Goal: Task Accomplishment & Management: Complete application form

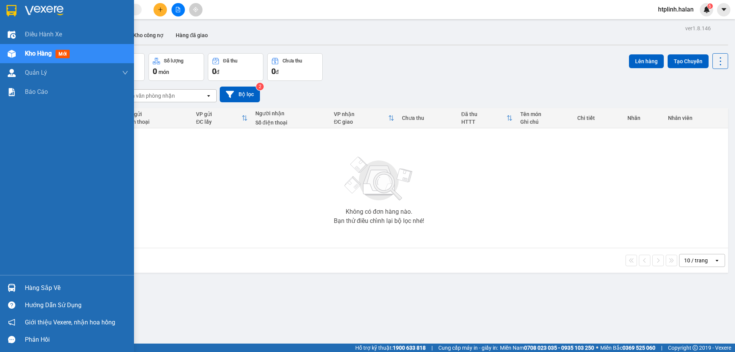
click at [20, 288] on div "Hàng sắp về" at bounding box center [67, 287] width 134 height 17
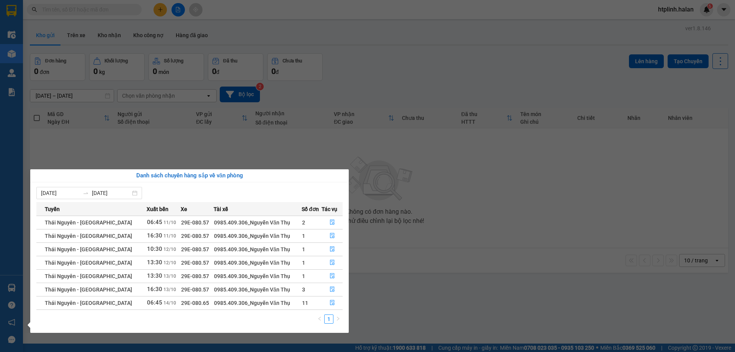
click at [395, 296] on section "Kết quả tìm kiếm ( 0 ) Bộ lọc Thuộc VP này No Data htplinh.halan 6 Điều hành xe…" at bounding box center [367, 176] width 735 height 352
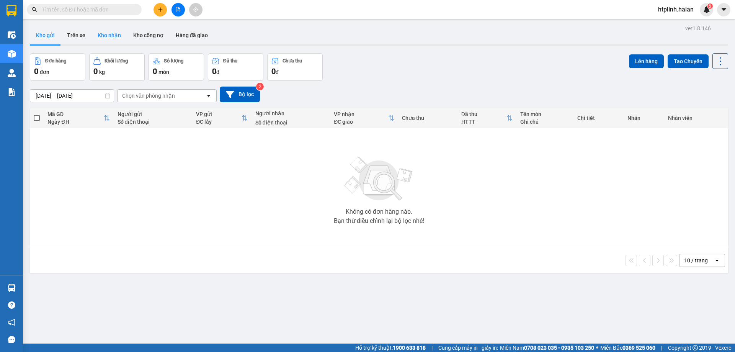
click at [115, 36] on button "Kho nhận" at bounding box center [109, 35] width 36 height 18
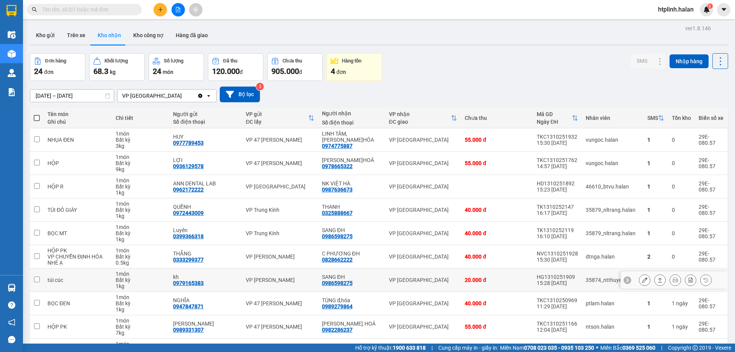
scroll to position [50, 0]
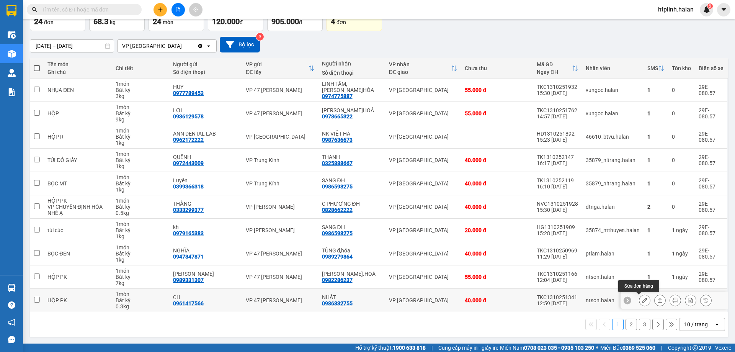
click at [642, 301] on button at bounding box center [644, 300] width 11 height 13
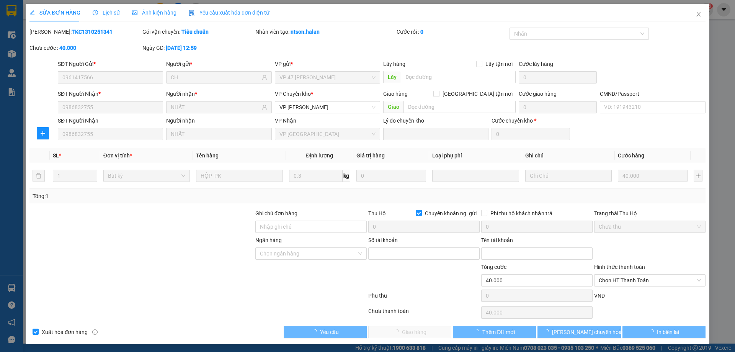
type input "0961417566"
type input "CH"
type input "0986832755"
type input "NHẤT"
checkbox input "true"
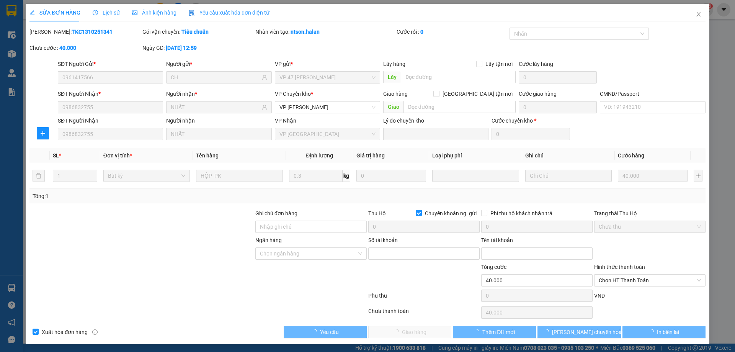
type input "0"
type input "40.000"
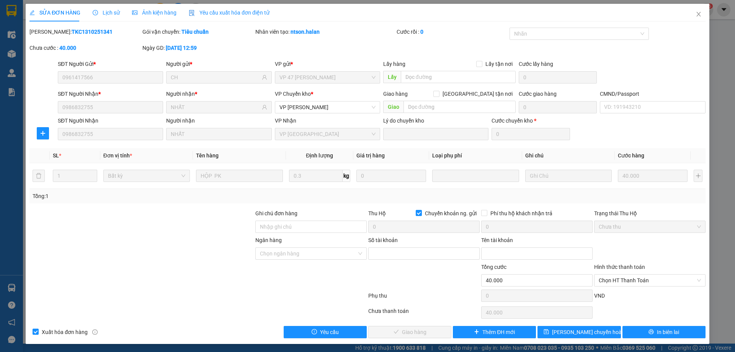
click at [107, 13] on span "Lịch sử" at bounding box center [106, 13] width 27 height 6
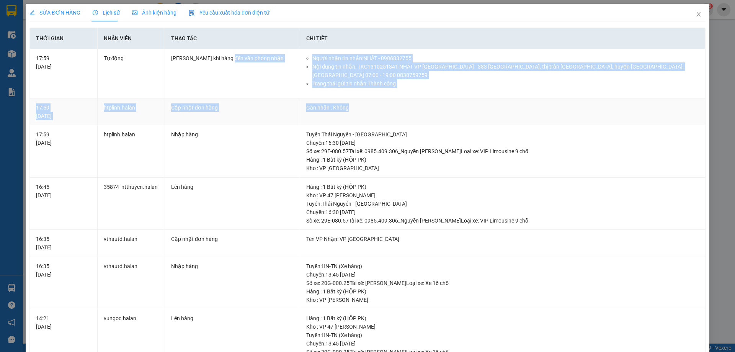
drag, startPoint x: 227, startPoint y: 62, endPoint x: 394, endPoint y: 90, distance: 169.6
click at [394, 90] on tbody "17:59 13/10/2025 Tự động Gửi Zalo khi hàng đến văn phòng nhận Người nhận tin nh…" at bounding box center [367, 299] width 675 height 501
click at [419, 80] on td "Người nhận tin nhắn: NHẤT - 0986832755 Nội dung tin nhắn: TKC1310251341 NHẤT VP…" at bounding box center [502, 73] width 405 height 49
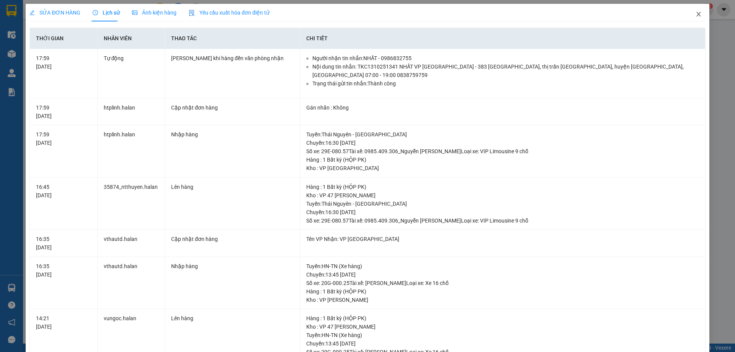
click at [696, 13] on icon "close" at bounding box center [698, 14] width 6 height 6
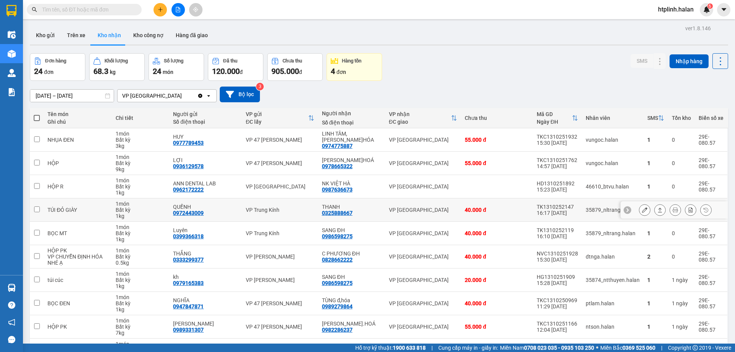
scroll to position [50, 0]
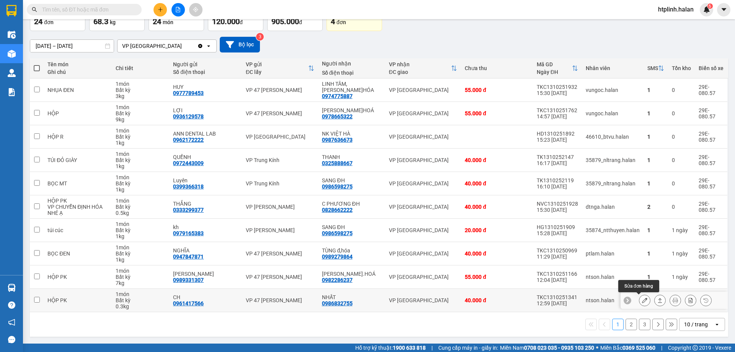
click at [643, 303] on button at bounding box center [644, 300] width 11 height 13
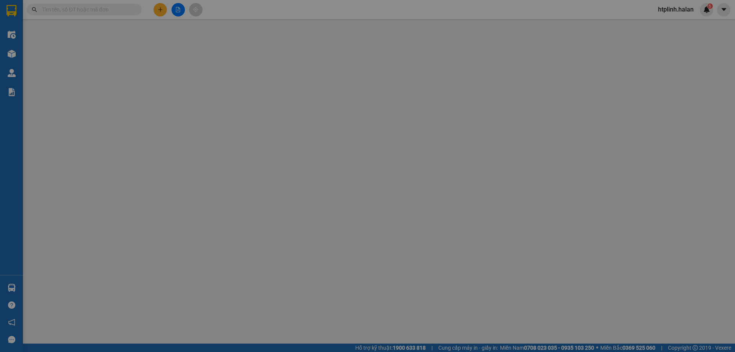
type input "0961417566"
type input "CH"
type input "0986832755"
type input "NHẤT"
checkbox input "true"
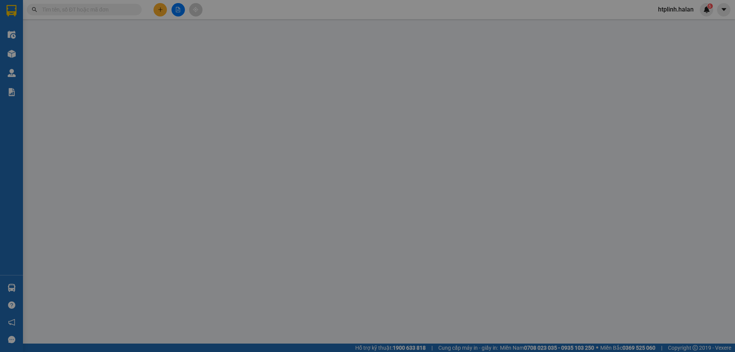
type input "0"
type input "40.000"
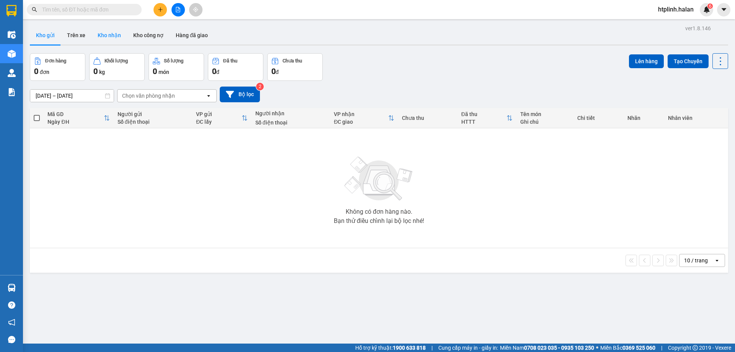
click at [99, 33] on button "Kho nhận" at bounding box center [109, 35] width 36 height 18
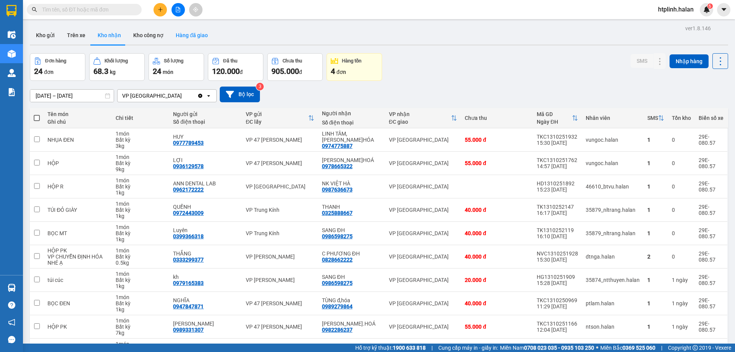
click at [190, 33] on button "Hàng đã giao" at bounding box center [192, 35] width 44 height 18
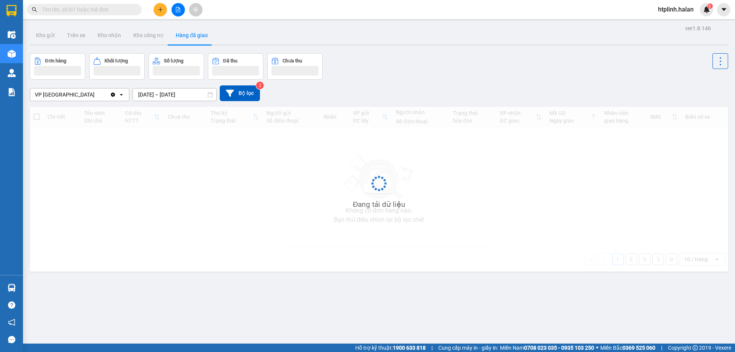
click at [166, 95] on input "12/10/2025 – 14/10/2025" at bounding box center [174, 94] width 83 height 12
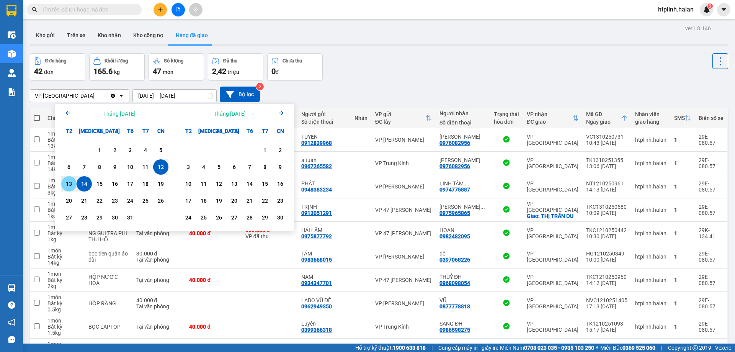
click at [74, 186] on div "13" at bounding box center [69, 183] width 11 height 9
type input "13/10/2025 – 13/10/2025"
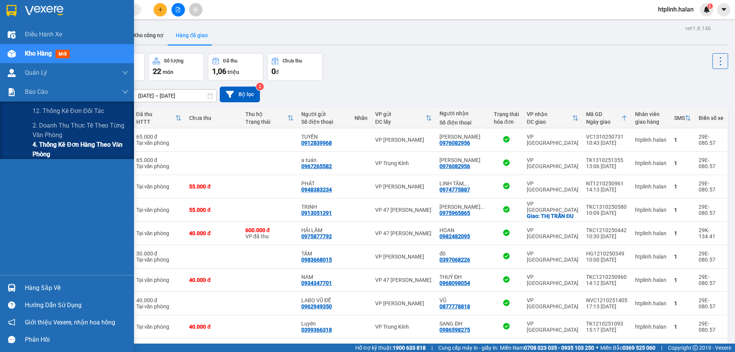
click at [82, 155] on span "4. Thống kê đơn hàng theo văn phòng" at bounding box center [81, 149] width 96 height 19
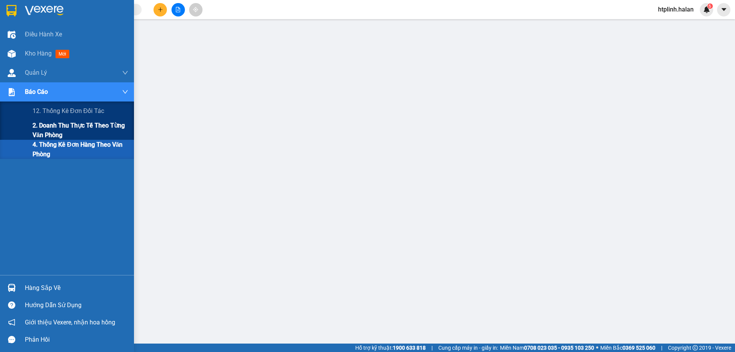
click at [71, 127] on span "2. Doanh thu thực tế theo từng văn phòng" at bounding box center [81, 130] width 96 height 19
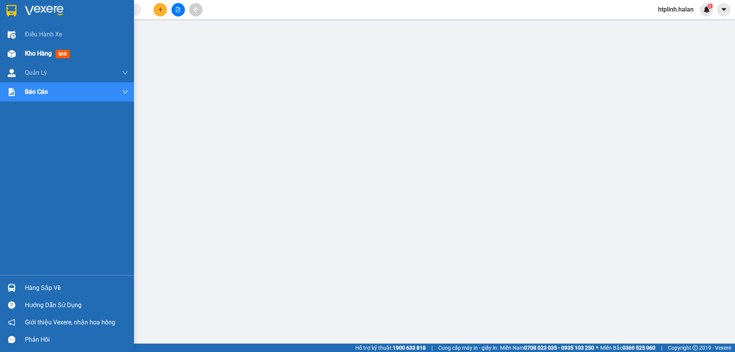
click at [56, 48] on div "Kho hàng mới" at bounding box center [76, 53] width 103 height 19
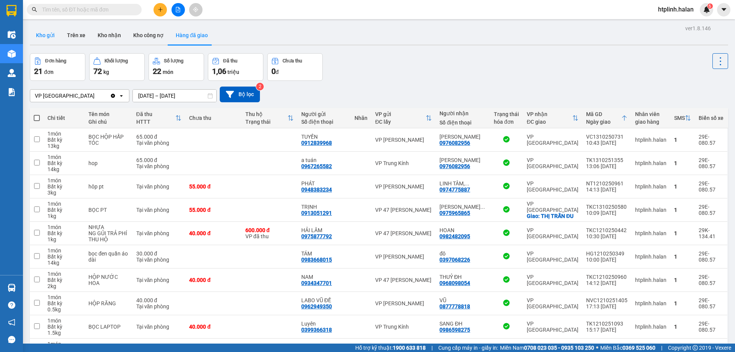
click at [47, 36] on button "Kho gửi" at bounding box center [45, 35] width 31 height 18
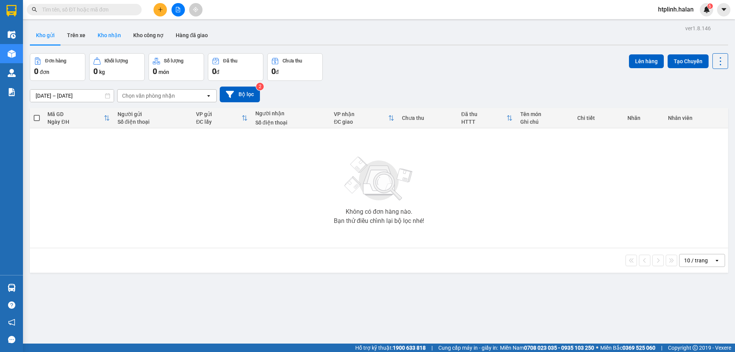
click at [117, 38] on button "Kho nhận" at bounding box center [109, 35] width 36 height 18
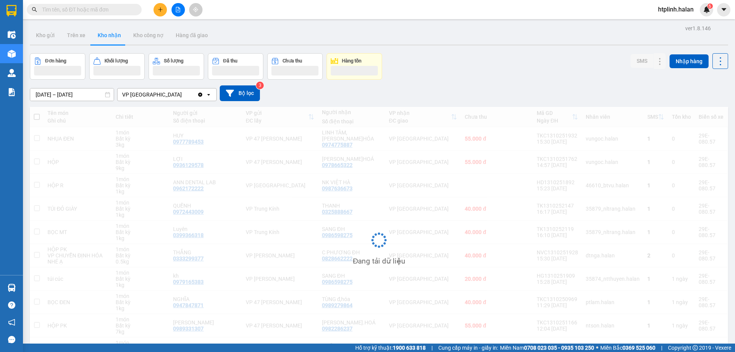
scroll to position [49, 0]
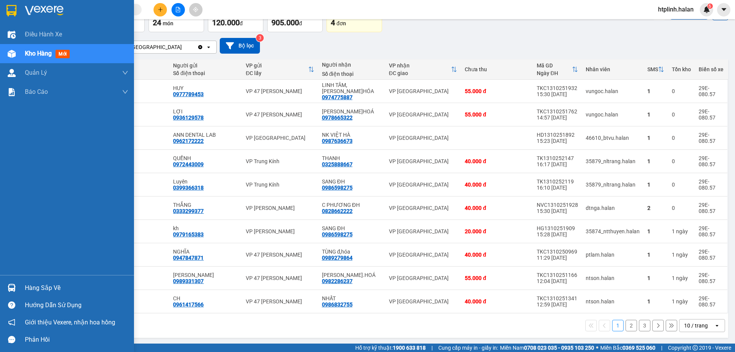
click at [57, 289] on div "Hàng sắp về" at bounding box center [76, 287] width 103 height 11
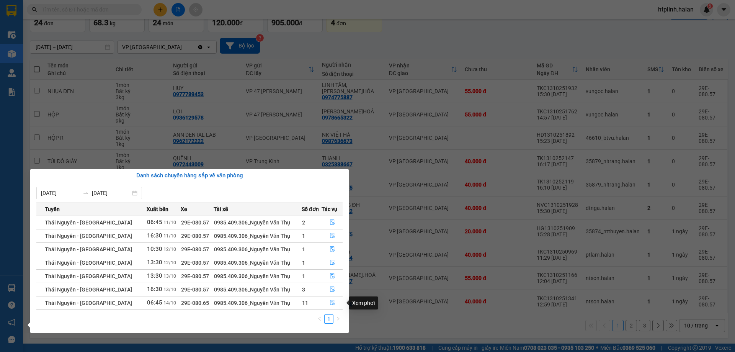
drag, startPoint x: 284, startPoint y: 329, endPoint x: 268, endPoint y: 329, distance: 16.5
click at [283, 329] on div "08/10/2025 14/10/2025 Tuyến Xuất bến Xe Tài xế Số đơn Tác vụ Thái Nguyên - Định…" at bounding box center [189, 257] width 318 height 150
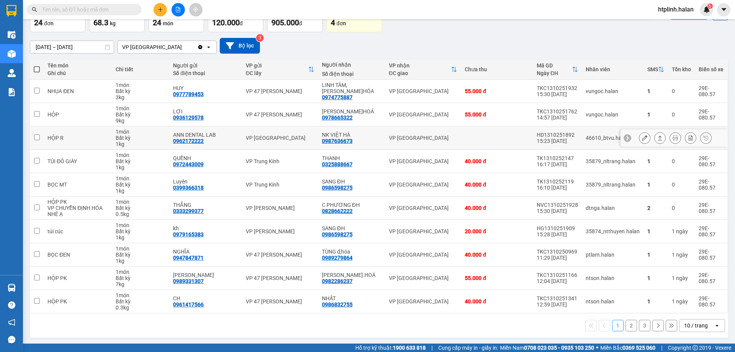
click at [130, 132] on section "Kết quả tìm kiếm ( 0 ) Bộ lọc Thuộc VP này No Data htplinh.halan 6 Điều hành xe…" at bounding box center [367, 176] width 735 height 352
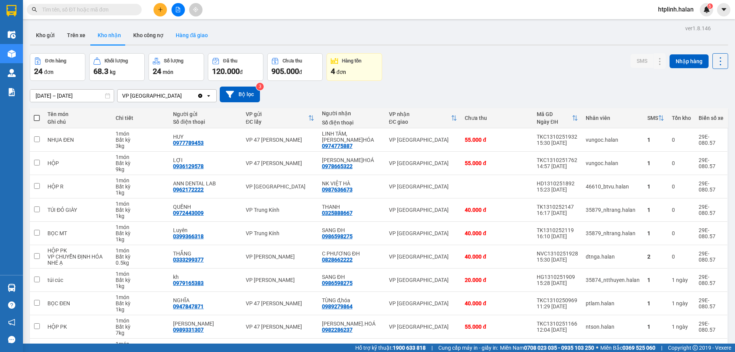
click at [170, 43] on button "Hàng đã giao" at bounding box center [192, 35] width 44 height 18
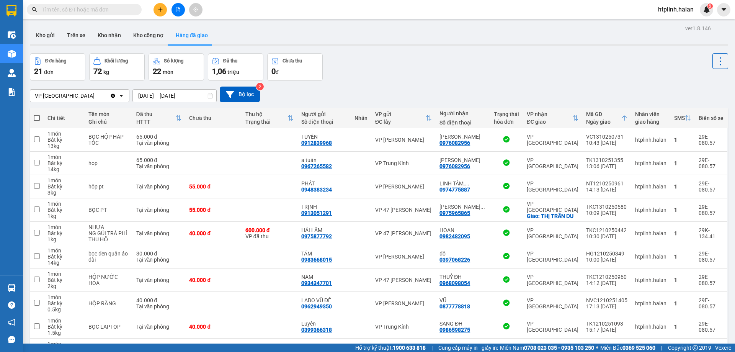
click at [168, 98] on input "13/10/2025 – 13/10/2025" at bounding box center [174, 96] width 83 height 12
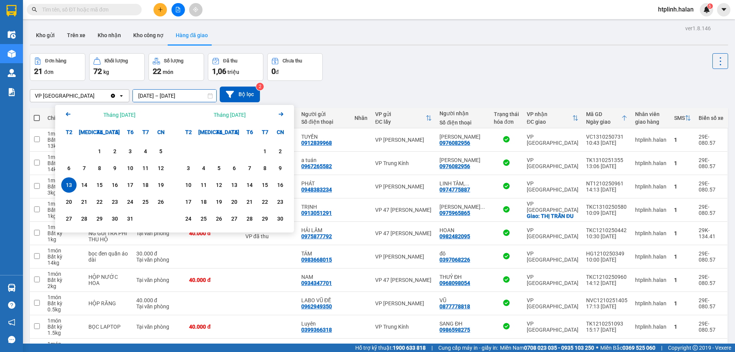
click at [391, 46] on div "Kho gửi Trên xe Kho nhận Kho công nợ Hàng đã giao" at bounding box center [379, 36] width 698 height 20
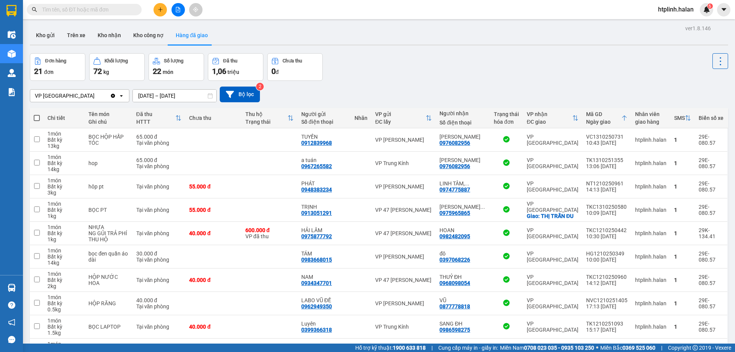
scroll to position [50, 0]
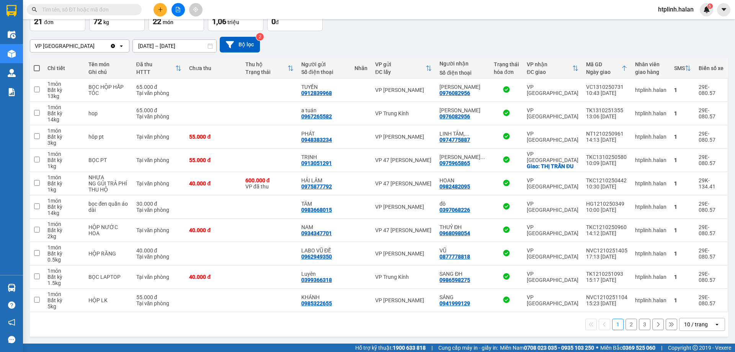
click at [626, 324] on button "2" at bounding box center [630, 323] width 11 height 11
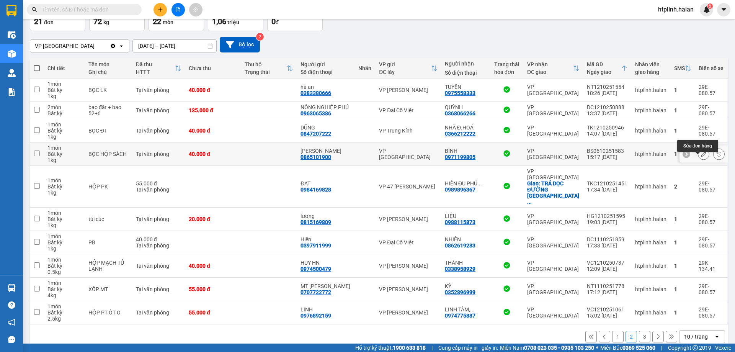
click at [700, 161] on button at bounding box center [703, 153] width 11 height 13
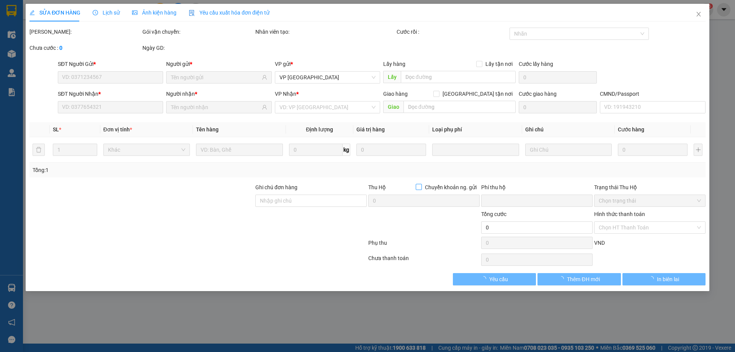
type input "0865101900"
type input "XUÂN SANG"
type input "0971199805"
type input "BÌNH"
type input "0"
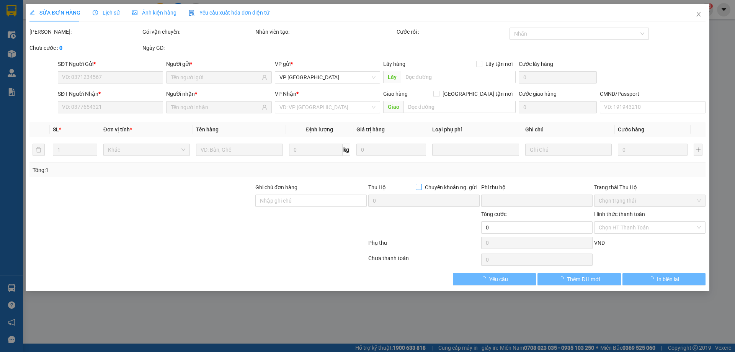
type input "40.000"
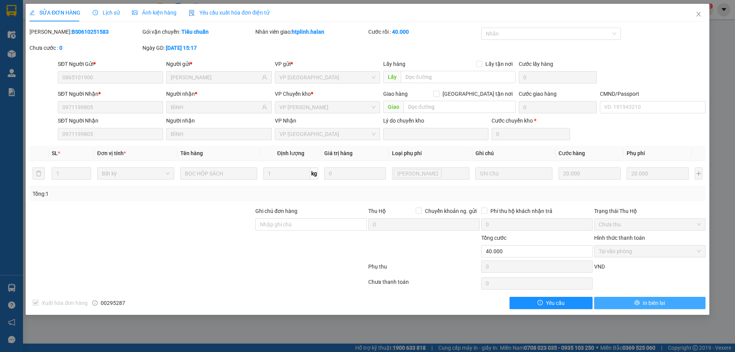
click at [638, 308] on button "In biên lai" at bounding box center [649, 303] width 111 height 12
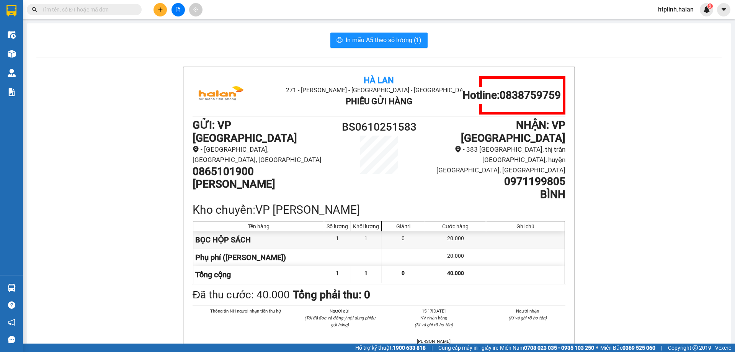
click at [354, 31] on div "In mẫu A5 theo số lượng (1) Hà Lan 271 - Dương Tự Minh - Phường Tân Long - Thái…" at bounding box center [378, 218] width 703 height 391
click at [361, 36] on span "In mẫu A5 theo số lượng (1)" at bounding box center [384, 40] width 76 height 10
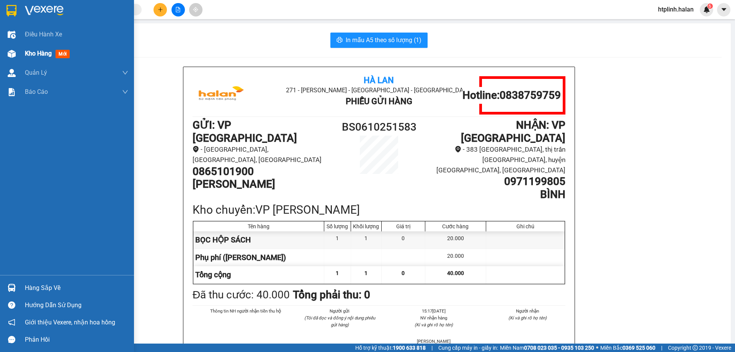
click at [11, 62] on div "Kho hàng mới" at bounding box center [67, 53] width 134 height 19
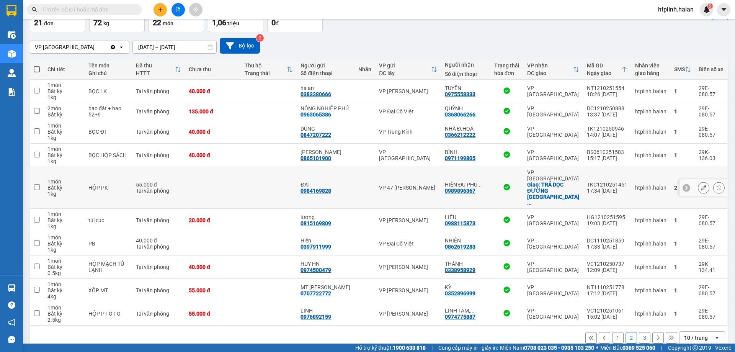
scroll to position [50, 0]
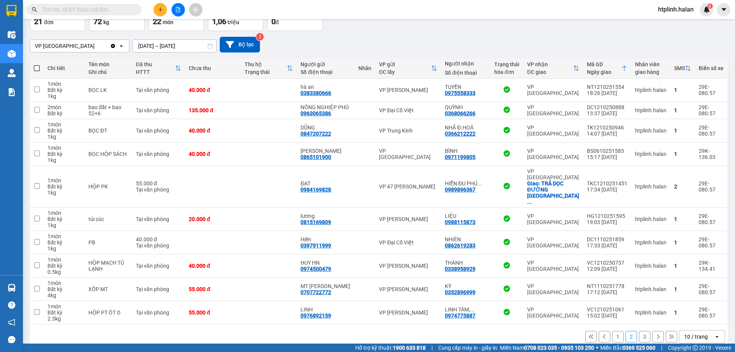
click at [639, 331] on button "3" at bounding box center [644, 336] width 11 height 11
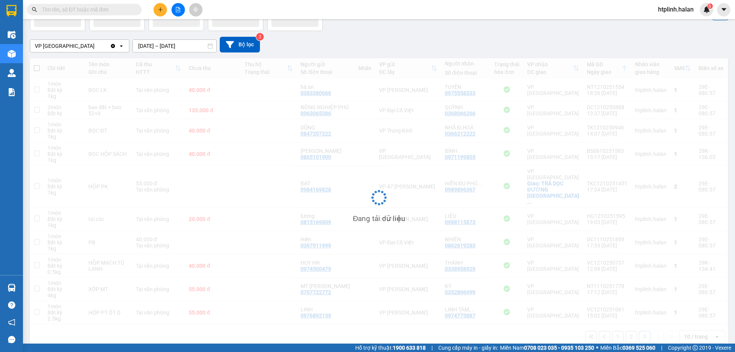
scroll to position [35, 0]
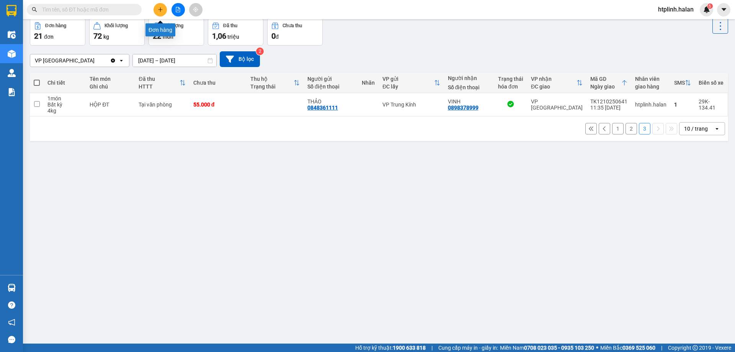
click at [157, 9] on button at bounding box center [159, 9] width 13 height 13
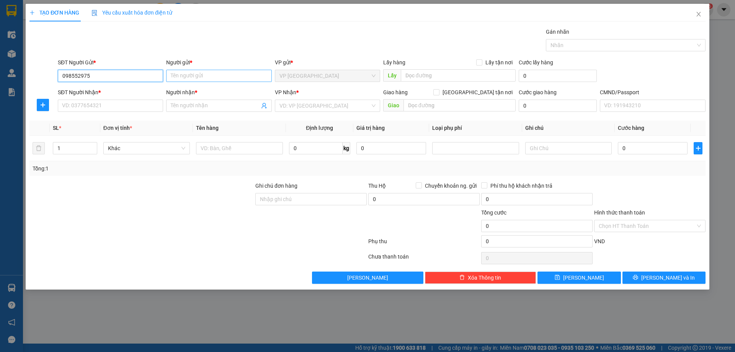
type input "0985529759"
click at [94, 89] on div "0985529759 - VP ĐỊNH HOÁ" at bounding box center [110, 91] width 96 height 8
type input "VP ĐỊNH HOÁ"
type input "0985529759"
click at [111, 101] on input "SĐT Người Nhận *" at bounding box center [110, 106] width 105 height 12
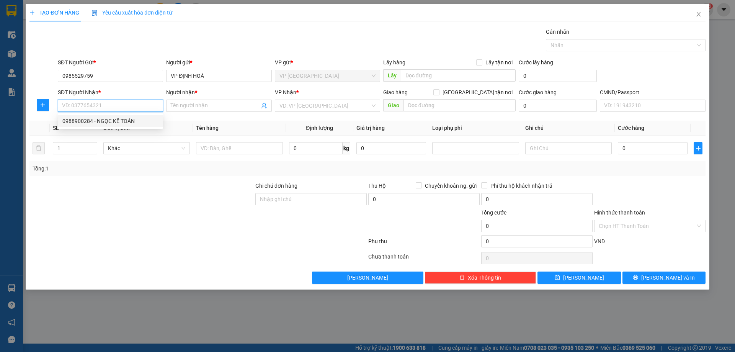
click at [114, 122] on div "0988900284 - NGỌC KẾ TOÁN" at bounding box center [110, 121] width 96 height 8
type input "0988900284"
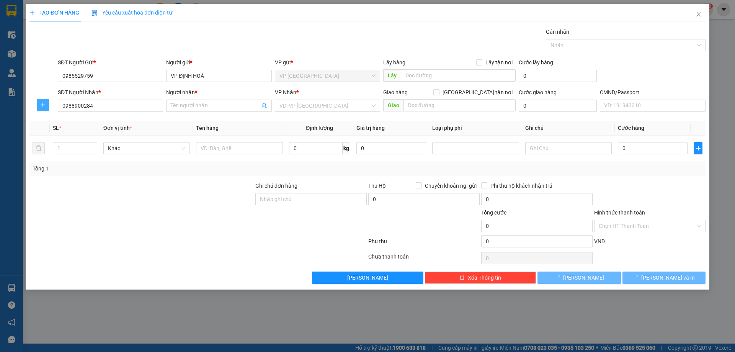
click at [45, 107] on icon "plus" at bounding box center [43, 105] width 6 height 6
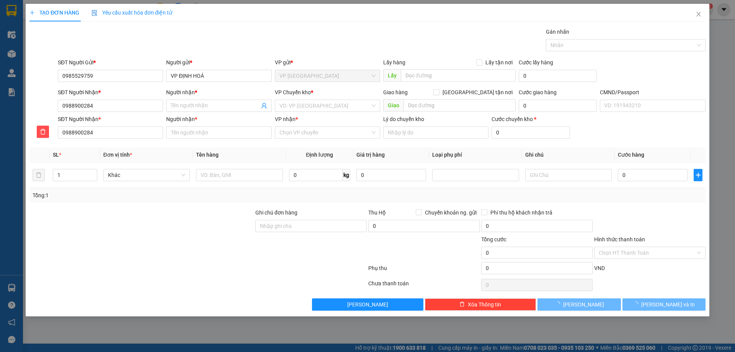
type input "NGỌC KẾ TOÁN"
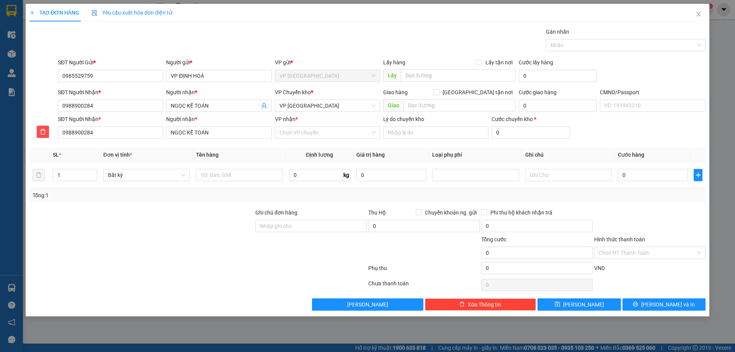
drag, startPoint x: 302, startPoint y: 106, endPoint x: 303, endPoint y: 112, distance: 6.1
click at [303, 106] on span "VP [GEOGRAPHIC_DATA]" at bounding box center [327, 105] width 96 height 11
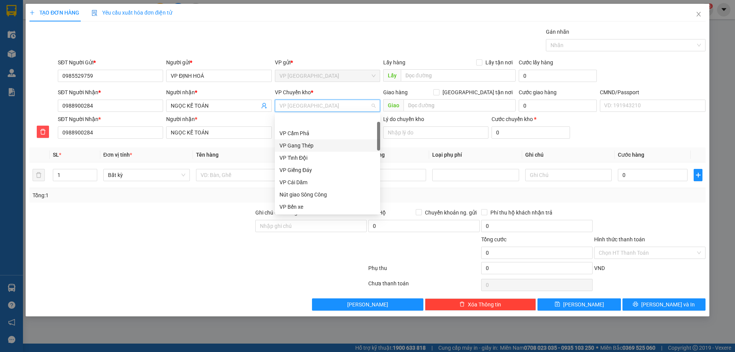
scroll to position [24, 0]
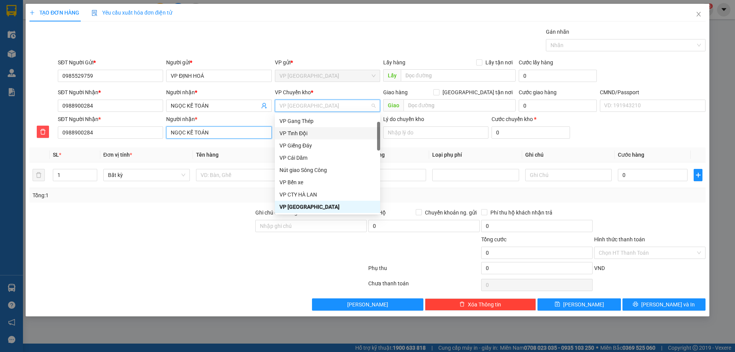
click at [257, 129] on input "NGỌC KẾ TOÁN" at bounding box center [218, 132] width 105 height 12
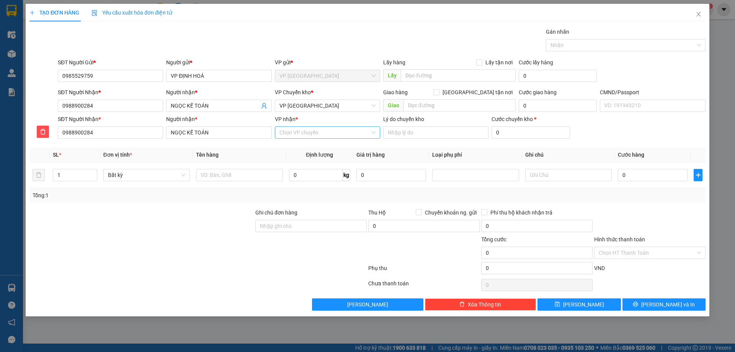
click at [284, 137] on input "VP nhận *" at bounding box center [324, 132] width 91 height 11
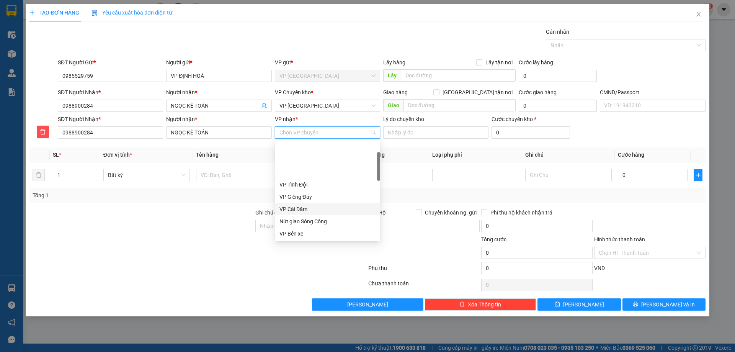
scroll to position [38, 0]
drag, startPoint x: 298, startPoint y: 208, endPoint x: 296, endPoint y: 196, distance: 12.1
click at [298, 207] on div "VP CTY HÀ LAN" at bounding box center [327, 207] width 96 height 8
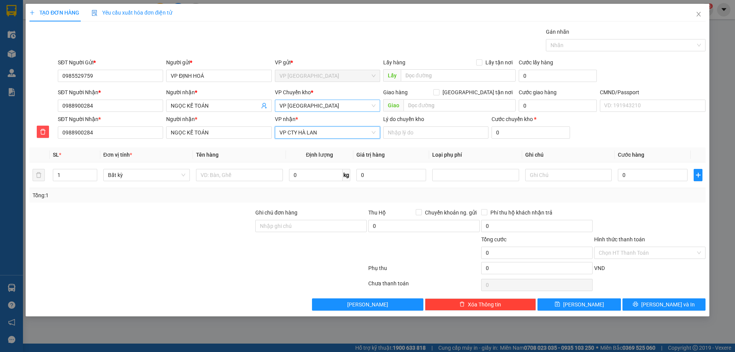
click at [307, 111] on span "VP [GEOGRAPHIC_DATA]" at bounding box center [327, 105] width 96 height 11
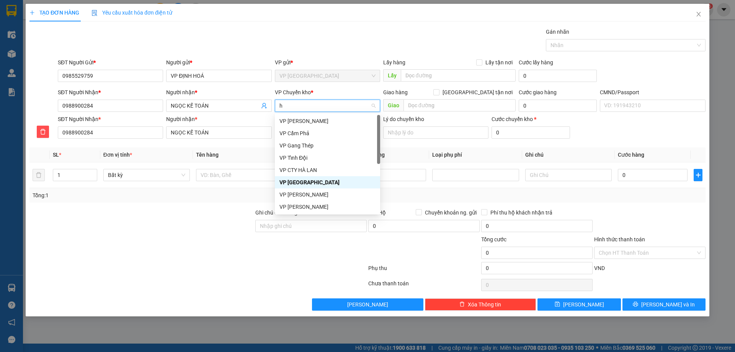
type input "hg"
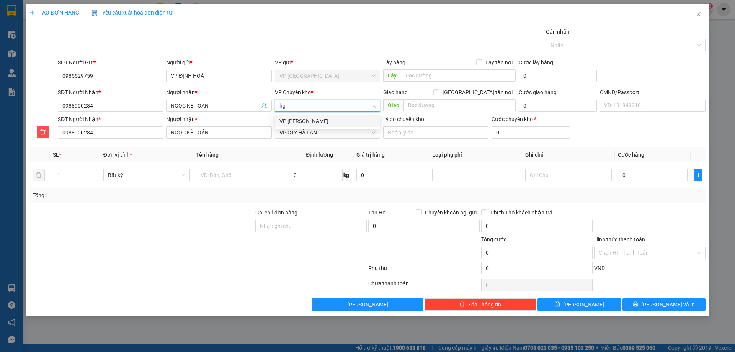
click at [306, 116] on div "VP [PERSON_NAME]" at bounding box center [327, 121] width 105 height 12
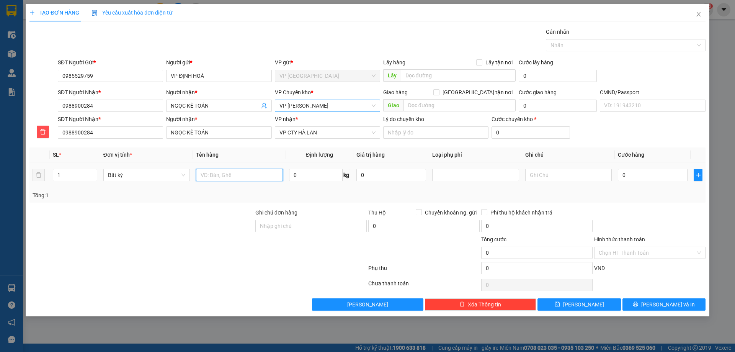
click at [253, 181] on input "text" at bounding box center [239, 175] width 86 height 12
type input "p"
type input "PBBC 13/10"
click at [104, 211] on div at bounding box center [142, 221] width 226 height 27
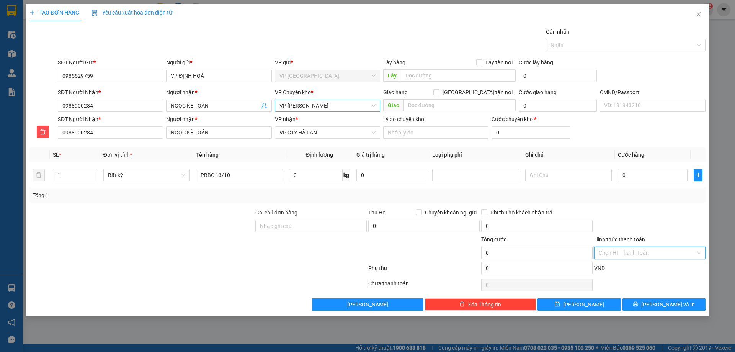
click at [618, 256] on input "Hình thức thanh toán" at bounding box center [647, 252] width 97 height 11
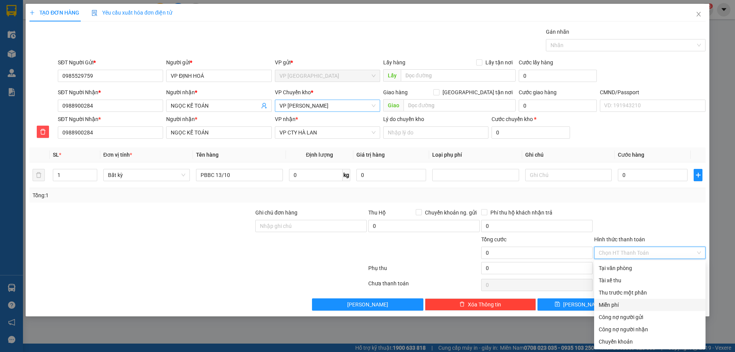
click at [617, 304] on div "Miễn phí" at bounding box center [650, 304] width 102 height 8
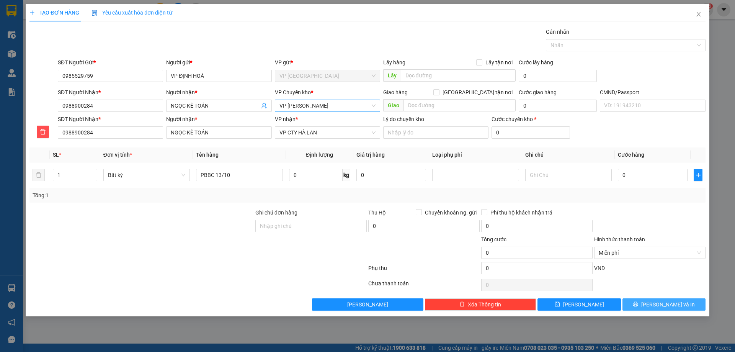
click at [664, 303] on span "[PERSON_NAME] và In" at bounding box center [668, 304] width 54 height 8
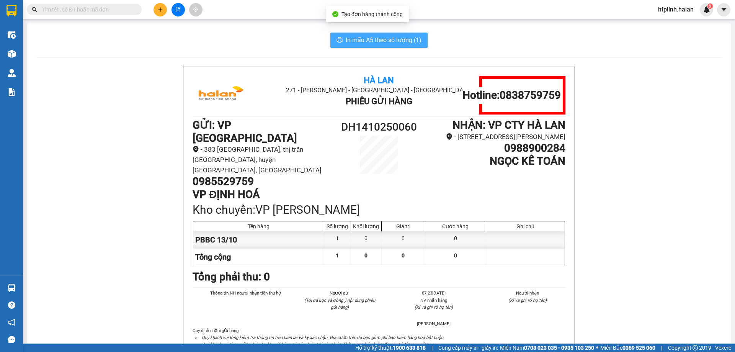
click at [357, 39] on span "In mẫu A5 theo số lượng (1)" at bounding box center [384, 40] width 76 height 10
click at [355, 39] on span "In mẫu A5 theo số lượng (1)" at bounding box center [384, 40] width 76 height 10
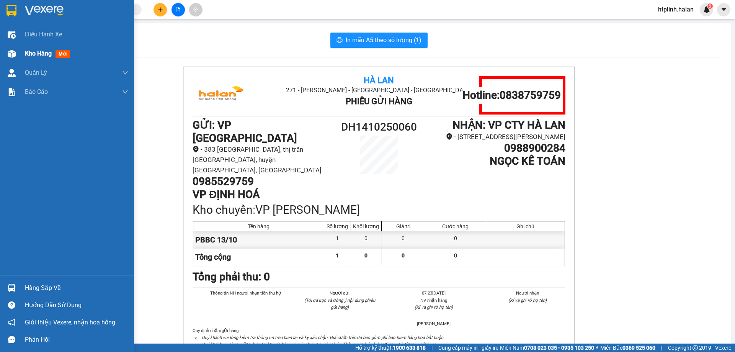
click at [0, 56] on div "Kho hàng mới" at bounding box center [67, 53] width 134 height 19
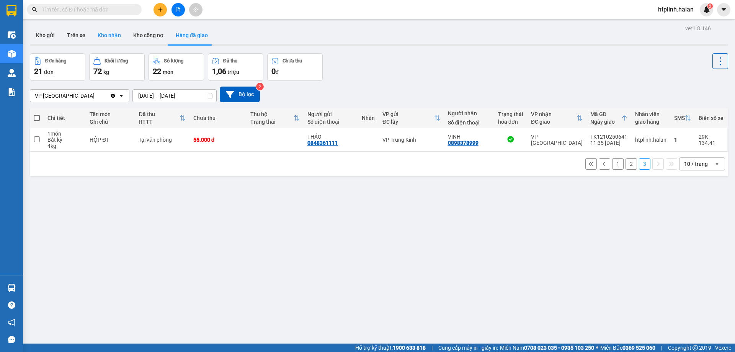
click at [108, 32] on button "Kho nhận" at bounding box center [109, 35] width 36 height 18
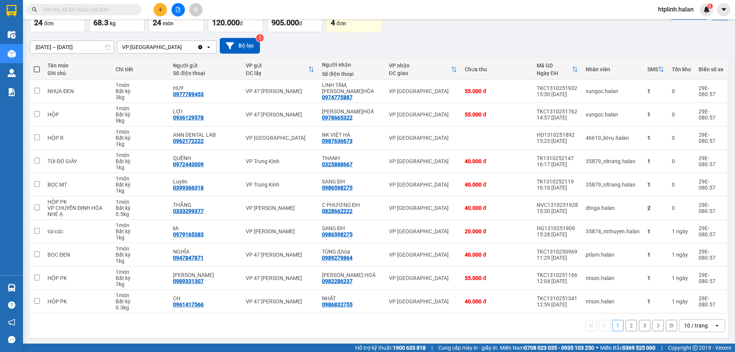
scroll to position [50, 0]
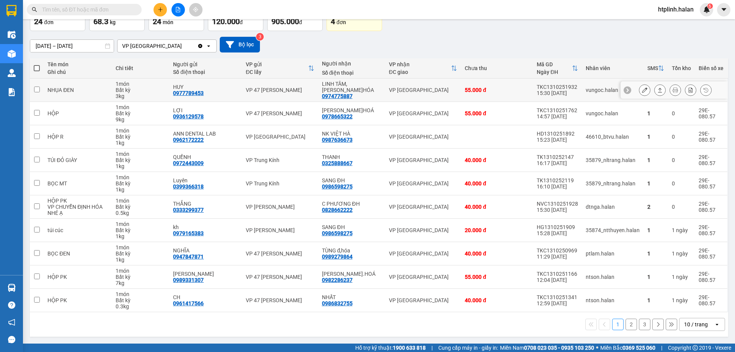
click at [658, 92] on icon at bounding box center [660, 90] width 4 height 5
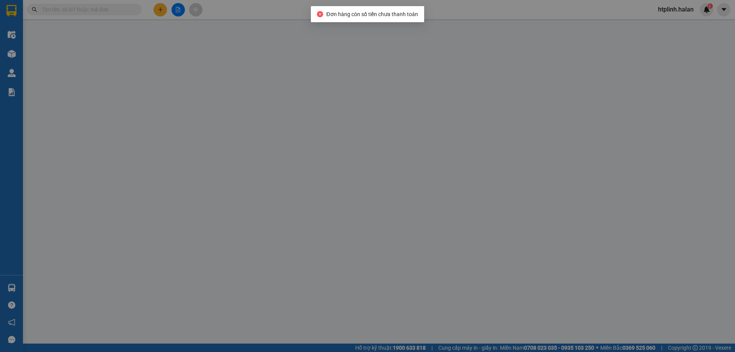
type input "0977789453"
type input "HUY"
type input "0974775887"
type input "LINH TÂM, Đ.HÓA"
type input "0"
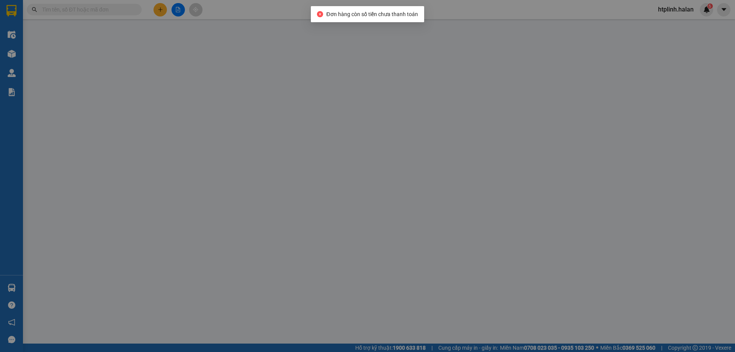
type input "55.000"
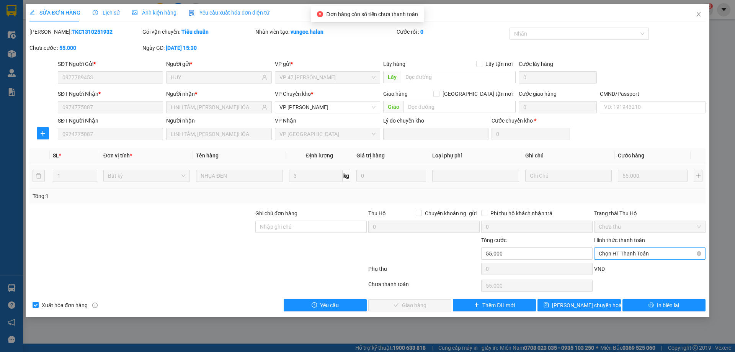
drag, startPoint x: 604, startPoint y: 251, endPoint x: 605, endPoint y: 256, distance: 5.1
click at [604, 251] on span "Chọn HT Thanh Toán" at bounding box center [650, 253] width 102 height 11
click at [606, 262] on div "Total Paid Fee 0 Total UnPaid Fee 55.000 Cash Collection Total Fee Mã ĐH: TKC13…" at bounding box center [367, 170] width 676 height 284
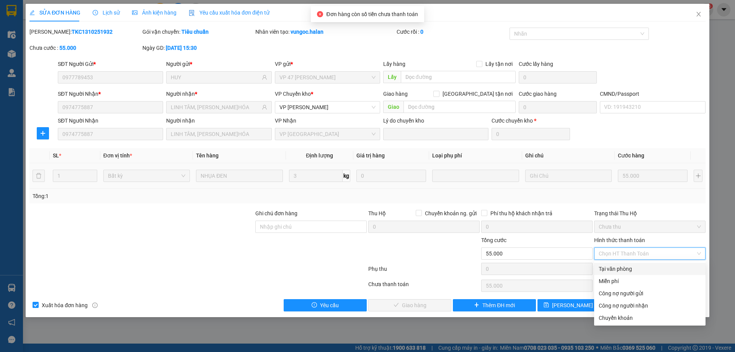
click at [610, 269] on div "Tại văn phòng" at bounding box center [650, 268] width 102 height 8
type input "0"
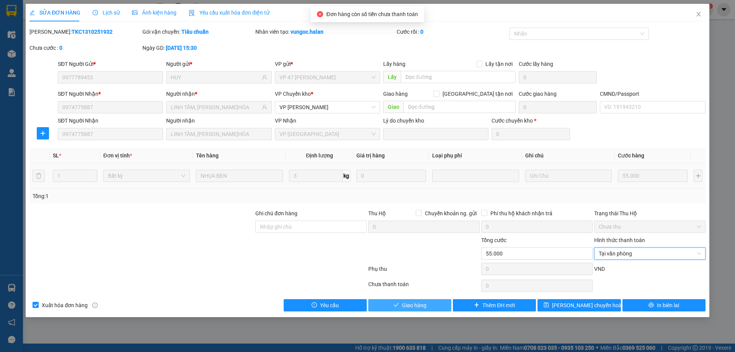
drag, startPoint x: 403, startPoint y: 308, endPoint x: 406, endPoint y: 303, distance: 5.7
click at [404, 307] on span "Giao hàng" at bounding box center [414, 305] width 24 height 8
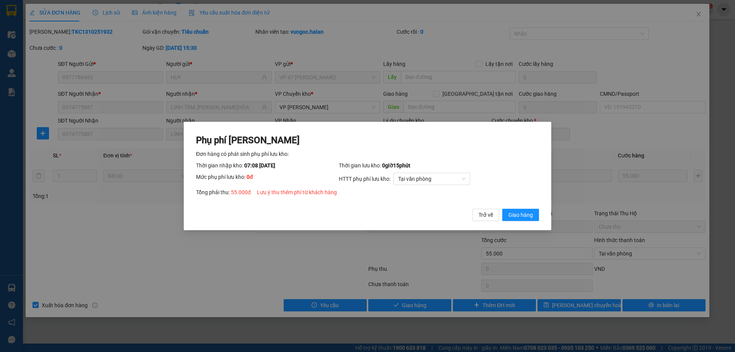
click at [522, 223] on div "Phụ phí Lưu kho Đơn hàng có phát sinh phụ phí lưu kho: Thời gian nhập kho: 07:0…" at bounding box center [367, 176] width 367 height 109
click at [523, 219] on span "Giao hàng" at bounding box center [520, 214] width 24 height 8
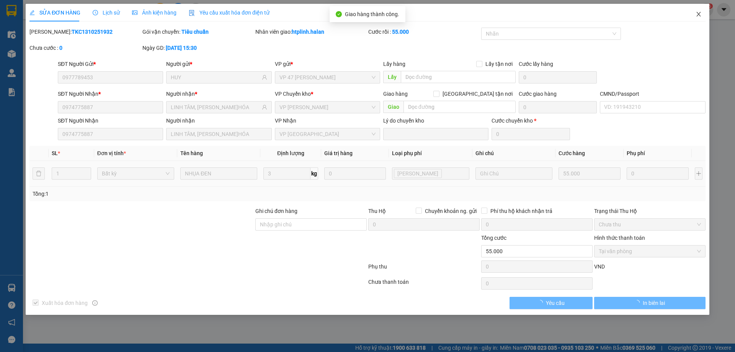
click at [701, 12] on icon "close" at bounding box center [698, 14] width 6 height 6
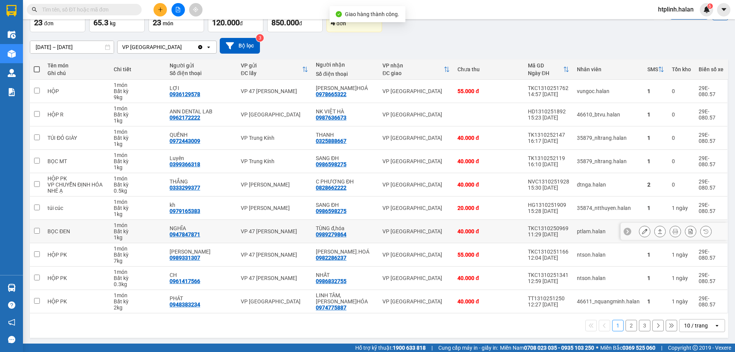
scroll to position [50, 0]
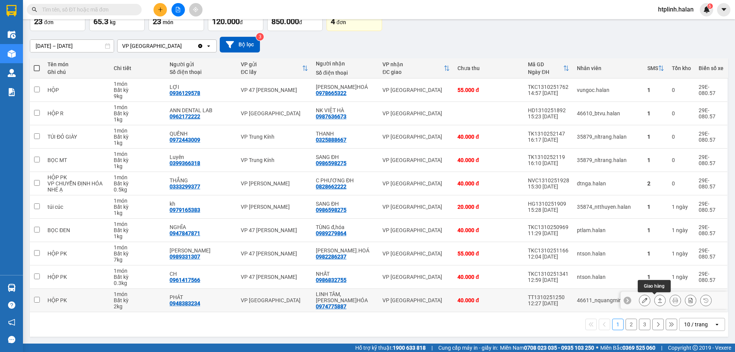
click at [658, 298] on icon at bounding box center [660, 300] width 4 height 5
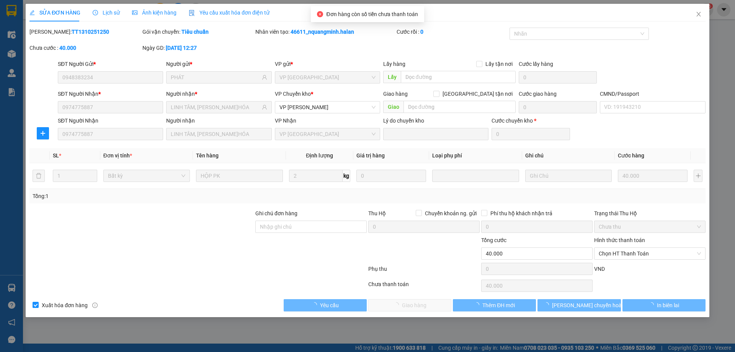
type input "0948383234"
type input "PHÁT"
type input "0974775887"
type input "LINH TÂM, Đ.HÓA"
type input "0"
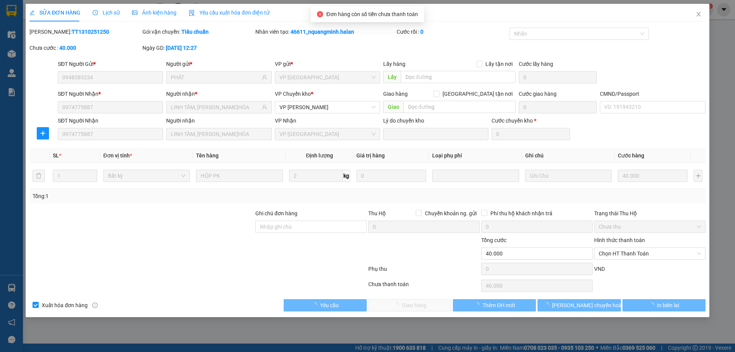
type input "40.000"
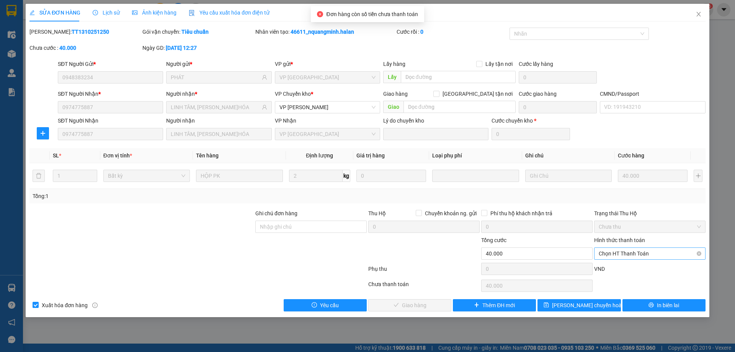
click at [630, 258] on span "Chọn HT Thanh Toán" at bounding box center [650, 253] width 102 height 11
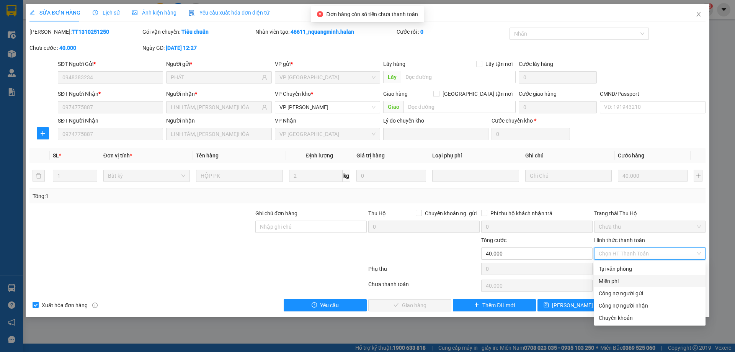
drag, startPoint x: 623, startPoint y: 275, endPoint x: 572, endPoint y: 272, distance: 51.0
click at [623, 276] on div "Miễn phí" at bounding box center [649, 281] width 111 height 12
type input "0"
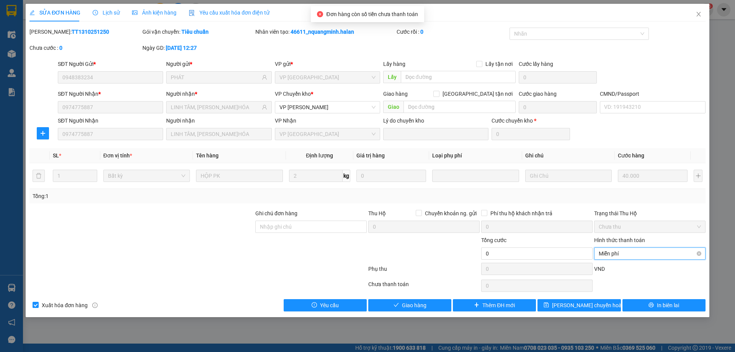
drag, startPoint x: 617, startPoint y: 254, endPoint x: 612, endPoint y: 270, distance: 16.5
click at [617, 254] on span "Miễn phí" at bounding box center [650, 253] width 102 height 11
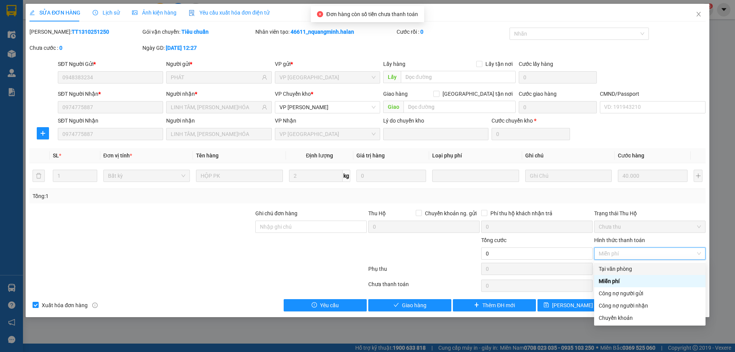
click at [612, 270] on div "Tại văn phòng" at bounding box center [650, 268] width 102 height 8
type input "40.000"
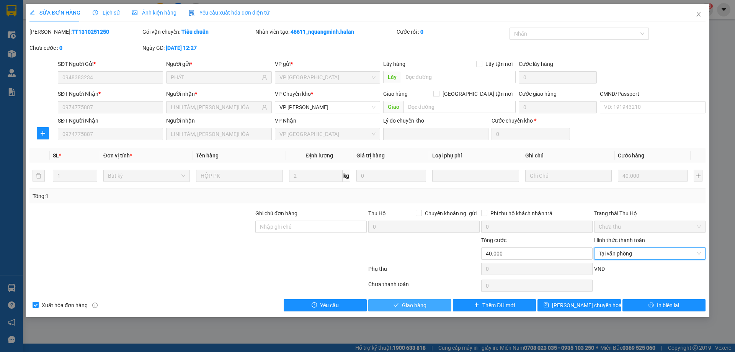
click at [396, 316] on div "SỬA ĐƠN HÀNG Lịch sử Ảnh kiện hàng Yêu cầu xuất hóa đơn điện tử Total Paid Fee …" at bounding box center [367, 176] width 735 height 352
click at [405, 303] on span "Giao hàng" at bounding box center [414, 305] width 24 height 8
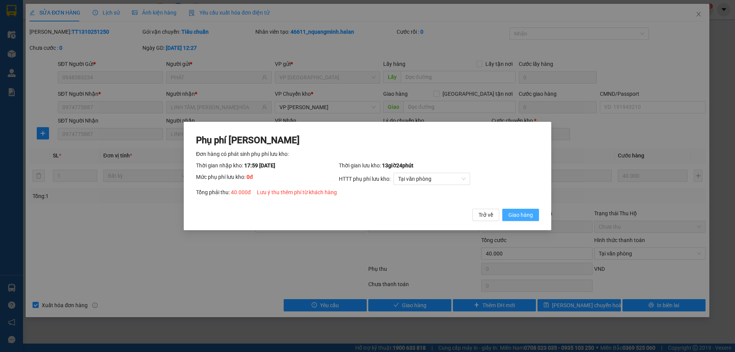
click at [518, 212] on span "Giao hàng" at bounding box center [520, 214] width 24 height 8
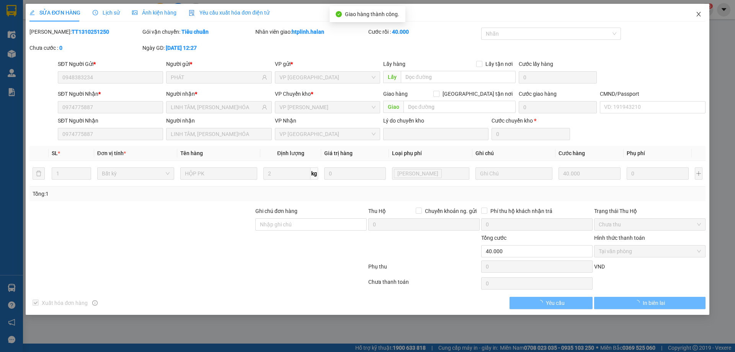
click at [691, 19] on span "Close" at bounding box center [698, 14] width 21 height 21
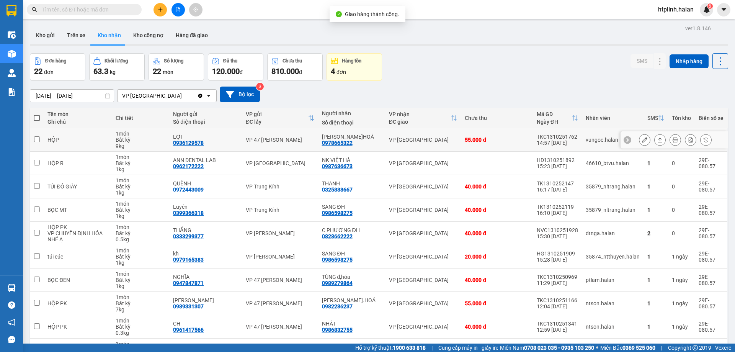
scroll to position [50, 0]
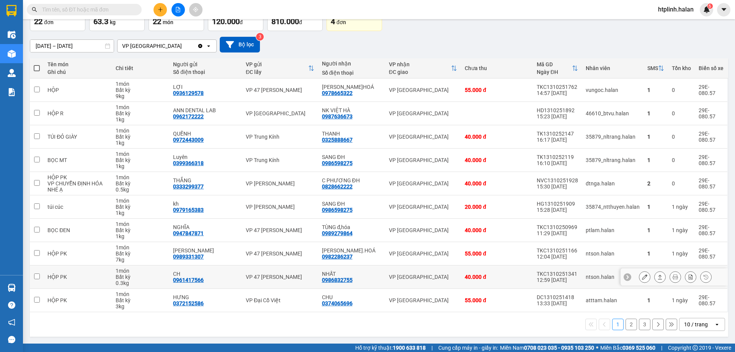
click at [659, 274] on div at bounding box center [659, 276] width 11 height 11
click at [658, 276] on button at bounding box center [659, 276] width 11 height 13
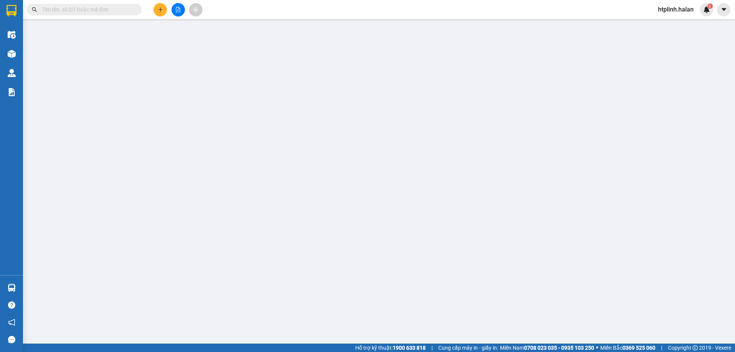
type input "0961417566"
type input "CH"
type input "0986832755"
type input "NHẤT"
checkbox input "true"
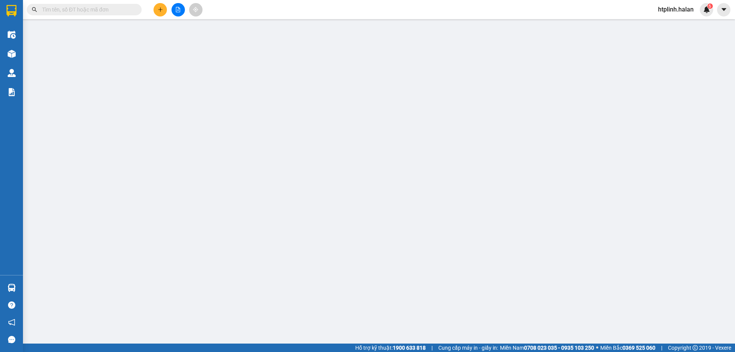
type input "0"
type input "40.000"
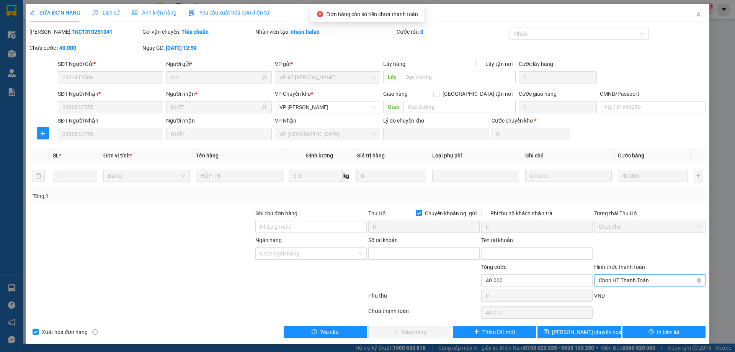
drag, startPoint x: 607, startPoint y: 284, endPoint x: 606, endPoint y: 292, distance: 8.4
click at [607, 284] on span "Chọn HT Thanh Toán" at bounding box center [650, 279] width 102 height 11
click at [605, 297] on div "VND" at bounding box center [649, 297] width 113 height 13
click at [599, 279] on span "Chọn HT Thanh Toán" at bounding box center [650, 279] width 102 height 11
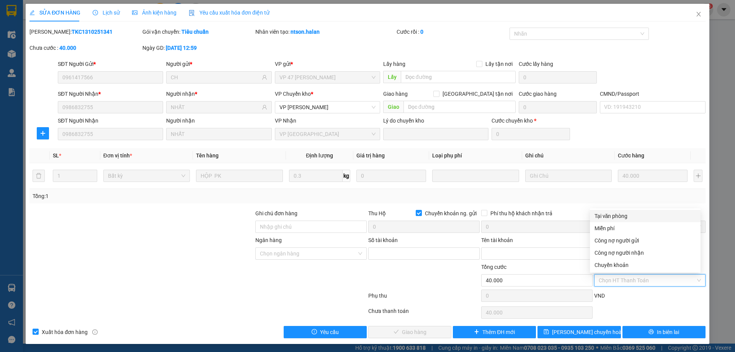
click at [603, 215] on div "Tại văn phòng" at bounding box center [644, 216] width 101 height 8
type input "0"
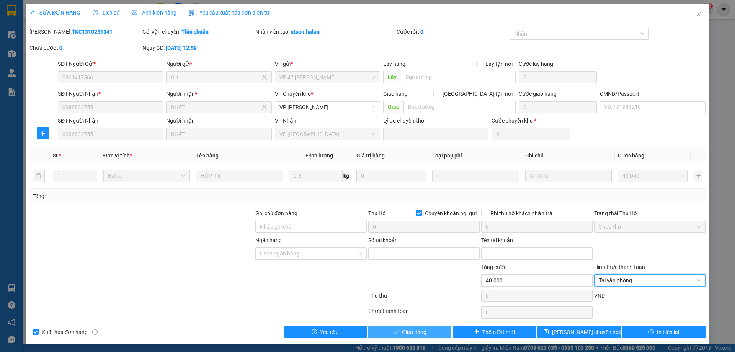
click at [421, 331] on span "Giao hàng" at bounding box center [414, 332] width 24 height 8
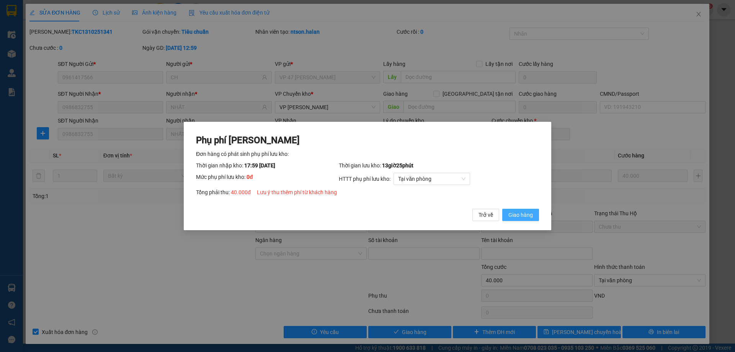
click at [516, 216] on span "Giao hàng" at bounding box center [520, 214] width 24 height 8
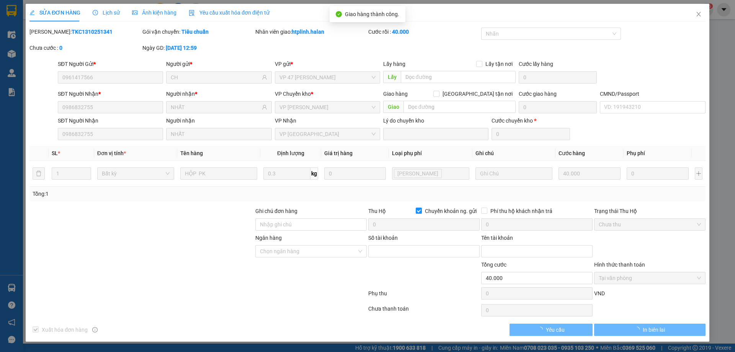
click at [683, 15] on div "SỬA ĐƠN HÀNG Lịch sử Ảnh kiện hàng Yêu cầu xuất hóa đơn điện tử" at bounding box center [367, 13] width 676 height 18
click at [690, 14] on span "Close" at bounding box center [698, 14] width 21 height 21
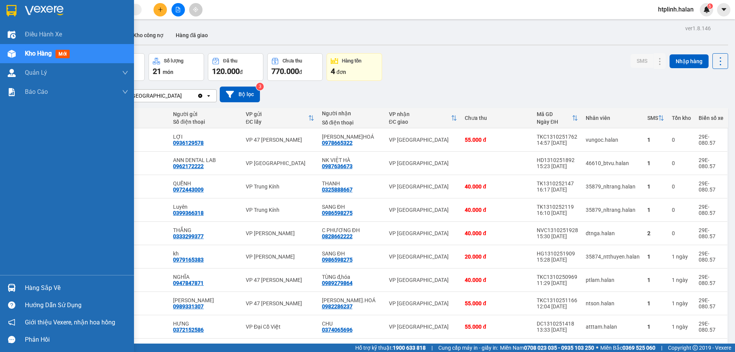
scroll to position [50, 0]
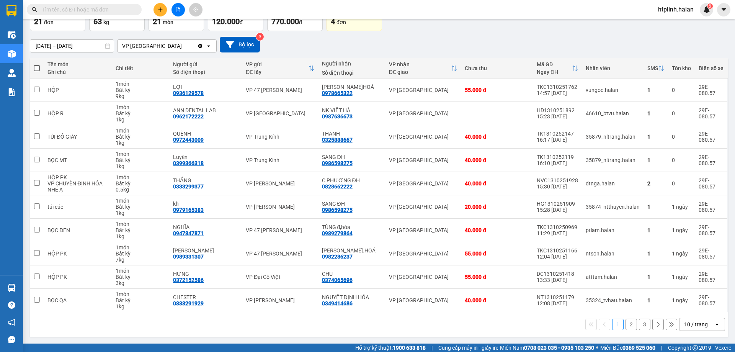
click at [629, 324] on button "2" at bounding box center [630, 323] width 11 height 11
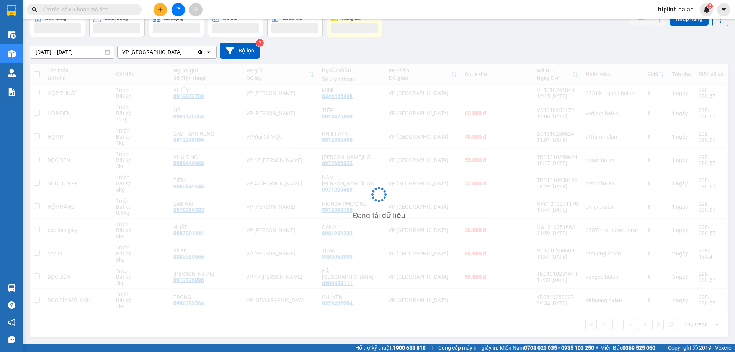
scroll to position [44, 0]
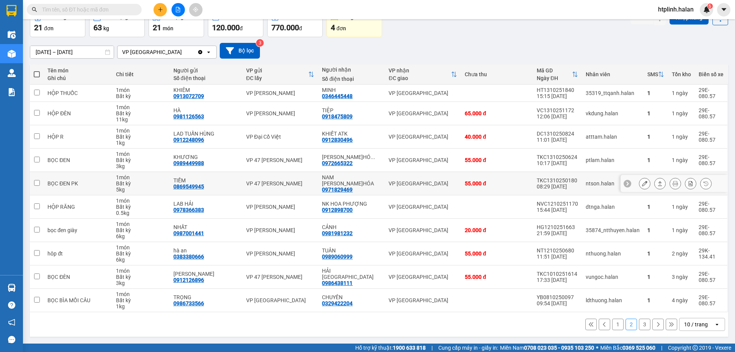
click at [654, 187] on button at bounding box center [659, 183] width 11 height 13
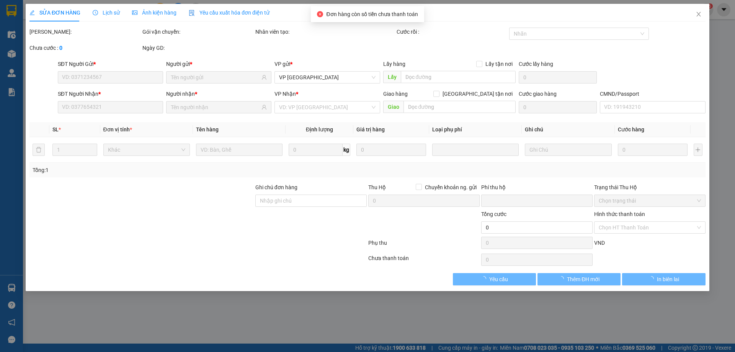
type input "0869549945"
type input "TIỀM"
type input "0971829469"
type input "NAM Đ.HÓA"
type input "0"
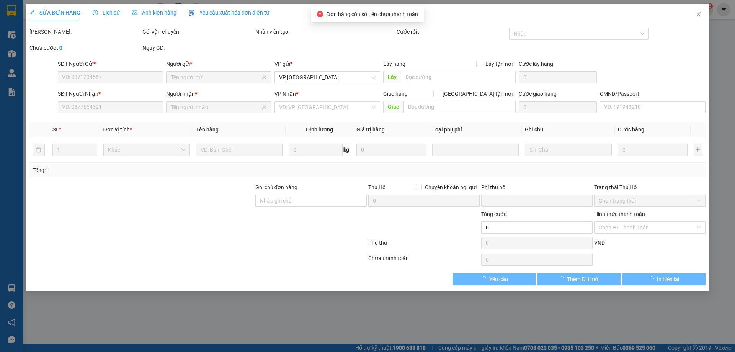
type input "55.000"
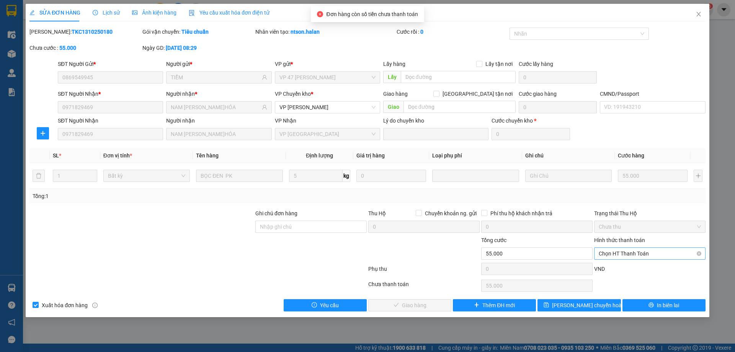
click at [607, 255] on span "Chọn HT Thanh Toán" at bounding box center [650, 253] width 102 height 11
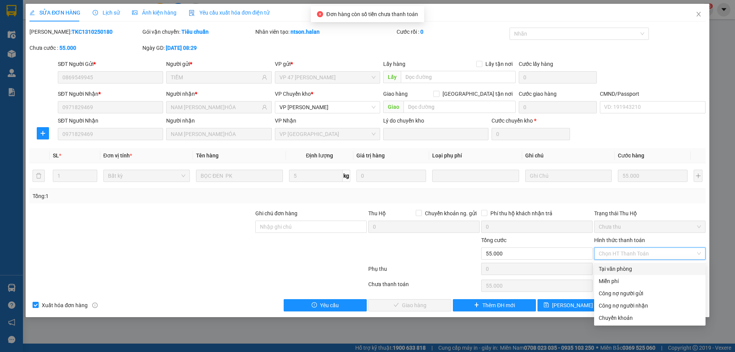
click at [609, 265] on div "Tại văn phòng" at bounding box center [650, 268] width 102 height 8
type input "0"
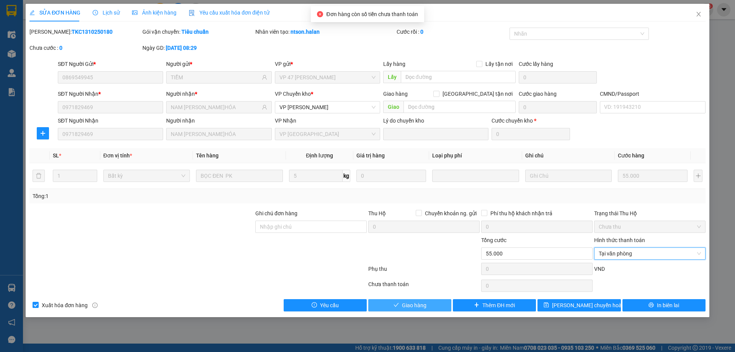
click at [420, 303] on span "Giao hàng" at bounding box center [414, 305] width 24 height 8
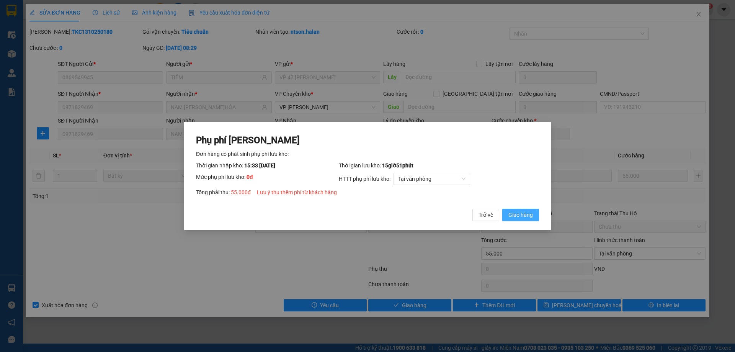
click at [522, 213] on span "Giao hàng" at bounding box center [520, 214] width 24 height 8
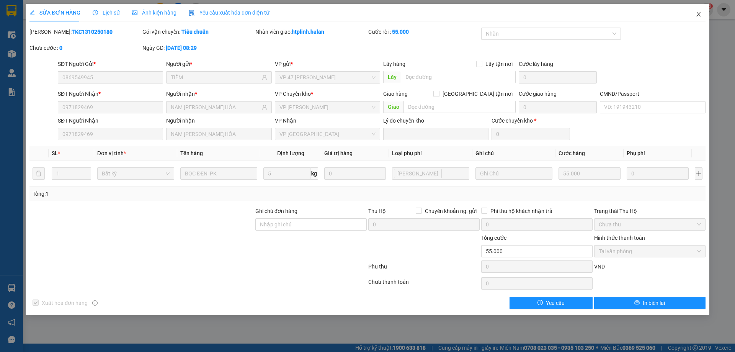
click at [695, 16] on icon "close" at bounding box center [698, 14] width 6 height 6
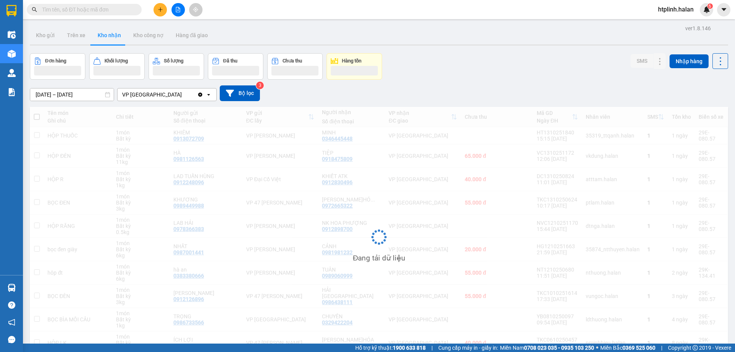
scroll to position [42, 0]
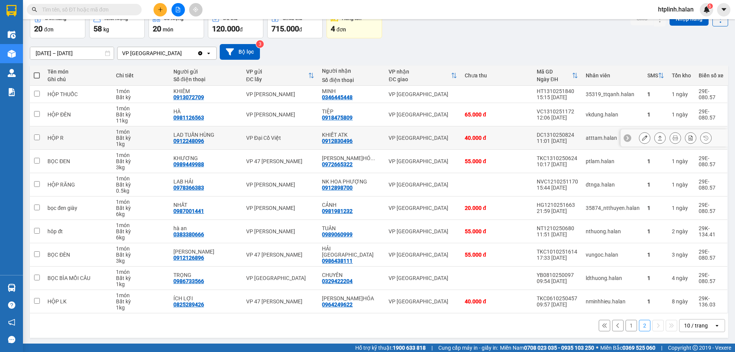
click at [657, 136] on icon at bounding box center [659, 137] width 5 height 5
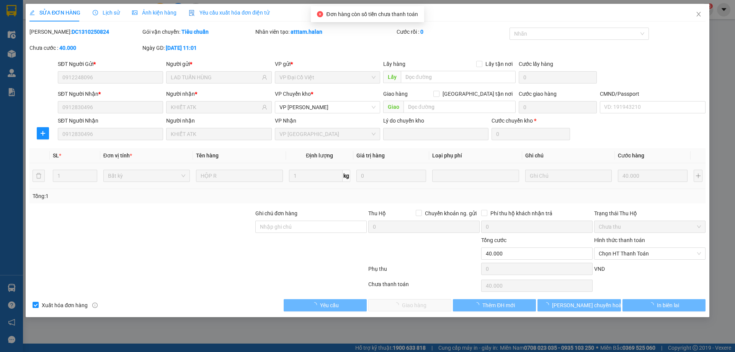
type input "0912248096"
type input "LAD TUẤN HÙNG"
type input "0912830496"
type input "KHIẾT ATK"
type input "0"
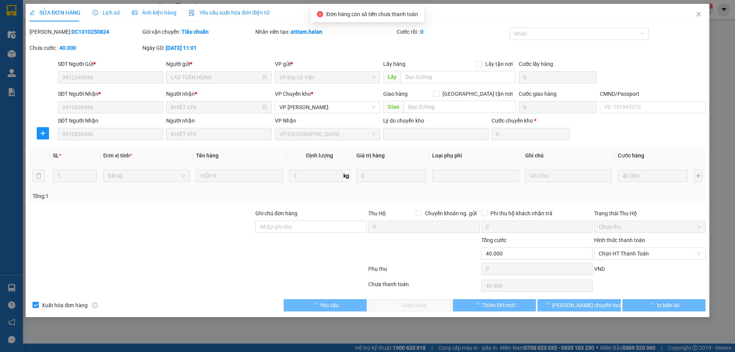
type input "40.000"
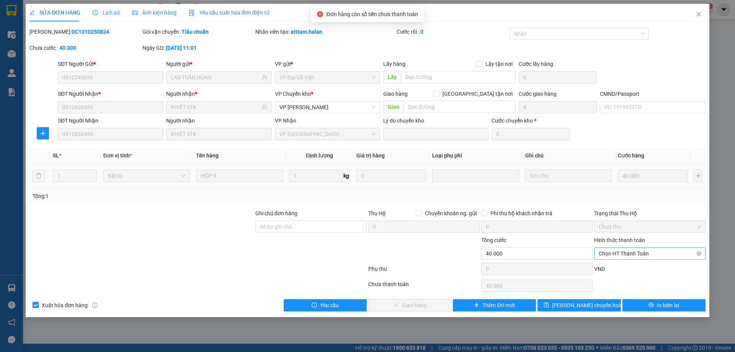
click at [630, 251] on span "Chọn HT Thanh Toán" at bounding box center [650, 253] width 102 height 11
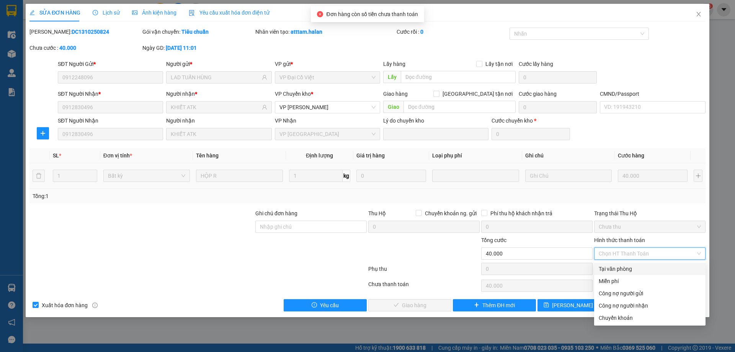
drag, startPoint x: 630, startPoint y: 266, endPoint x: 527, endPoint y: 281, distance: 104.9
click at [630, 266] on div "Tại văn phòng" at bounding box center [650, 268] width 102 height 8
type input "0"
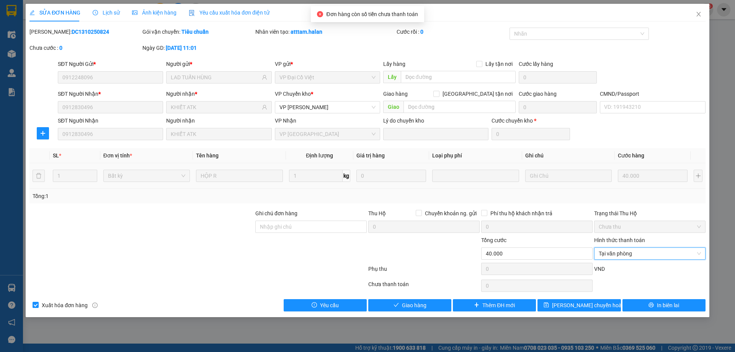
click at [427, 296] on div "Total Paid Fee 0 Total UnPaid Fee 40.000 Cash Collection Total Fee Mã ĐH: DC131…" at bounding box center [367, 170] width 676 height 284
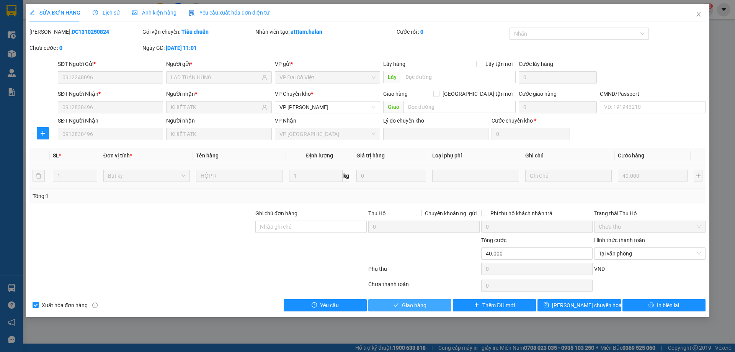
click at [416, 308] on span "Giao hàng" at bounding box center [414, 305] width 24 height 8
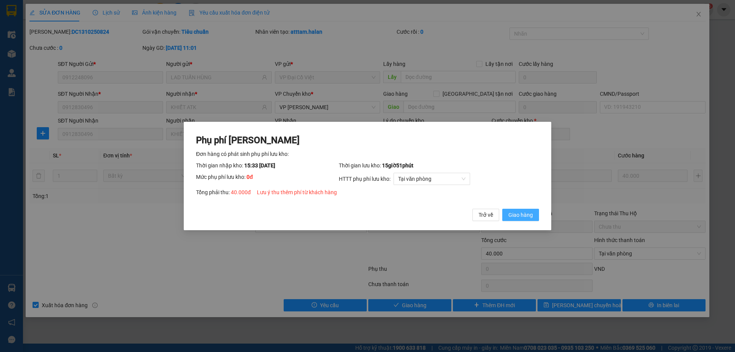
click at [512, 214] on span "Giao hàng" at bounding box center [520, 214] width 24 height 8
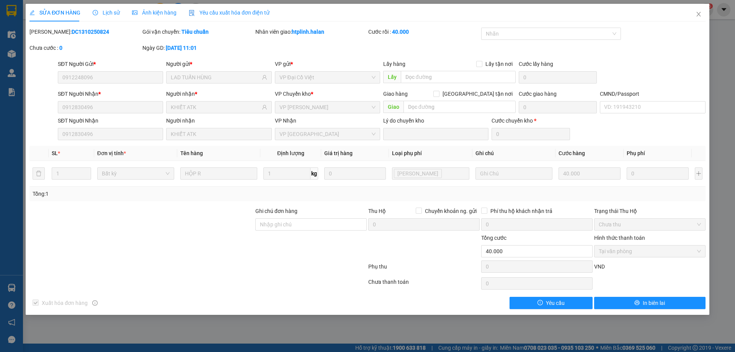
click at [686, 15] on div "SỬA ĐƠN HÀNG Lịch sử Ảnh kiện hàng Yêu cầu xuất hóa đơn điện tử" at bounding box center [367, 13] width 676 height 18
click at [700, 16] on icon "close" at bounding box center [698, 14] width 6 height 6
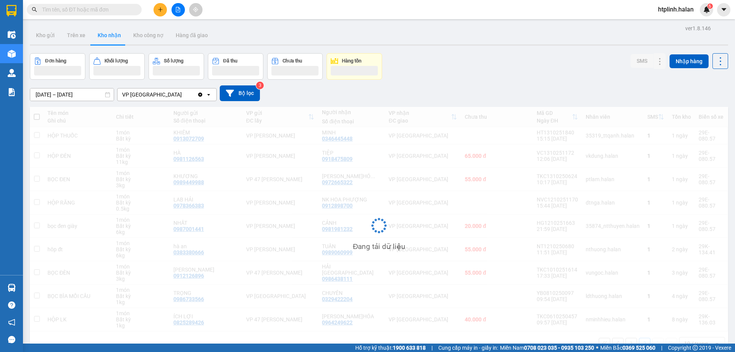
scroll to position [35, 0]
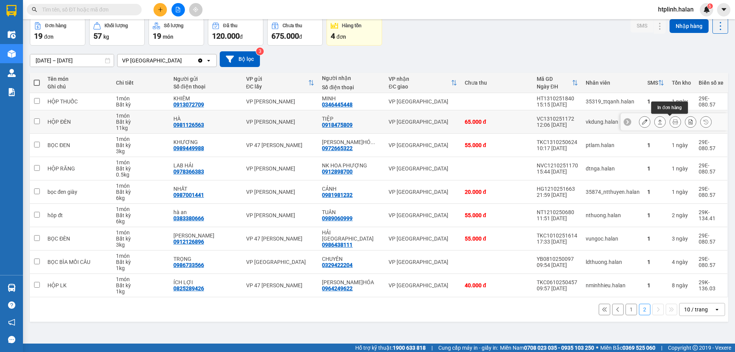
click at [672, 121] on icon at bounding box center [674, 121] width 5 height 5
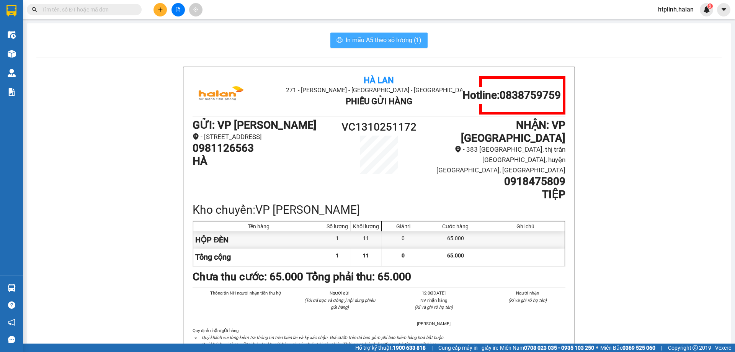
click at [367, 40] on span "In mẫu A5 theo số lượng (1)" at bounding box center [384, 40] width 76 height 10
click at [169, 29] on div "In mẫu A5 theo số lượng (1) Hà Lan 271 - Dương Tự Minh - Phường Tân Long - Thái…" at bounding box center [378, 209] width 703 height 373
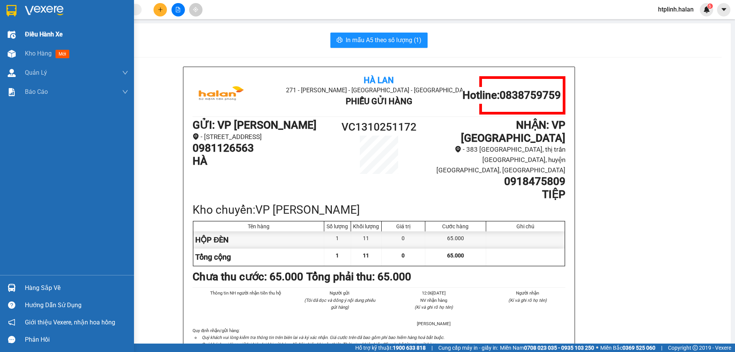
click at [0, 43] on div "Điều hành xe" at bounding box center [67, 34] width 134 height 19
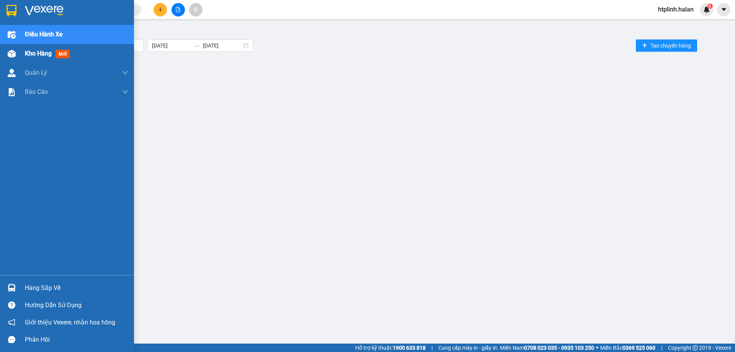
click at [91, 62] on div "Kho hàng mới" at bounding box center [76, 53] width 103 height 19
click at [106, 58] on div "Kho hàng mới" at bounding box center [76, 53] width 103 height 19
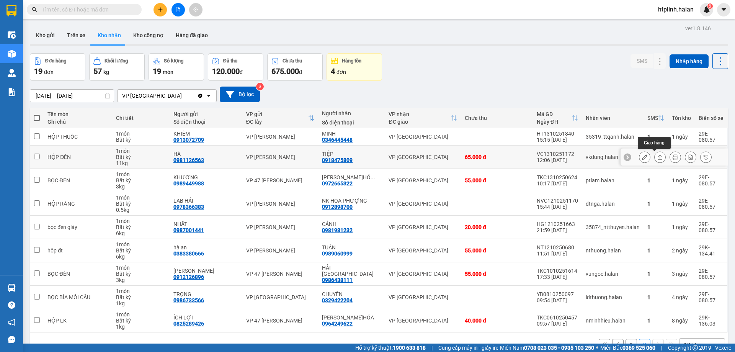
click at [658, 159] on icon at bounding box center [660, 157] width 4 height 5
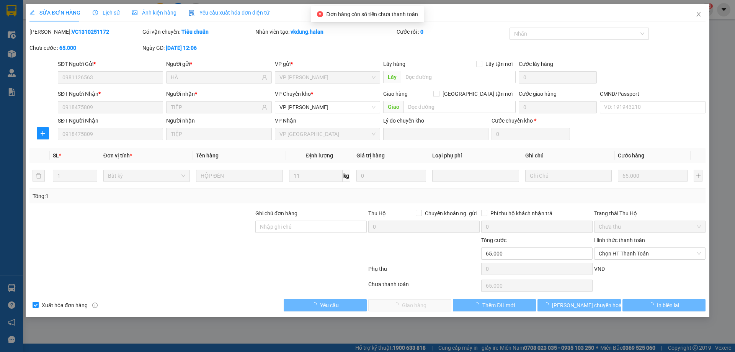
type input "0981126563"
type input "HÀ"
type input "0918475809"
type input "TIỆP"
type input "0"
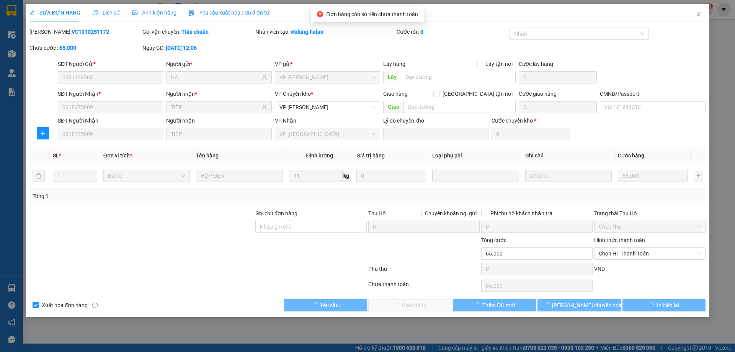
type input "65.000"
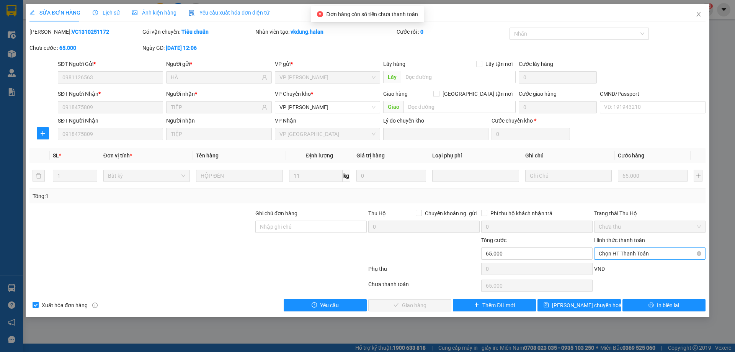
click at [618, 253] on span "Chọn HT Thanh Toán" at bounding box center [650, 253] width 102 height 11
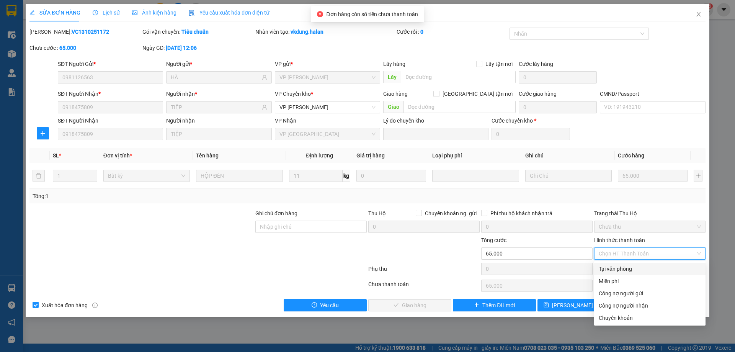
click at [621, 268] on div "Tại văn phòng" at bounding box center [650, 268] width 102 height 8
type input "0"
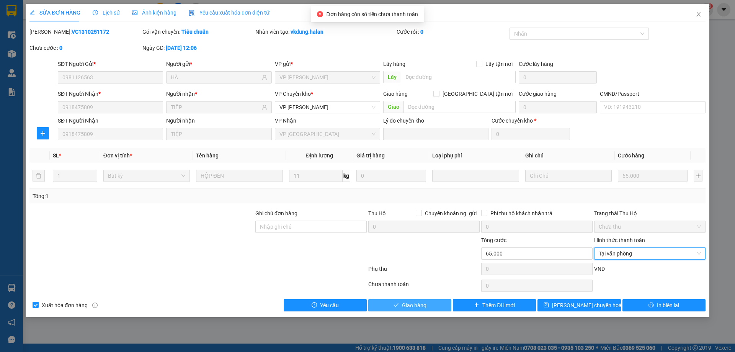
click at [413, 307] on span "Giao hàng" at bounding box center [414, 305] width 24 height 8
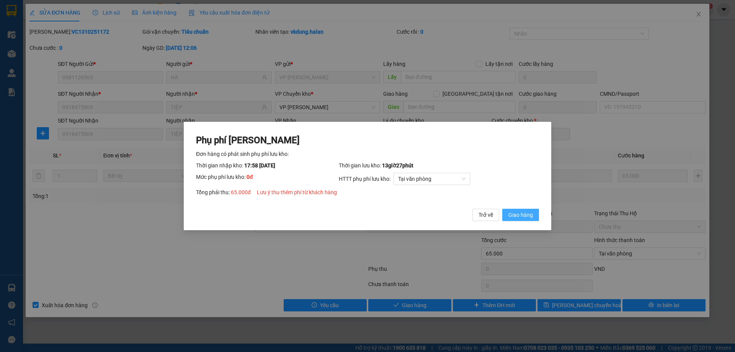
click at [527, 209] on button "Giao hàng" at bounding box center [520, 215] width 37 height 12
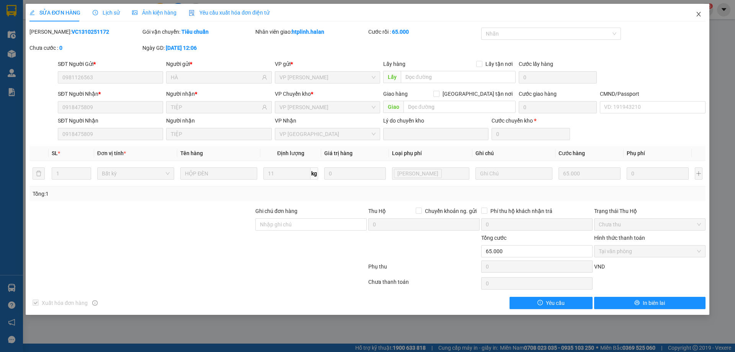
click at [702, 13] on span "Close" at bounding box center [698, 14] width 21 height 21
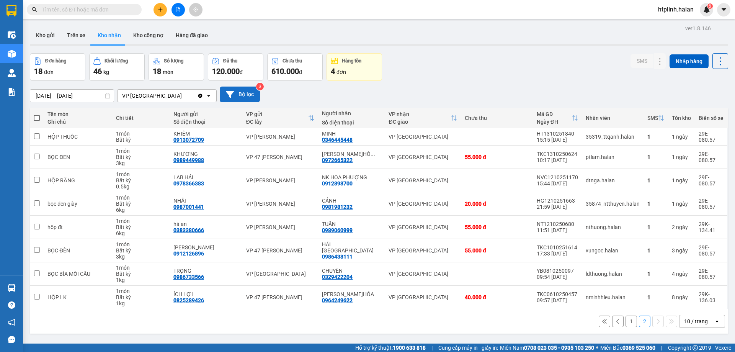
scroll to position [35, 0]
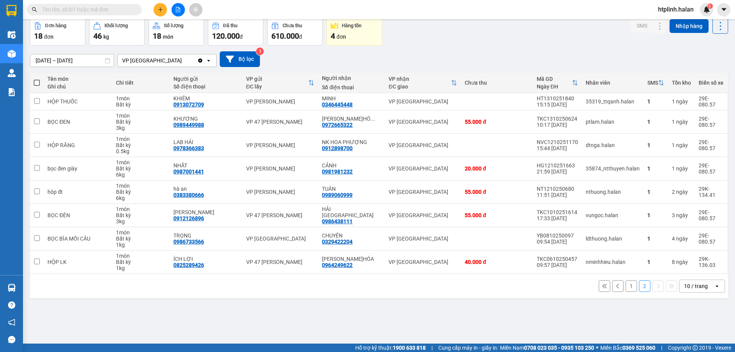
click at [627, 281] on button "1" at bounding box center [630, 285] width 11 height 11
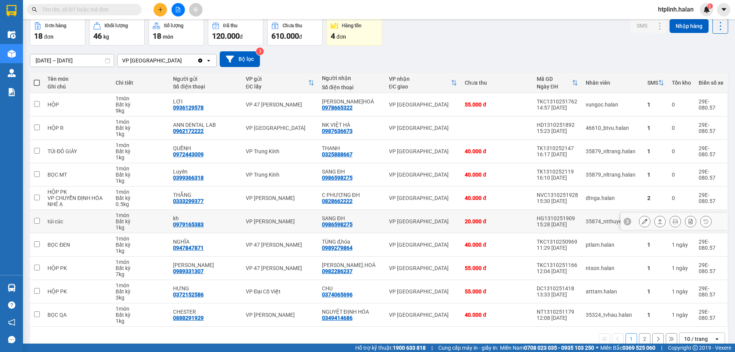
scroll to position [50, 0]
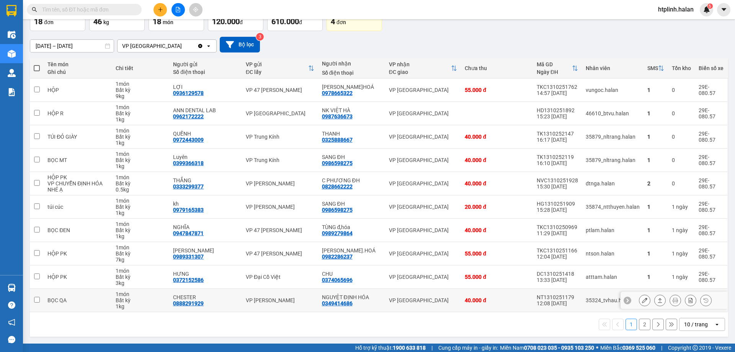
click at [654, 303] on div at bounding box center [659, 299] width 11 height 11
click at [654, 302] on button at bounding box center [659, 300] width 11 height 13
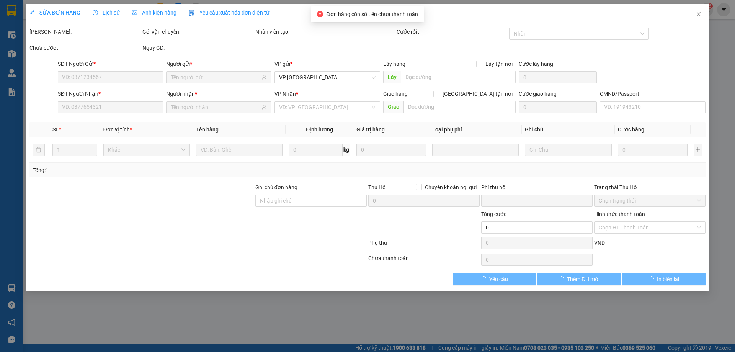
type input "0888291929"
type input "CHESTER"
type input "0349414686"
type input "NGUYỆT ĐỊNH HÓA"
type input "0"
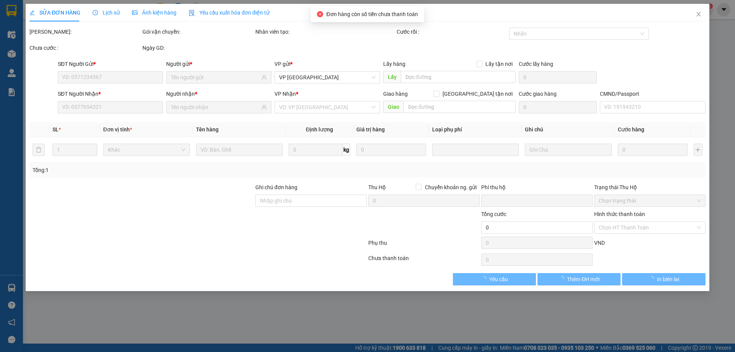
type input "40.000"
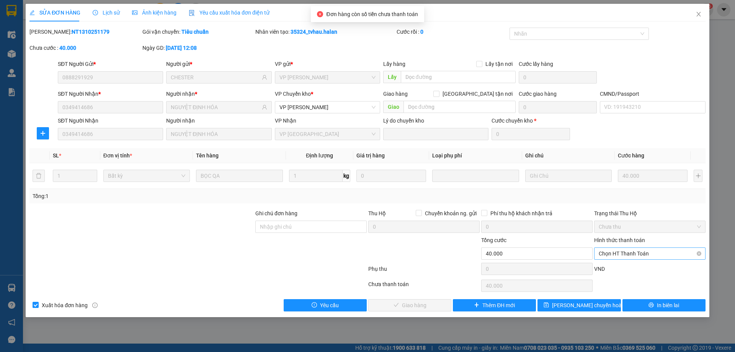
click at [617, 253] on span "Chọn HT Thanh Toán" at bounding box center [650, 253] width 102 height 11
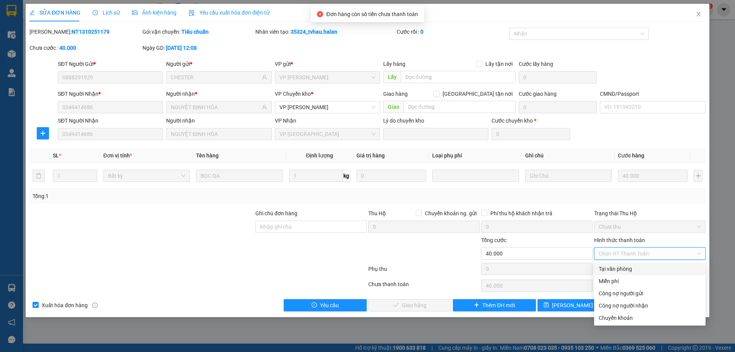
click at [613, 273] on div "Tại văn phòng" at bounding box center [649, 269] width 111 height 12
type input "0"
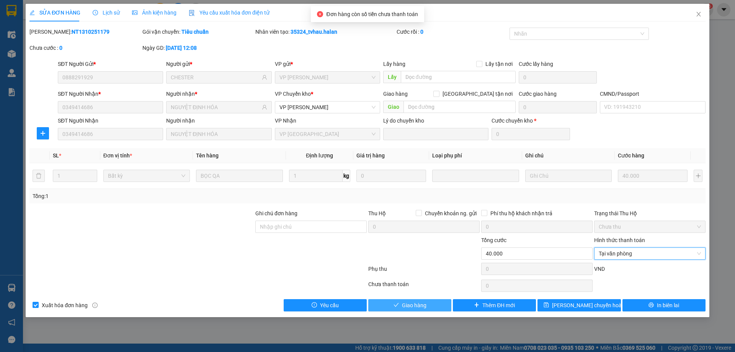
click at [432, 299] on button "Giao hàng" at bounding box center [409, 305] width 83 height 12
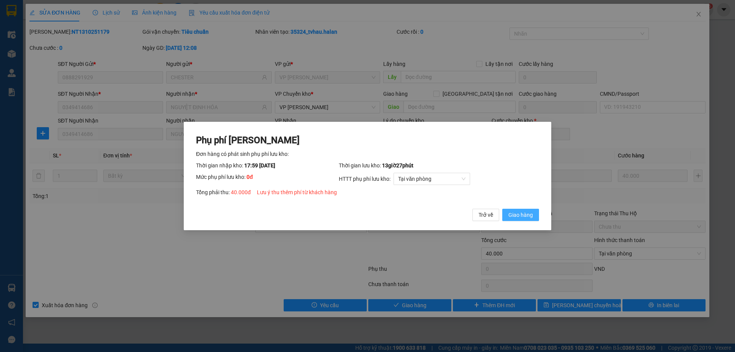
click at [507, 210] on button "Giao hàng" at bounding box center [520, 215] width 37 height 12
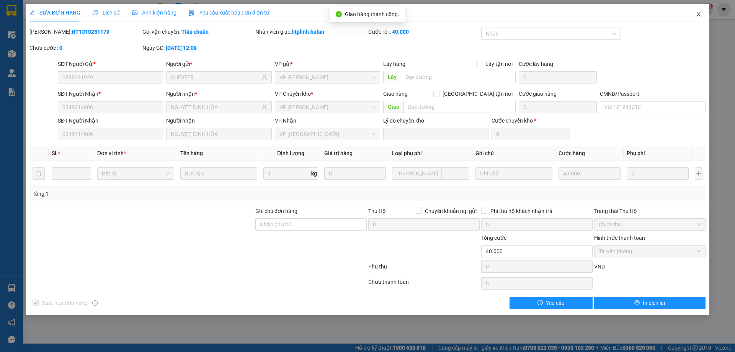
click at [701, 14] on icon "close" at bounding box center [698, 14] width 6 height 6
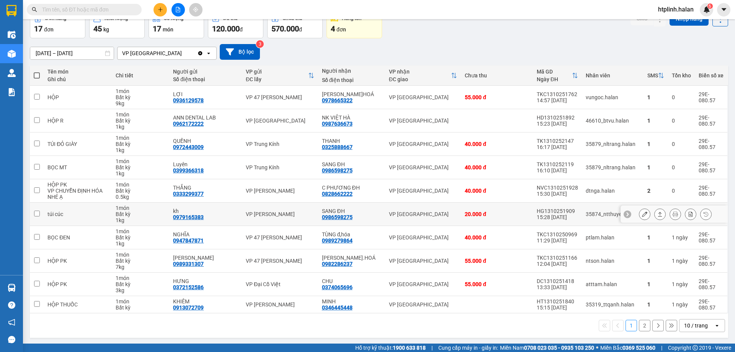
scroll to position [44, 0]
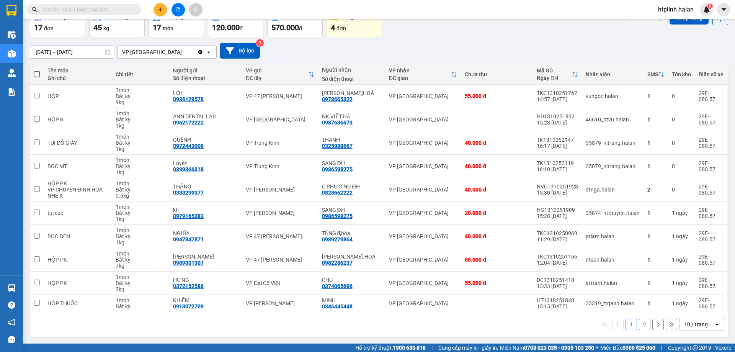
click at [639, 326] on button "2" at bounding box center [644, 323] width 11 height 11
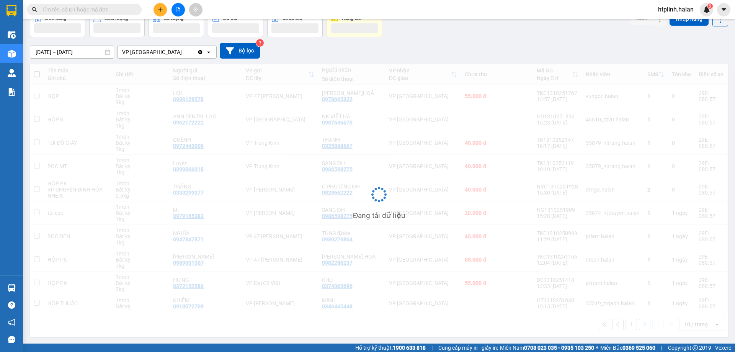
scroll to position [35, 0]
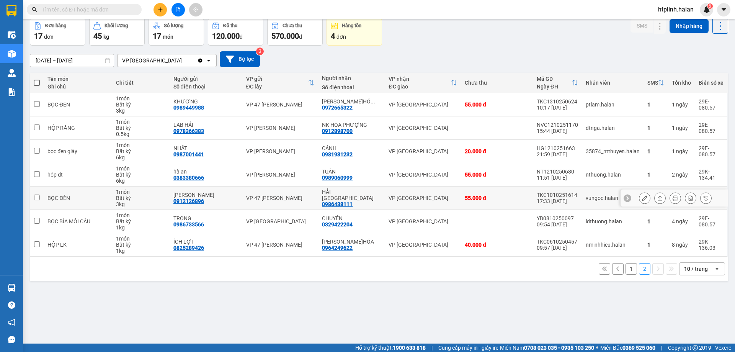
click at [658, 197] on icon at bounding box center [660, 198] width 4 height 5
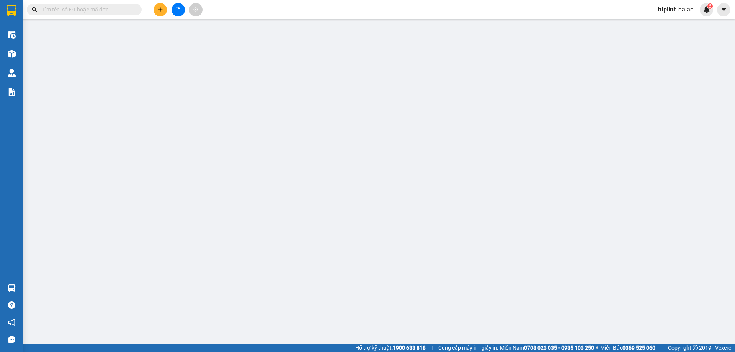
type input "0912126896"
type input "MINH HÀ"
type input "0986438111"
type input "HẢI TN"
type input "0"
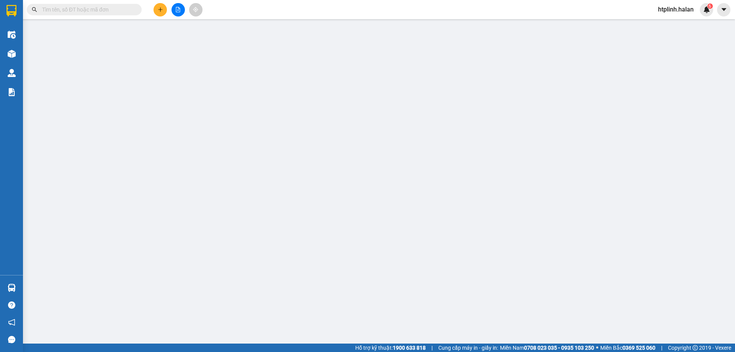
type input "55.000"
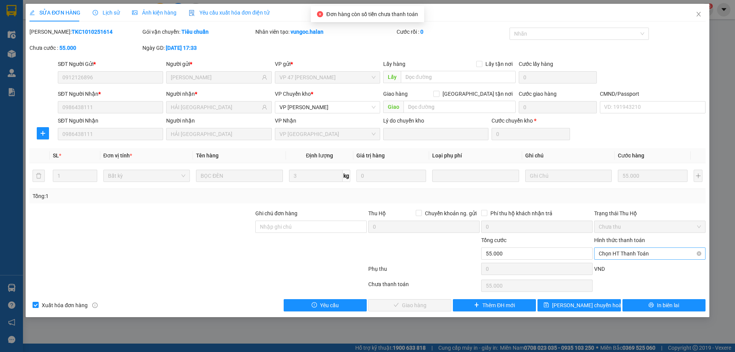
click at [634, 259] on div "Chọn HT Thanh Toán" at bounding box center [649, 253] width 111 height 12
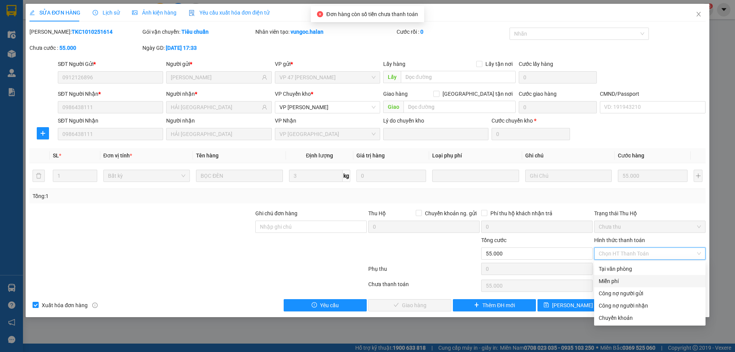
drag, startPoint x: 631, startPoint y: 276, endPoint x: 593, endPoint y: 278, distance: 38.3
click at [631, 276] on div "Miễn phí" at bounding box center [649, 281] width 111 height 12
type input "0"
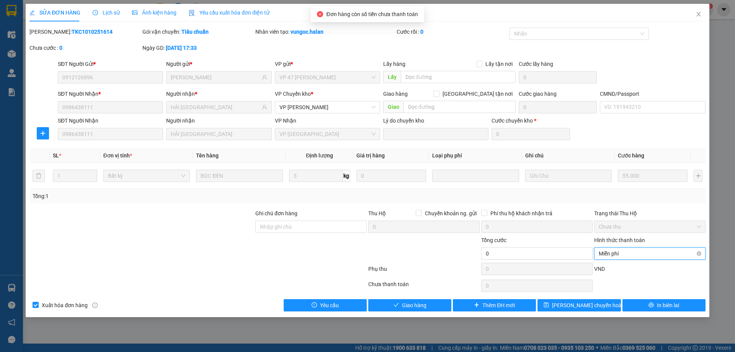
click at [622, 253] on span "Miễn phí" at bounding box center [650, 253] width 102 height 11
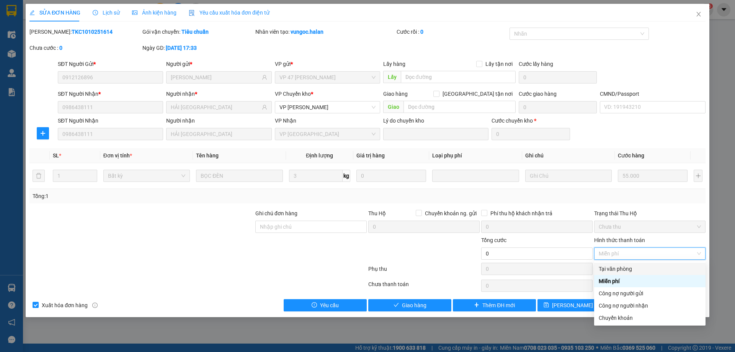
click at [609, 273] on div "Tại văn phòng" at bounding box center [649, 269] width 111 height 12
type input "55.000"
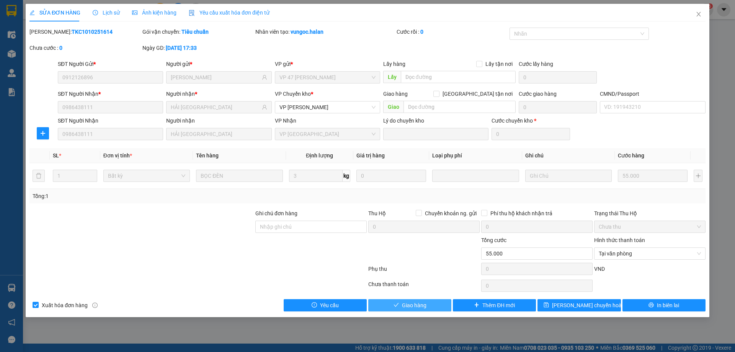
click at [447, 304] on button "Giao hàng" at bounding box center [409, 305] width 83 height 12
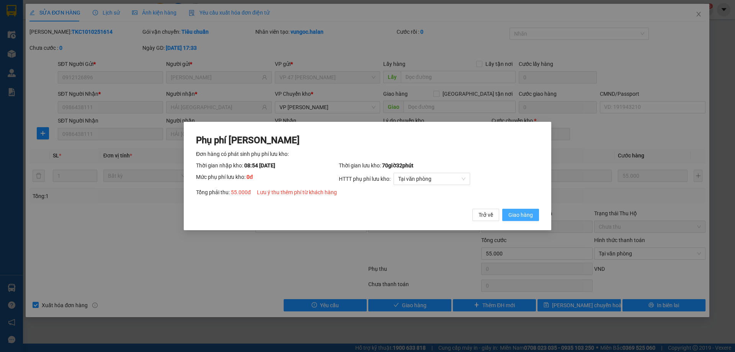
click at [533, 214] on button "Giao hàng" at bounding box center [520, 215] width 37 height 12
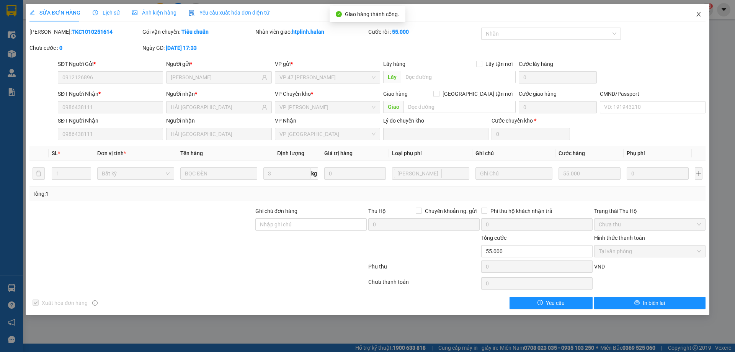
click at [693, 13] on span "Close" at bounding box center [698, 14] width 21 height 21
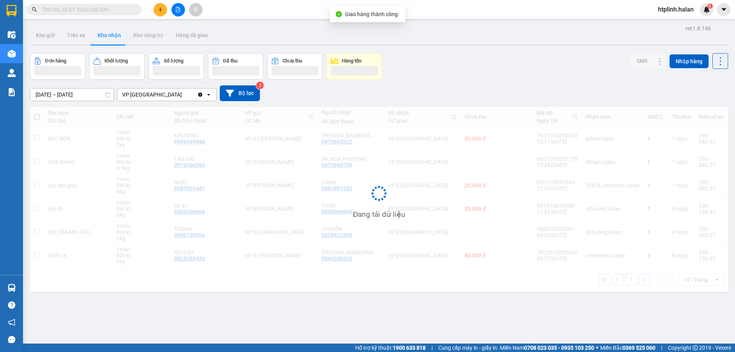
scroll to position [35, 0]
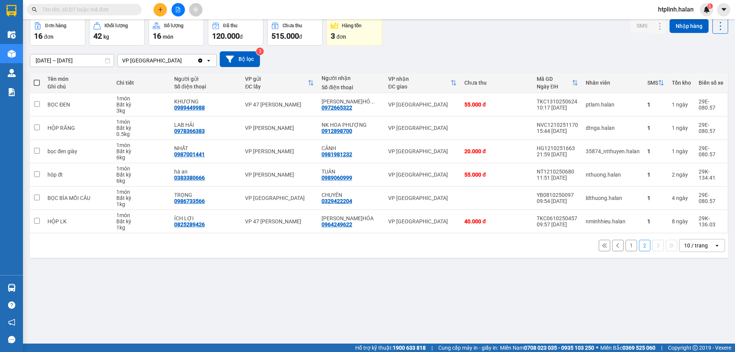
click at [639, 246] on button "2" at bounding box center [644, 245] width 11 height 11
click at [633, 244] on div "1 2 10 / trang open" at bounding box center [379, 245] width 692 height 13
click at [629, 243] on button "1" at bounding box center [630, 245] width 11 height 11
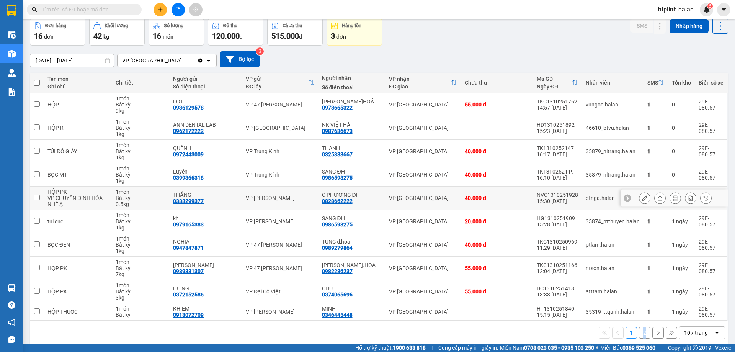
scroll to position [44, 0]
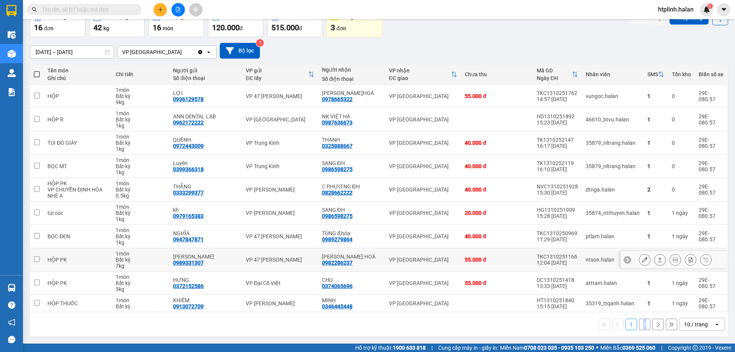
click at [654, 260] on button at bounding box center [659, 259] width 11 height 13
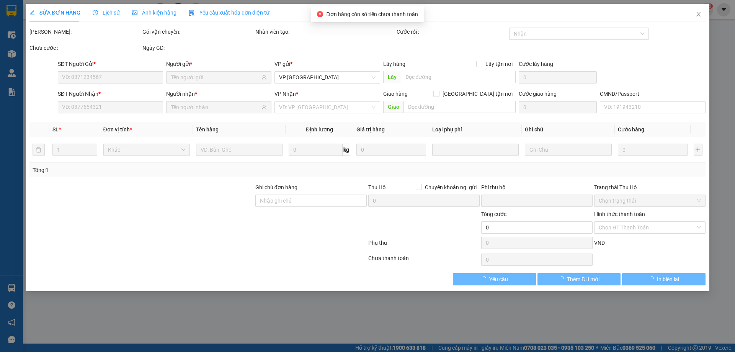
type input "0989331307"
type input "HẢI ĐÀO"
type input "0982286237"
type input "LÊ VIỆT Đ.HOÁ"
type input "0"
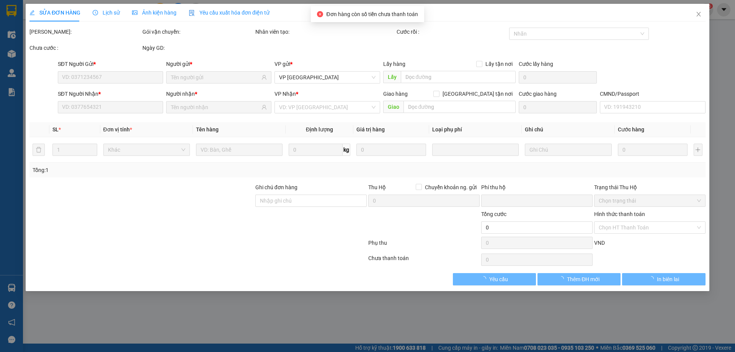
type input "55.000"
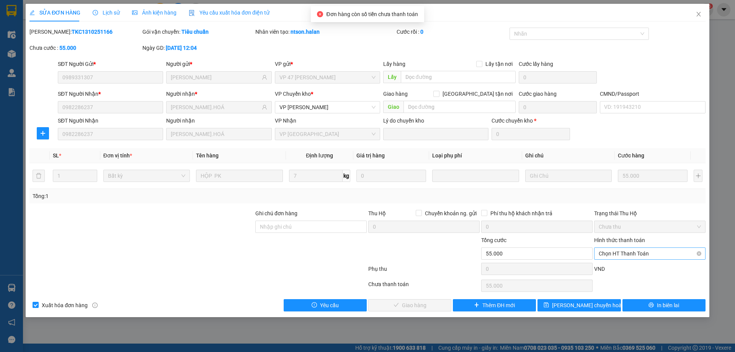
click at [602, 254] on span "Chọn HT Thanh Toán" at bounding box center [650, 253] width 102 height 11
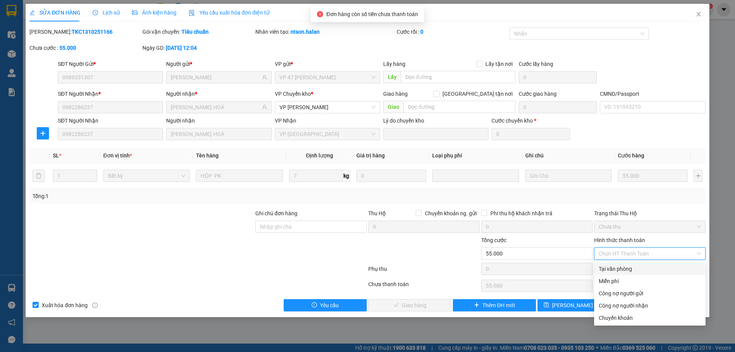
click at [602, 264] on div "Tại văn phòng" at bounding box center [650, 268] width 102 height 8
type input "0"
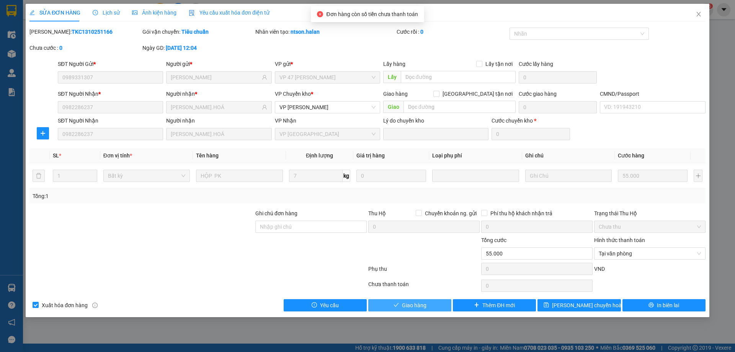
drag, startPoint x: 399, startPoint y: 296, endPoint x: 399, endPoint y: 300, distance: 4.6
click at [399, 298] on div "Total Paid Fee 0 Total UnPaid Fee 55.000 Cash Collection Total Fee Mã ĐH: TKC13…" at bounding box center [367, 170] width 676 height 284
click at [399, 301] on button "Giao hàng" at bounding box center [409, 305] width 83 height 12
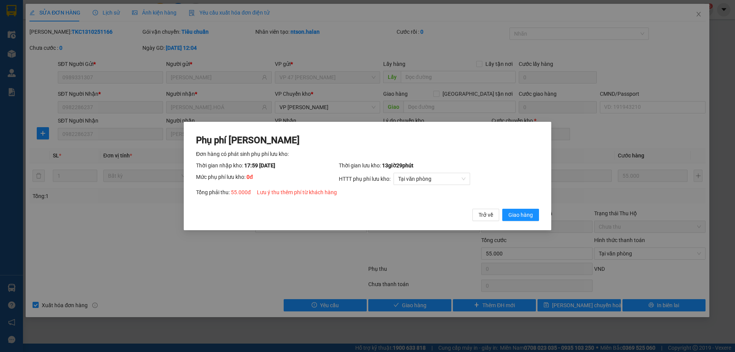
click at [523, 206] on div "Phụ phí Lưu kho Đơn hàng có phát sinh phụ phí lưu kho: Thời gian nhập kho: 17:5…" at bounding box center [367, 177] width 343 height 87
click at [522, 213] on span "Giao hàng" at bounding box center [520, 214] width 24 height 8
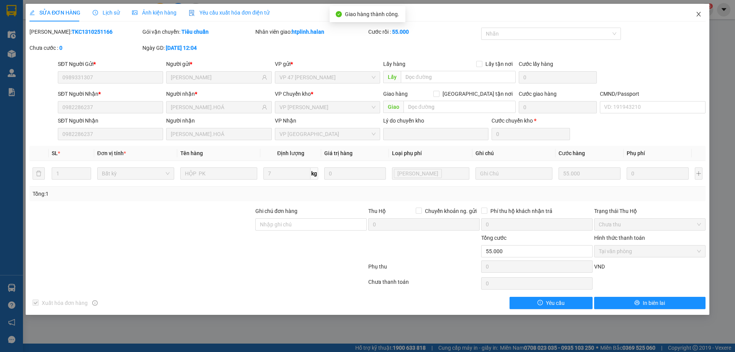
click at [701, 22] on span "Close" at bounding box center [698, 14] width 21 height 21
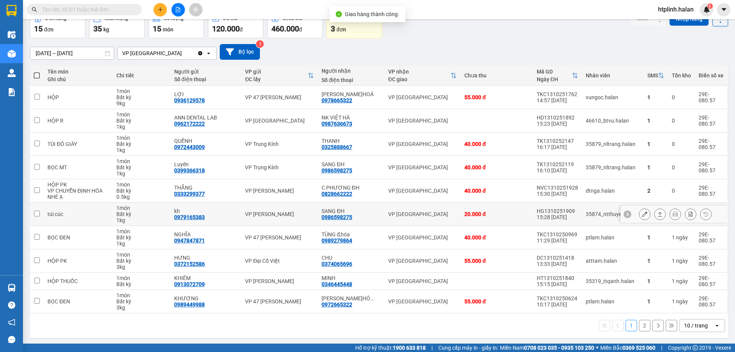
scroll to position [44, 0]
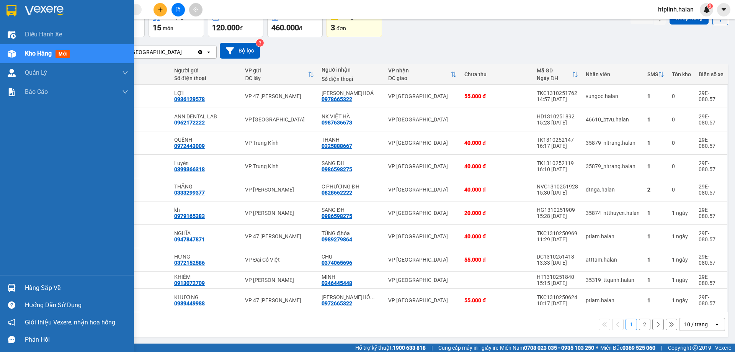
click at [11, 282] on div at bounding box center [11, 287] width 13 height 13
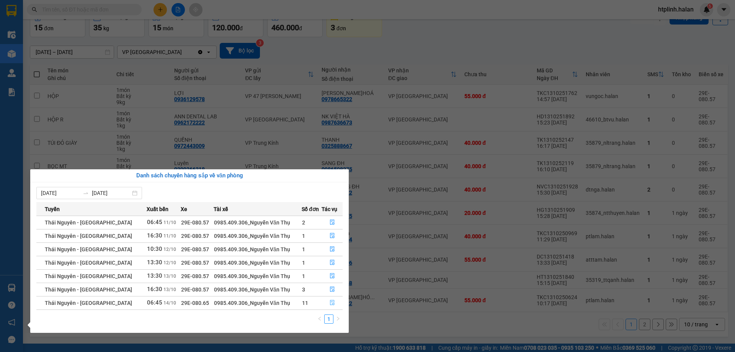
click at [337, 303] on button "button" at bounding box center [332, 303] width 20 height 12
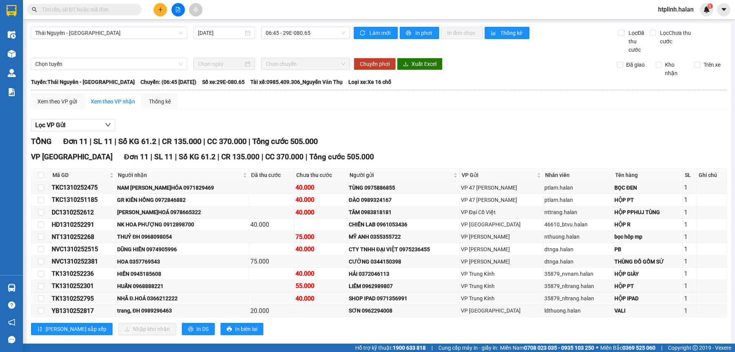
scroll to position [13, 0]
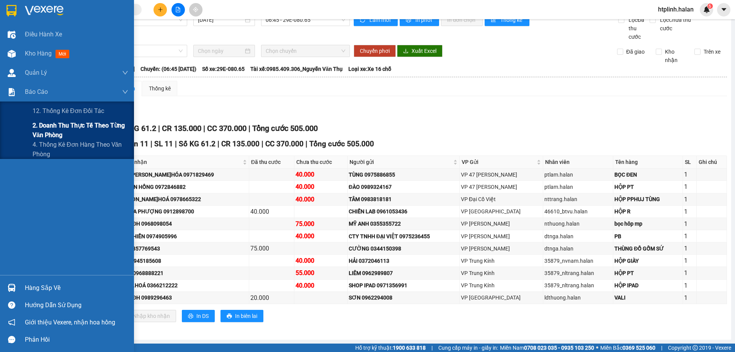
drag, startPoint x: 38, startPoint y: 132, endPoint x: 97, endPoint y: 117, distance: 60.8
click at [39, 132] on span "2. Doanh thu thực tế theo từng văn phòng" at bounding box center [81, 130] width 96 height 19
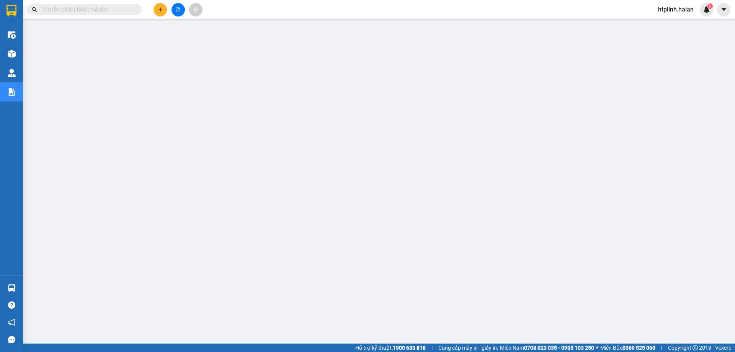
click at [110, 8] on input "text" at bounding box center [87, 9] width 90 height 8
click at [115, 13] on input "text" at bounding box center [87, 9] width 90 height 8
click at [106, 10] on input "text" at bounding box center [87, 9] width 90 height 8
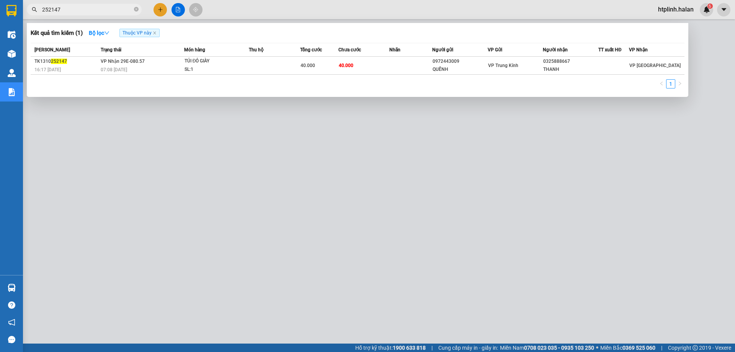
type input "252147"
click at [155, 30] on span "Thuộc VP này" at bounding box center [139, 33] width 40 height 8
click at [156, 32] on icon "close" at bounding box center [154, 33] width 3 height 3
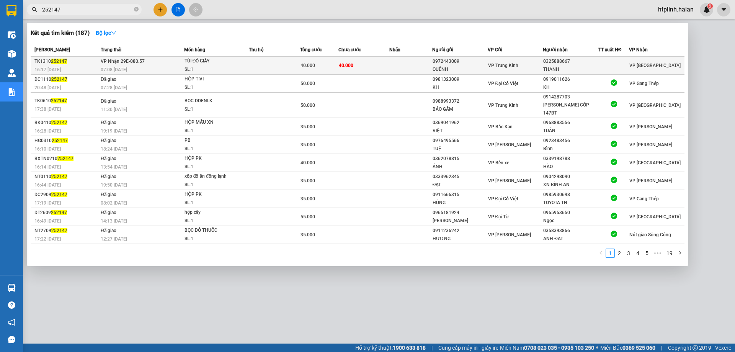
click at [211, 73] on div "SL: 1" at bounding box center [212, 69] width 57 height 8
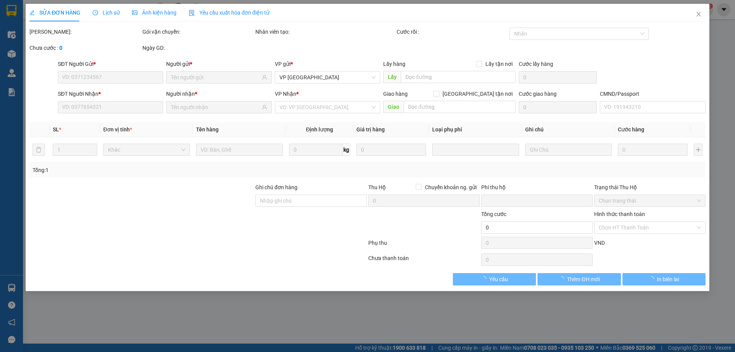
type input "0972443009"
type input "QUỀNH"
type input "0325888667"
type input "THANH"
type input "0"
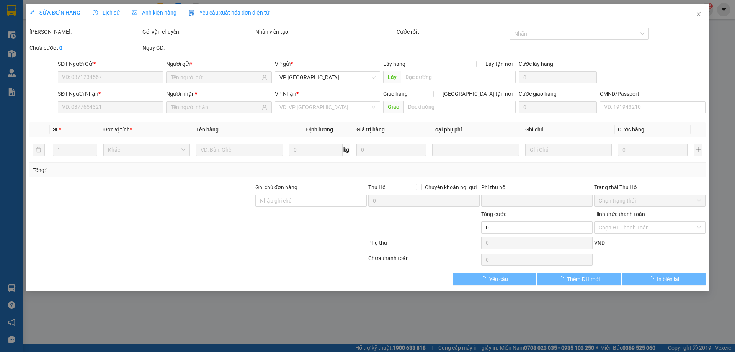
type input "40.000"
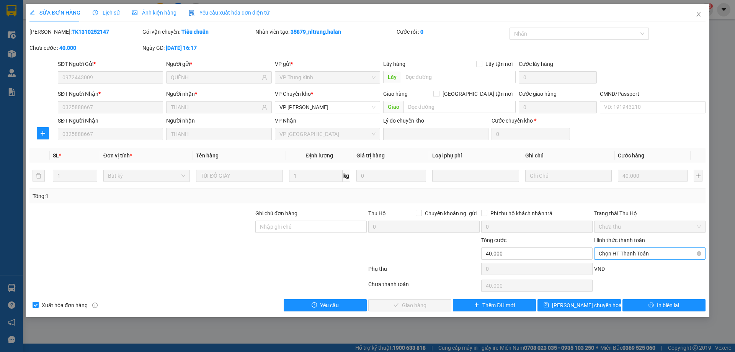
click at [602, 256] on span "Chọn HT Thanh Toán" at bounding box center [650, 253] width 102 height 11
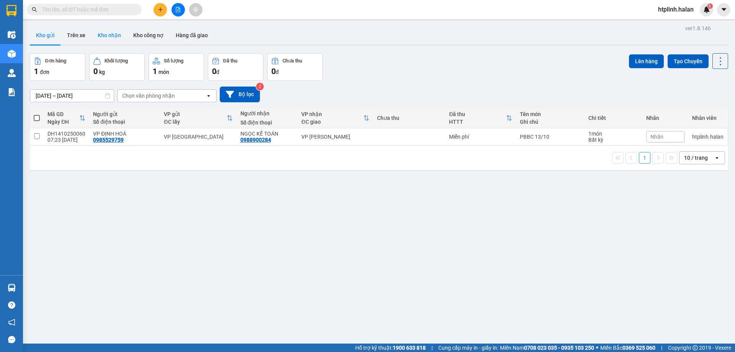
click at [110, 37] on button "Kho nhận" at bounding box center [109, 35] width 36 height 18
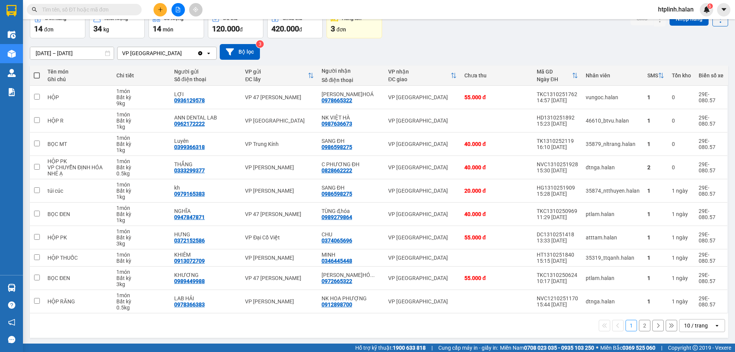
scroll to position [44, 0]
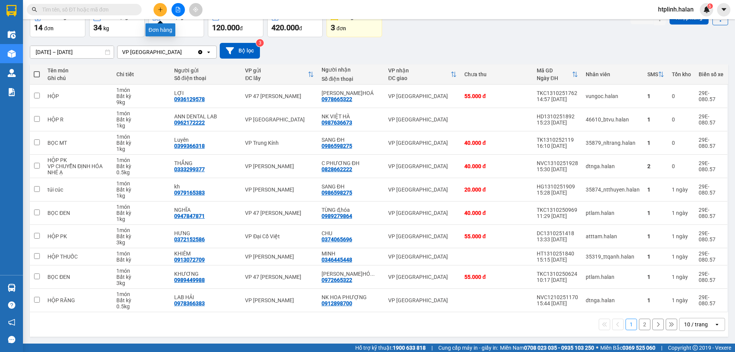
click at [163, 11] on button at bounding box center [159, 9] width 13 height 13
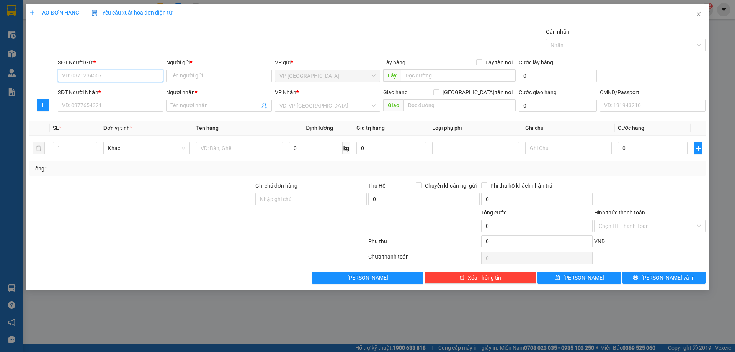
click at [70, 75] on input "SĐT Người Gửi *" at bounding box center [110, 76] width 105 height 12
type input "0"
type input "0911127044"
click at [117, 94] on div "0911127044 - TUÝ" at bounding box center [110, 91] width 96 height 8
type input "TUÝ"
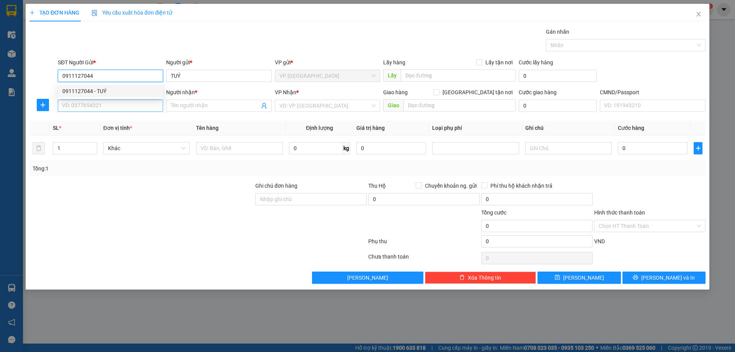
type input "0911127044"
click at [117, 107] on input "SĐT Người Nhận *" at bounding box center [110, 106] width 105 height 12
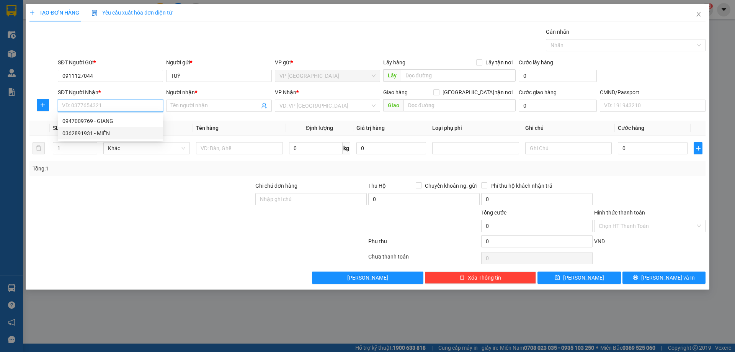
click at [120, 131] on div "0362891931 - MIỀN" at bounding box center [110, 133] width 96 height 8
type input "0362891931"
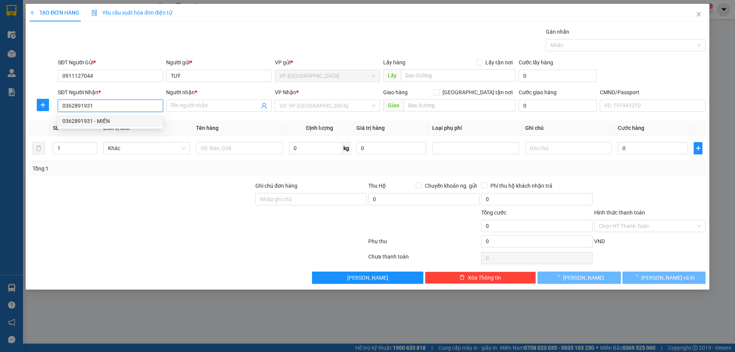
type input "MIỀN"
checkbox input "true"
type input "CẦU THANG 4 NHÀ A15 CHỢ NGHĨA TÂN, PHƯỜNG NGHĨA TÂN, CẦU GIẤY, HÀ NỘI"
type input "50.000"
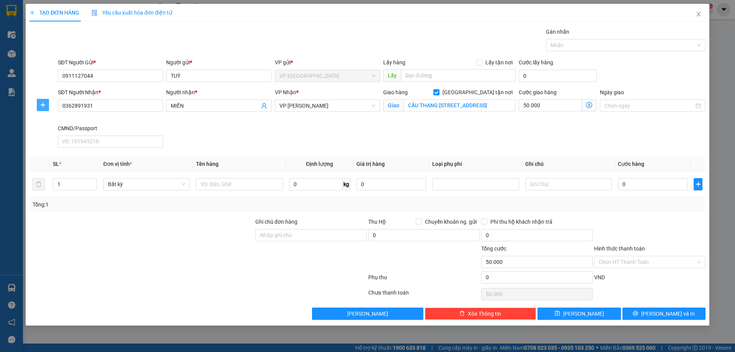
click at [37, 103] on button "button" at bounding box center [43, 105] width 12 height 12
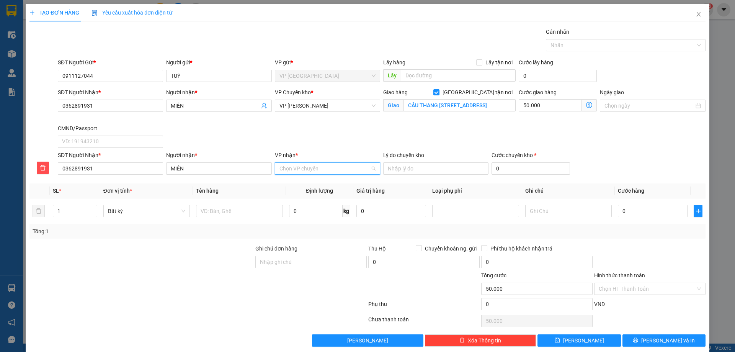
click at [314, 169] on input "VP nhận *" at bounding box center [324, 168] width 91 height 11
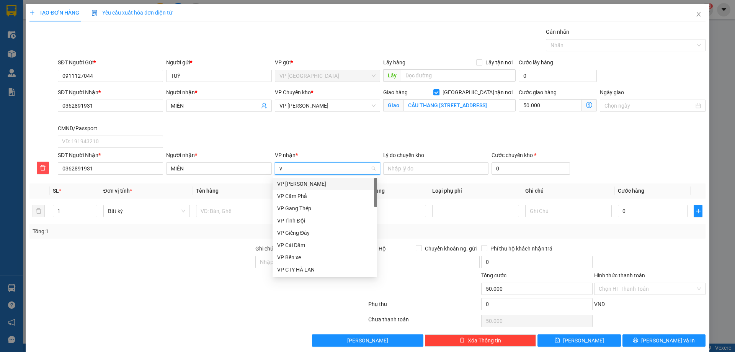
type input "vc"
drag, startPoint x: 304, startPoint y: 230, endPoint x: 295, endPoint y: 147, distance: 83.2
click at [303, 230] on div "VP [PERSON_NAME]" at bounding box center [324, 232] width 95 height 8
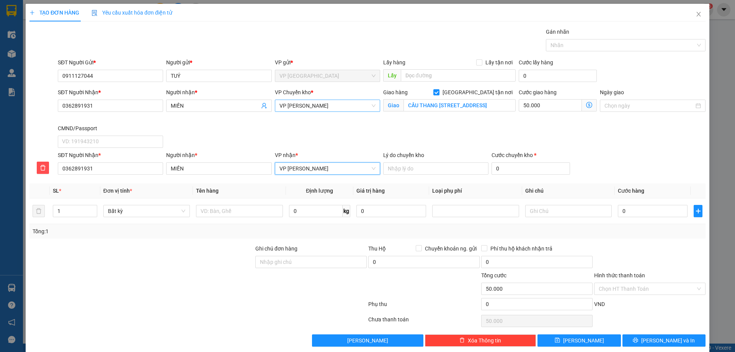
click at [312, 106] on span "VP [PERSON_NAME]" at bounding box center [327, 105] width 96 height 11
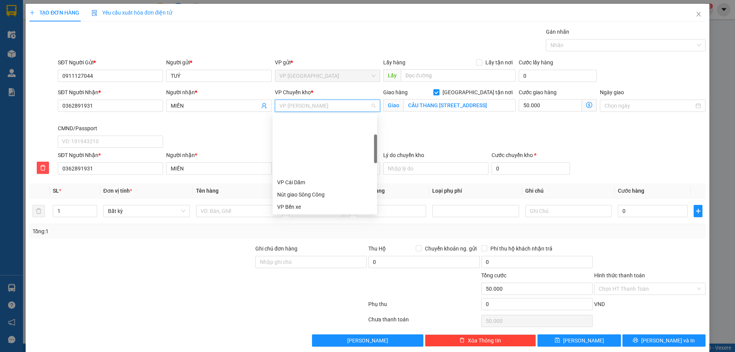
scroll to position [73, 0]
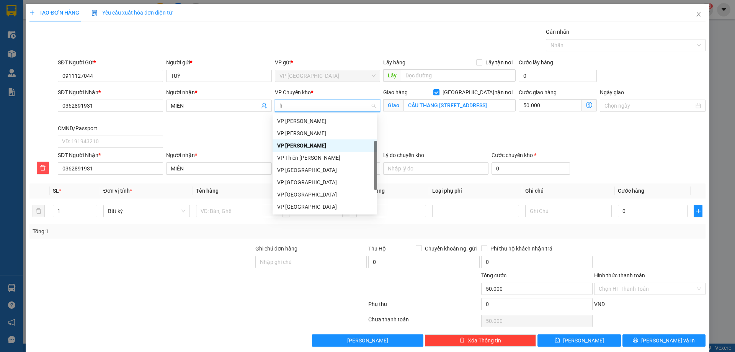
type input "hg"
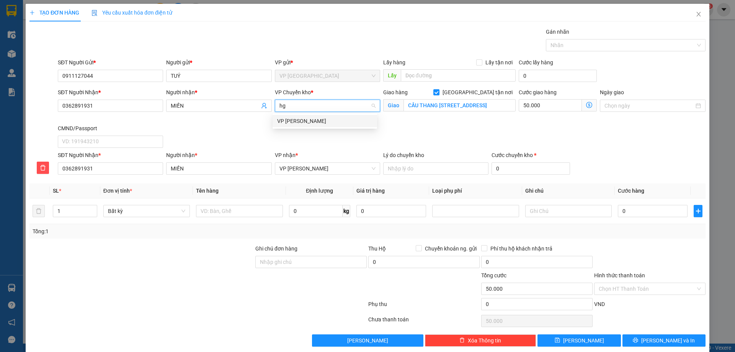
drag, startPoint x: 313, startPoint y: 114, endPoint x: 315, endPoint y: 118, distance: 4.8
click at [314, 116] on div "VP [PERSON_NAME]" at bounding box center [324, 121] width 104 height 12
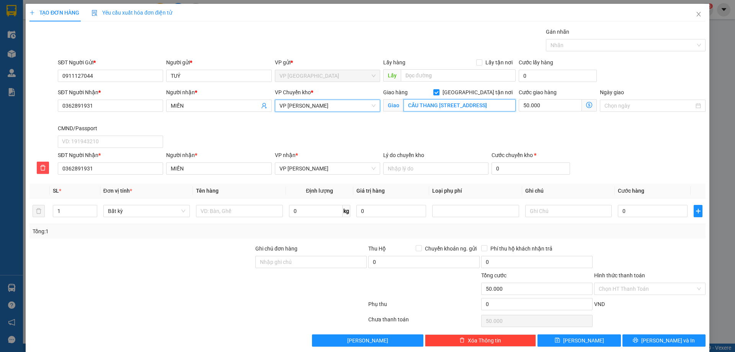
click at [467, 108] on input "CẦU THANG 4 NHÀ A15 CHỢ NGHĨA TÂN, PHƯỜNG NGHĨA TÂN, CẦU GIẤY, HÀ NỘI" at bounding box center [459, 105] width 112 height 12
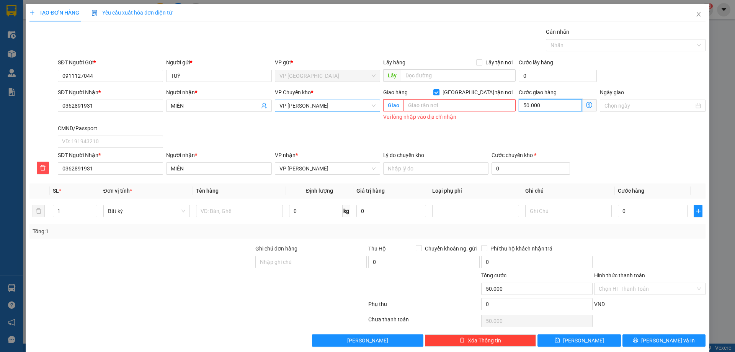
click at [539, 105] on input "50.000" at bounding box center [550, 105] width 63 height 12
type input "0"
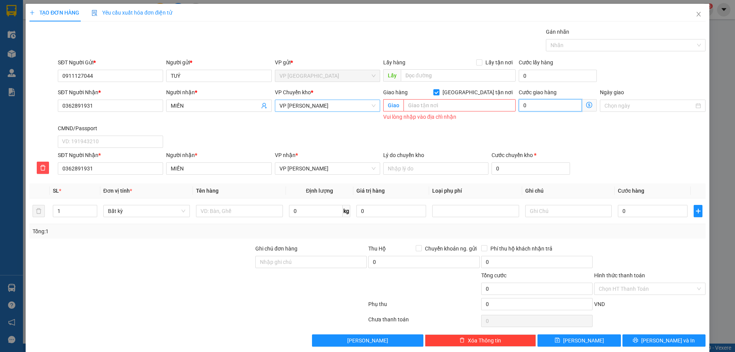
type input "0"
click at [218, 230] on div "Tổng: 1" at bounding box center [158, 231] width 251 height 8
click at [243, 214] on input "text" at bounding box center [239, 211] width 86 height 12
type input "hộp đồ ăn"
click at [292, 211] on input "0" at bounding box center [316, 211] width 54 height 12
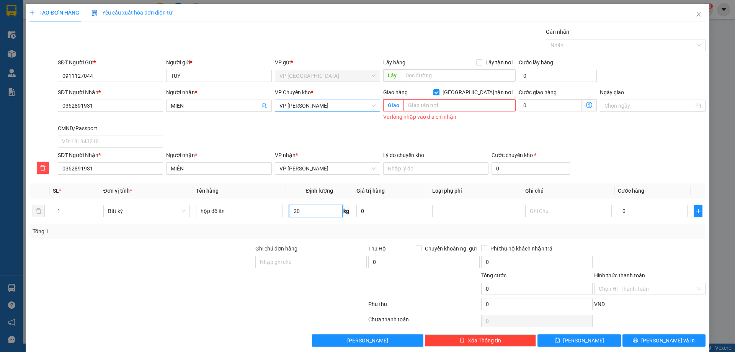
type input "20"
click at [294, 237] on div "Tổng: 1" at bounding box center [367, 231] width 676 height 15
type input "75.000"
click at [638, 290] on input "Hình thức thanh toán" at bounding box center [647, 288] width 97 height 11
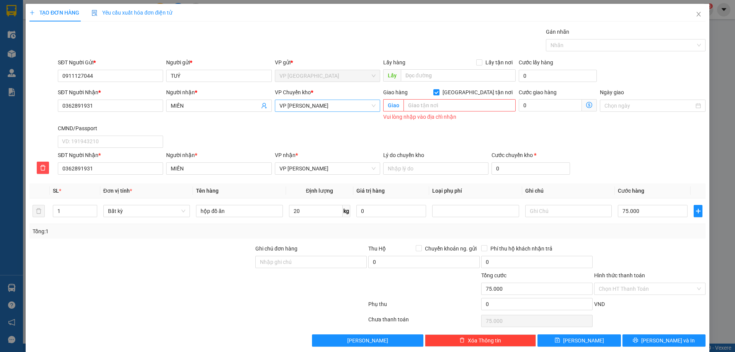
click at [628, 186] on th "Cước hàng" at bounding box center [653, 190] width 76 height 15
click at [639, 288] on input "Hình thức thanh toán" at bounding box center [647, 288] width 97 height 11
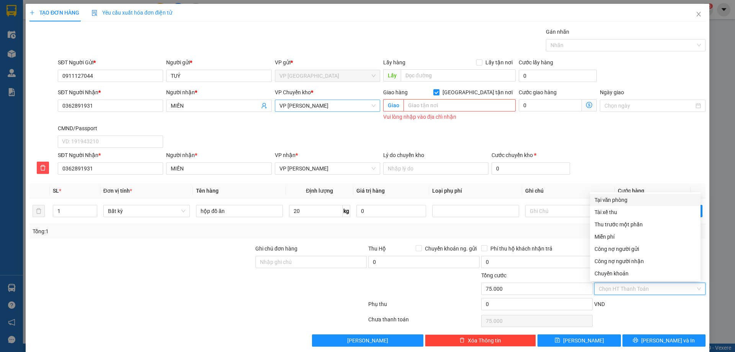
click at [628, 200] on div "Tại văn phòng" at bounding box center [644, 200] width 101 height 8
type input "0"
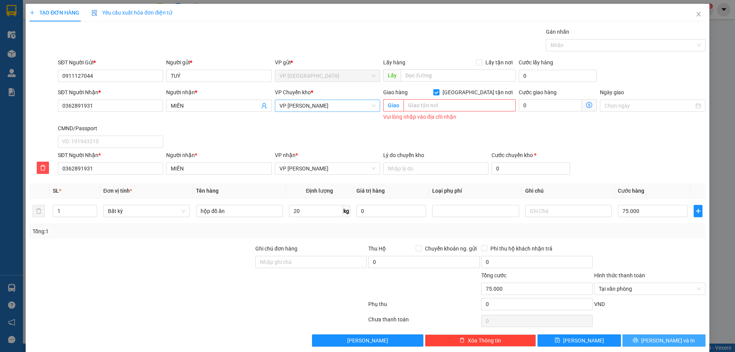
click at [644, 335] on button "[PERSON_NAME] và In" at bounding box center [663, 340] width 83 height 12
click at [482, 89] on span "[GEOGRAPHIC_DATA] tận nơi" at bounding box center [477, 92] width 76 height 8
click at [439, 89] on input "[GEOGRAPHIC_DATA] tận nơi" at bounding box center [435, 91] width 5 height 5
checkbox input "false"
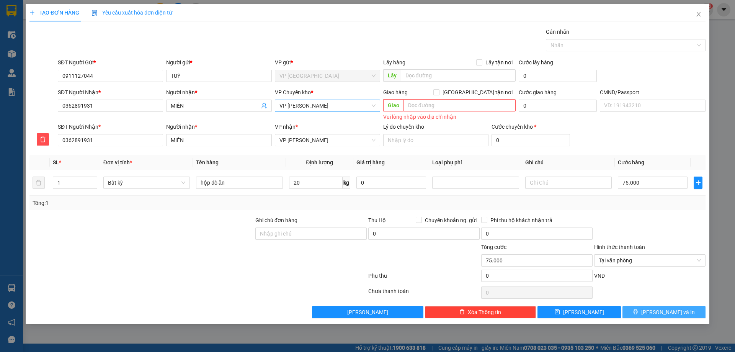
click at [638, 306] on button "[PERSON_NAME] và In" at bounding box center [663, 312] width 83 height 12
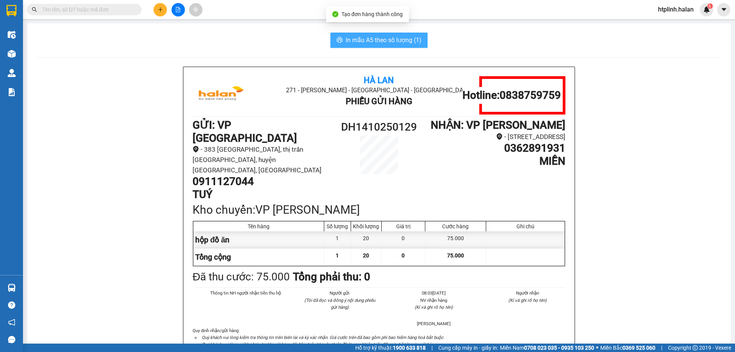
drag, startPoint x: 368, startPoint y: 40, endPoint x: 363, endPoint y: 37, distance: 5.7
click at [365, 39] on span "In mẫu A5 theo số lượng (1)" at bounding box center [384, 40] width 76 height 10
click at [363, 37] on span "In mẫu A5 theo số lượng (1)" at bounding box center [384, 40] width 76 height 10
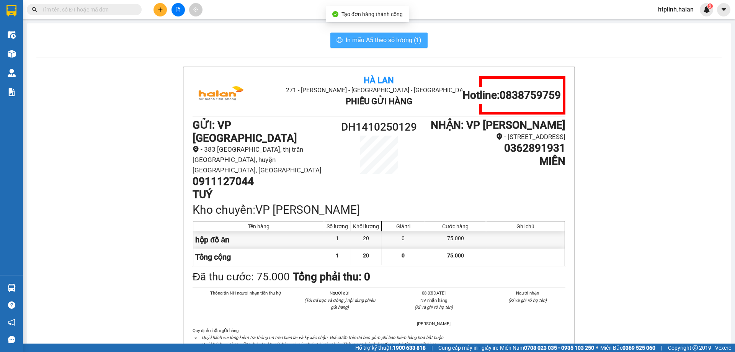
click at [363, 37] on span "In mẫu A5 theo số lượng (1)" at bounding box center [384, 40] width 76 height 10
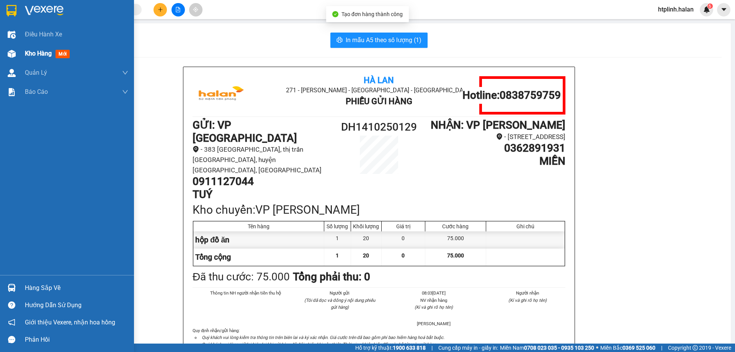
click at [22, 62] on div "Kho hàng mới" at bounding box center [67, 53] width 134 height 19
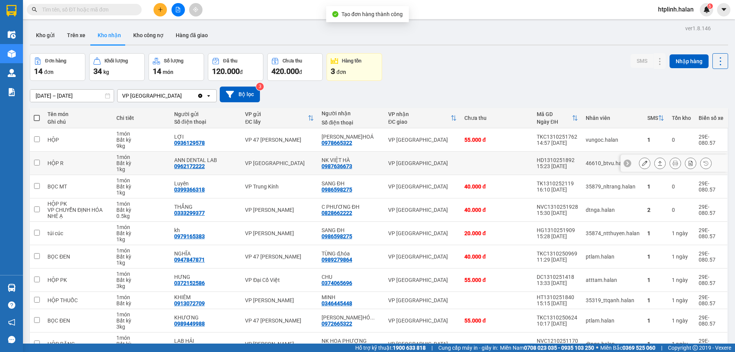
scroll to position [44, 0]
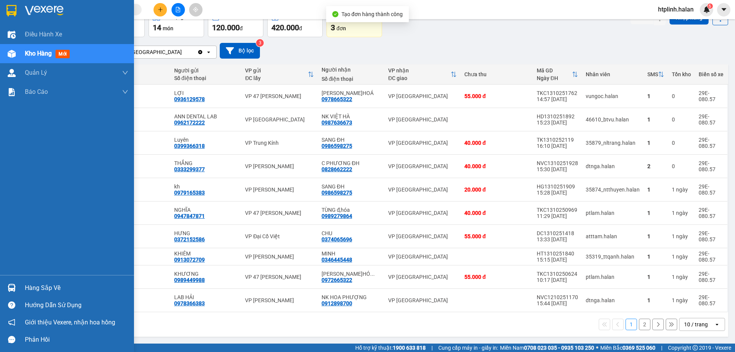
click at [40, 289] on div "Hàng sắp về" at bounding box center [76, 287] width 103 height 11
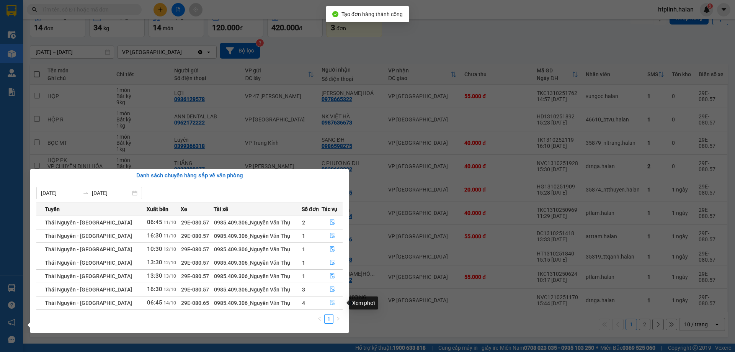
click at [330, 301] on icon "file-done" at bounding box center [332, 302] width 5 height 5
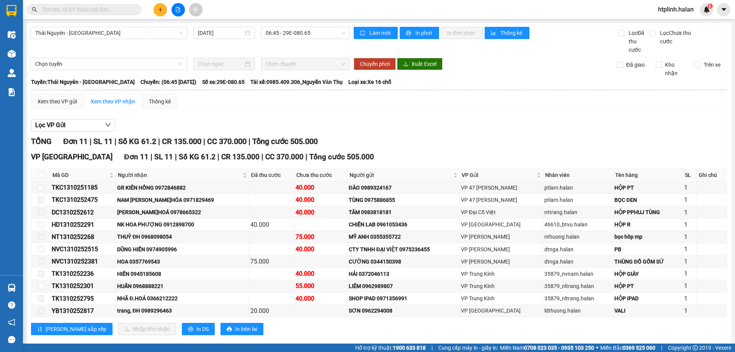
click at [694, 73] on div "Trên xe" at bounding box center [707, 68] width 39 height 17
click at [694, 64] on input "Trên xe" at bounding box center [697, 65] width 6 height 6
checkbox input "true"
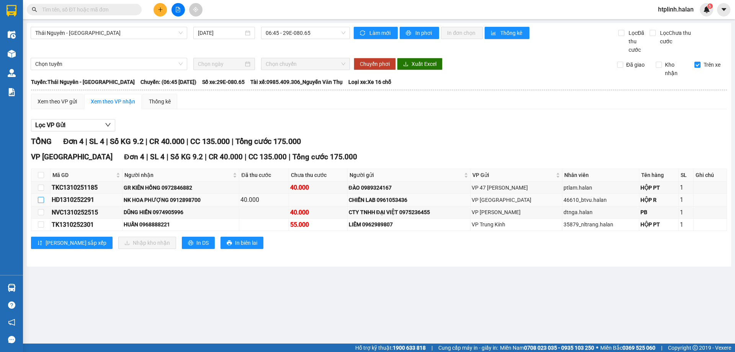
click at [43, 199] on input "checkbox" at bounding box center [41, 200] width 6 height 6
checkbox input "true"
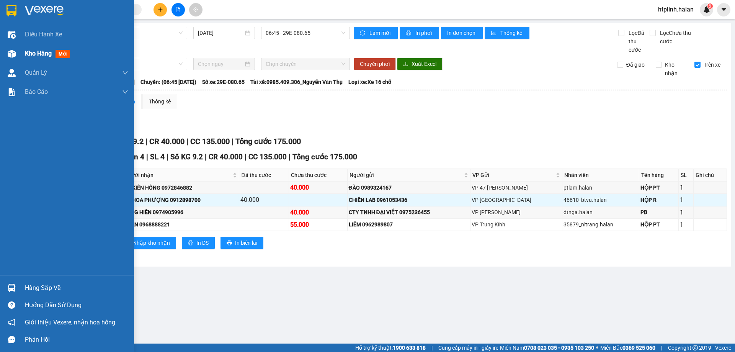
click at [42, 54] on span "Kho hàng" at bounding box center [38, 53] width 27 height 7
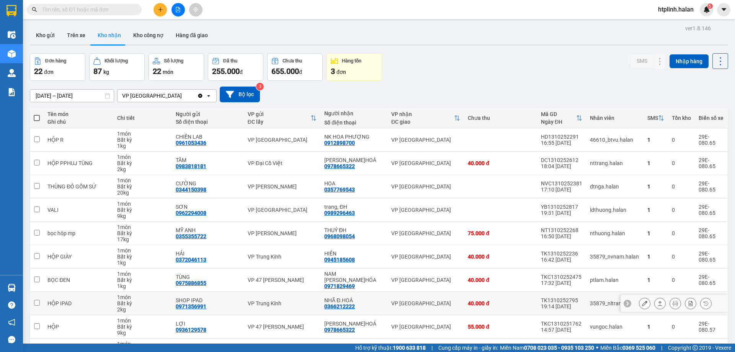
scroll to position [50, 0]
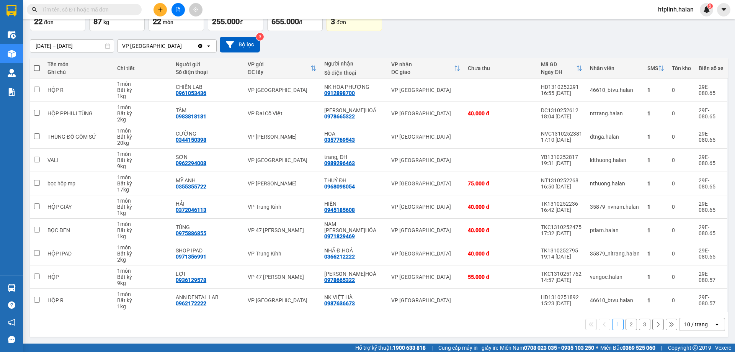
click at [625, 323] on button "2" at bounding box center [630, 323] width 11 height 11
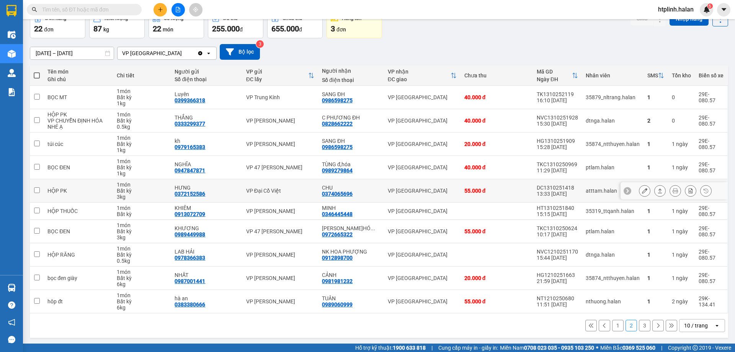
scroll to position [44, 0]
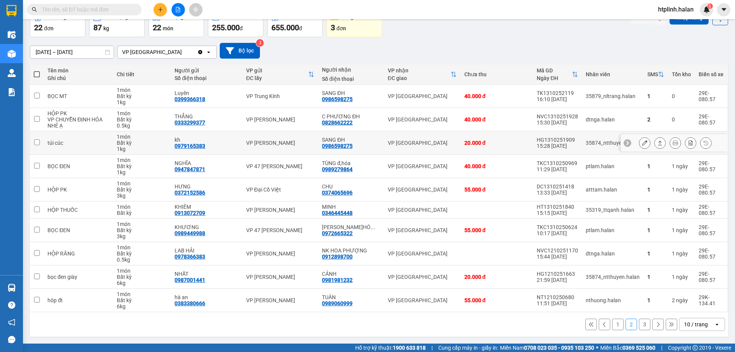
click at [654, 142] on button at bounding box center [659, 142] width 11 height 13
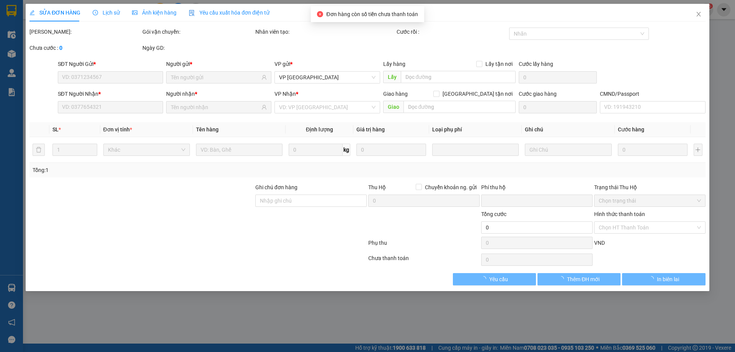
type input "0979165383"
type input "kh"
type input "0986598275"
type input "SANG ĐH"
type input "0"
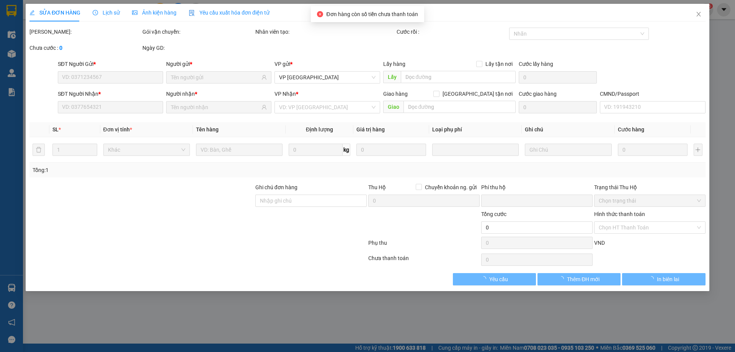
type input "20.000"
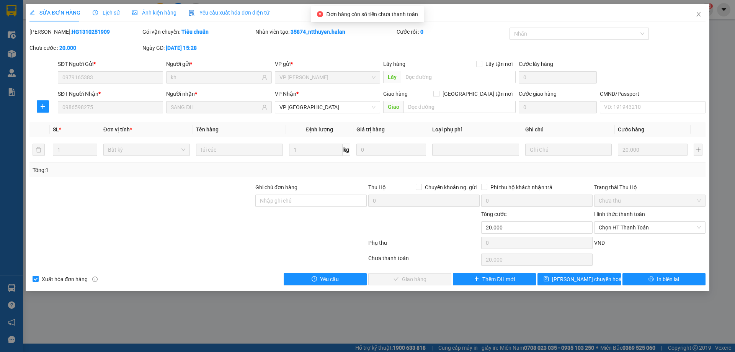
click at [610, 225] on span "Chọn HT Thanh Toán" at bounding box center [650, 227] width 102 height 11
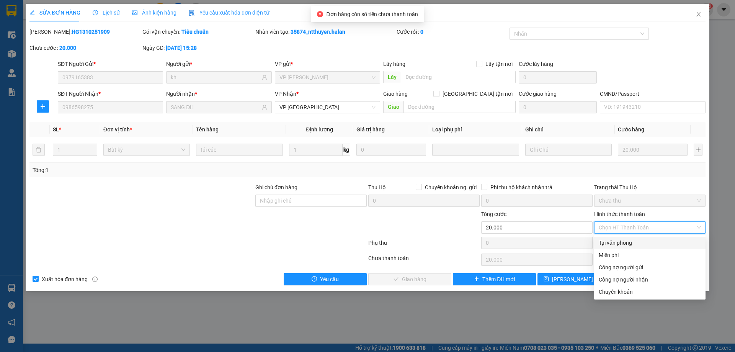
click at [608, 243] on div "Tại văn phòng" at bounding box center [650, 242] width 102 height 8
type input "0"
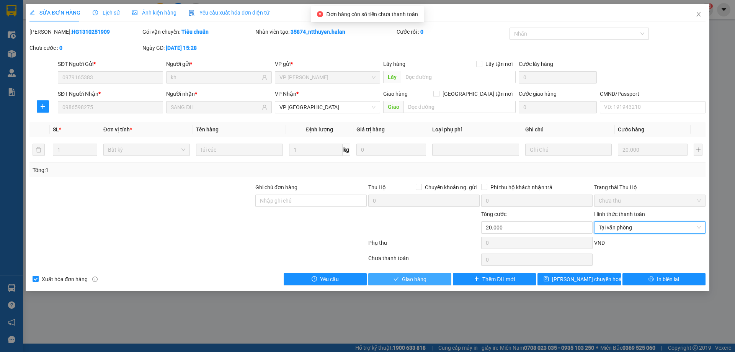
click at [421, 279] on span "Giao hàng" at bounding box center [414, 279] width 24 height 8
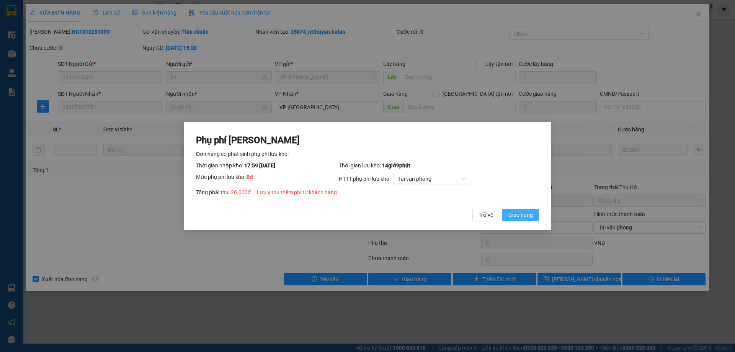
click at [533, 220] on button "Giao hàng" at bounding box center [520, 215] width 37 height 12
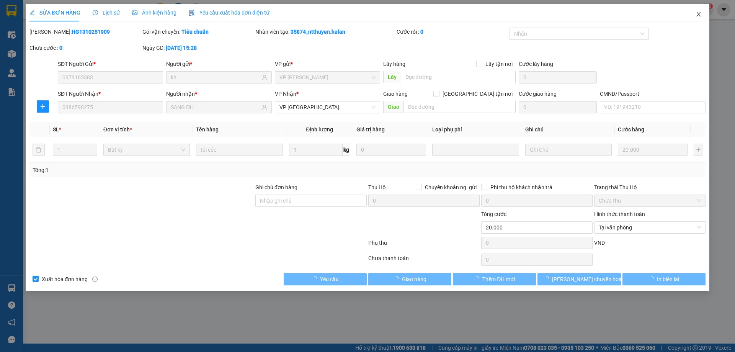
click at [695, 14] on icon "close" at bounding box center [698, 14] width 6 height 6
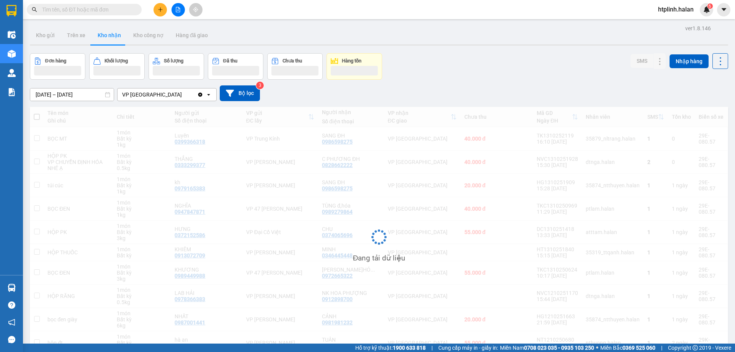
scroll to position [44, 0]
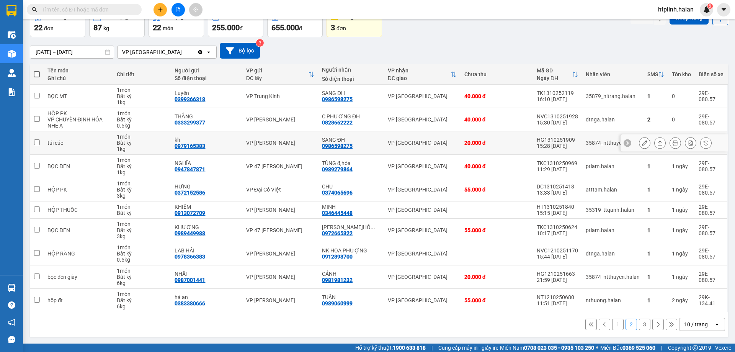
click at [654, 144] on div at bounding box center [659, 142] width 11 height 11
click at [657, 144] on icon at bounding box center [659, 142] width 5 height 5
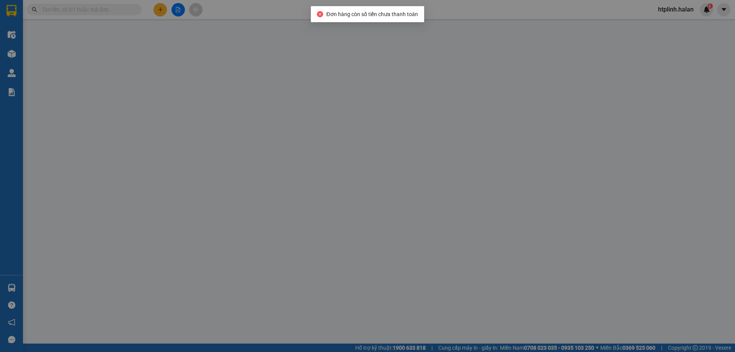
type input "0979165383"
type input "kh"
type input "0986598275"
type input "SANG ĐH"
type input "0"
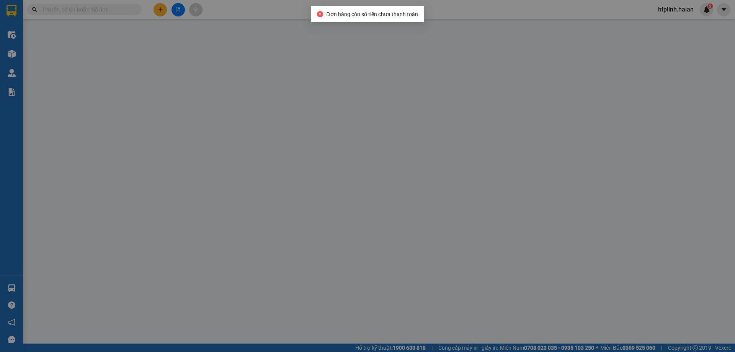
type input "20.000"
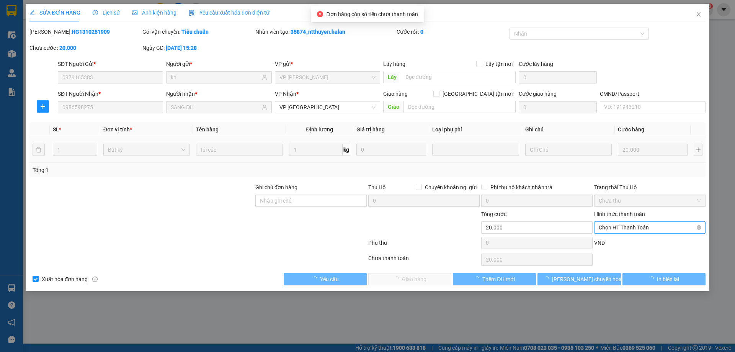
click at [611, 227] on span "Chọn HT Thanh Toán" at bounding box center [650, 227] width 102 height 11
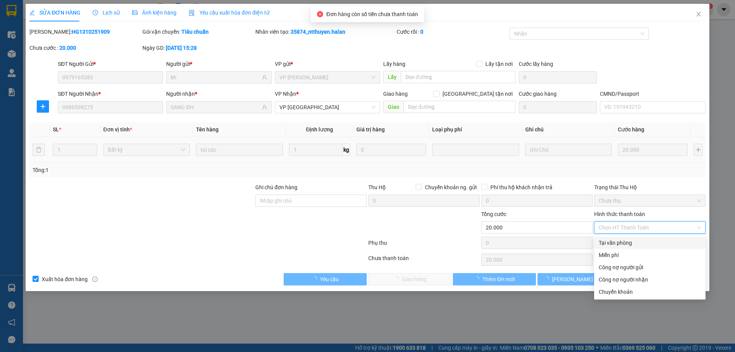
click at [608, 247] on div "Tại văn phòng" at bounding box center [649, 243] width 111 height 12
type input "0"
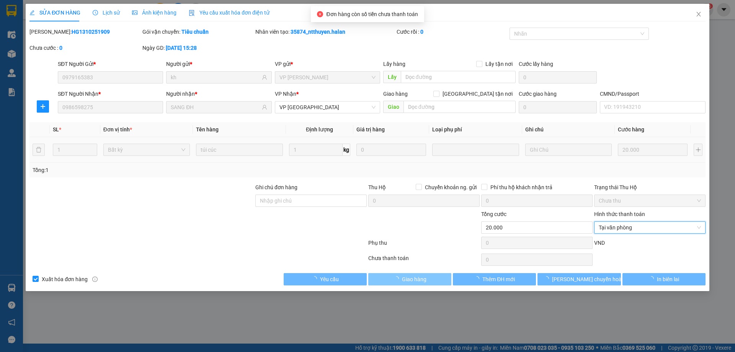
drag, startPoint x: 438, startPoint y: 279, endPoint x: 444, endPoint y: 273, distance: 8.7
click at [437, 279] on button "Giao hàng" at bounding box center [409, 279] width 83 height 12
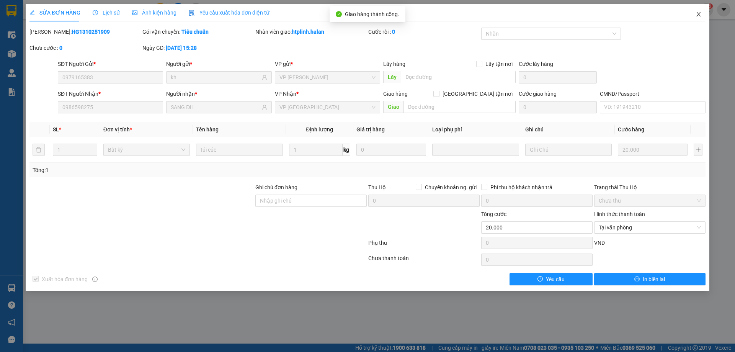
click at [693, 16] on span "Close" at bounding box center [698, 14] width 21 height 21
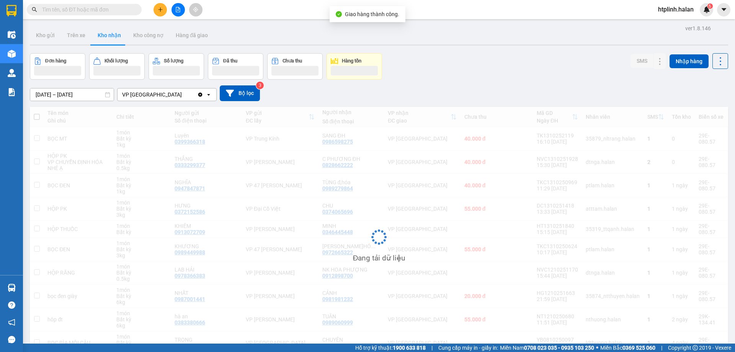
scroll to position [42, 0]
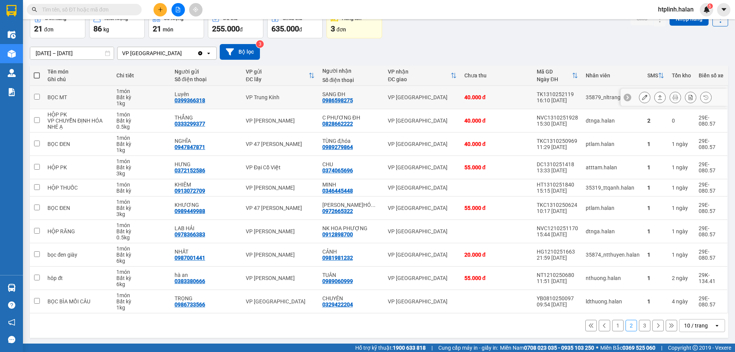
click at [657, 98] on icon at bounding box center [659, 97] width 5 height 5
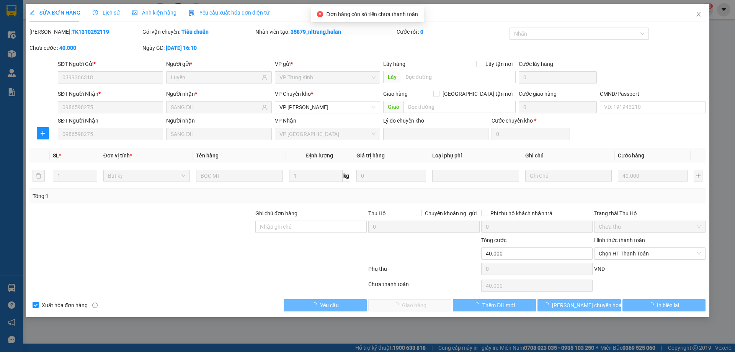
type input "0399366318"
type input "Luyên"
type input "0986598275"
type input "SANG ĐH"
type input "0"
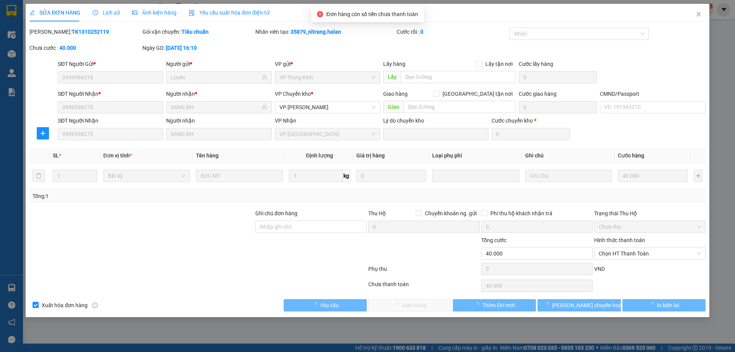
type input "40.000"
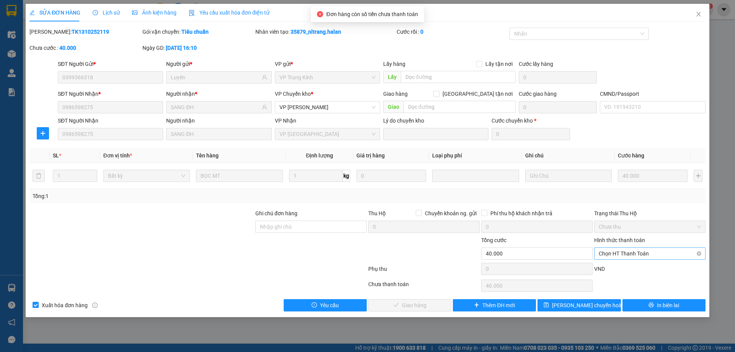
click at [603, 254] on span "Chọn HT Thanh Toán" at bounding box center [650, 253] width 102 height 11
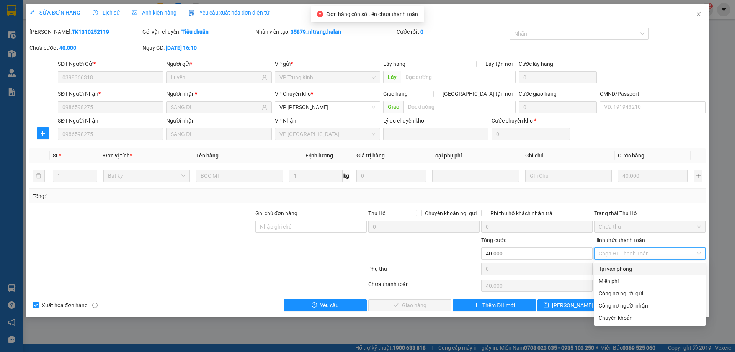
drag, startPoint x: 605, startPoint y: 270, endPoint x: 560, endPoint y: 278, distance: 45.9
click at [603, 271] on div "Tại văn phòng" at bounding box center [650, 268] width 102 height 8
type input "0"
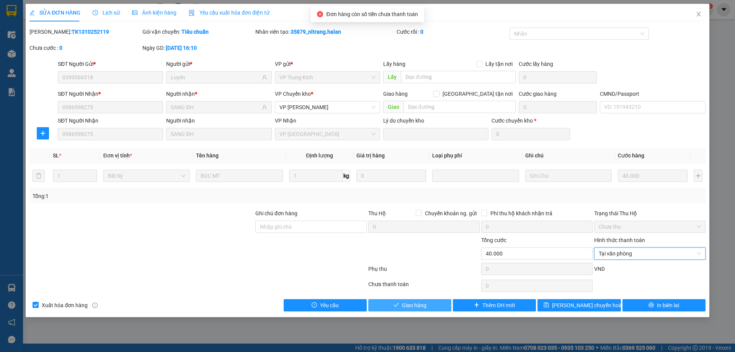
drag, startPoint x: 431, startPoint y: 308, endPoint x: 451, endPoint y: 287, distance: 29.5
click at [430, 308] on button "Giao hàng" at bounding box center [409, 305] width 83 height 12
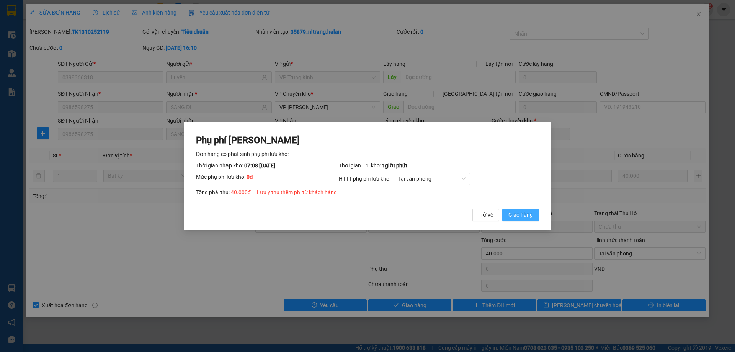
click at [519, 215] on span "Giao hàng" at bounding box center [520, 214] width 24 height 8
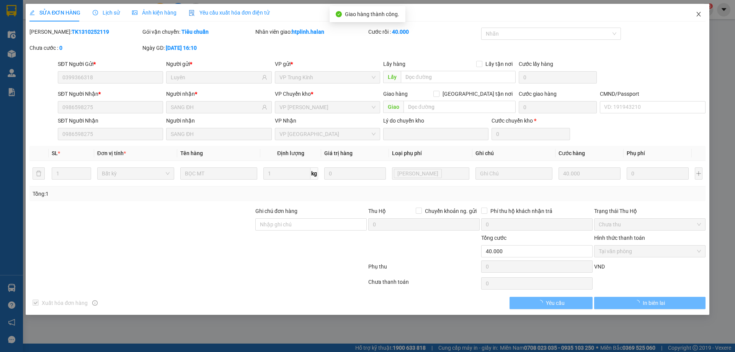
click at [693, 9] on span "Close" at bounding box center [698, 14] width 21 height 21
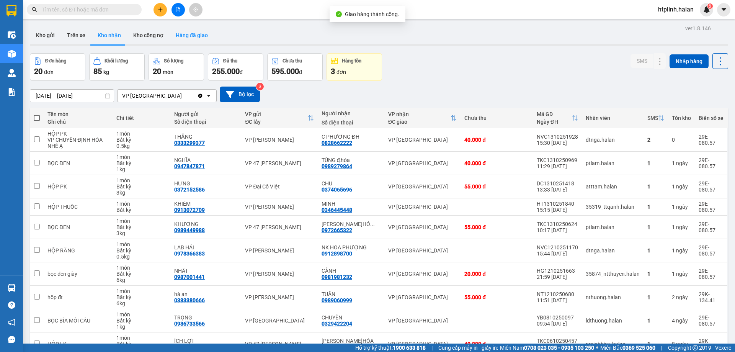
click at [186, 31] on button "Hàng đã giao" at bounding box center [192, 35] width 44 height 18
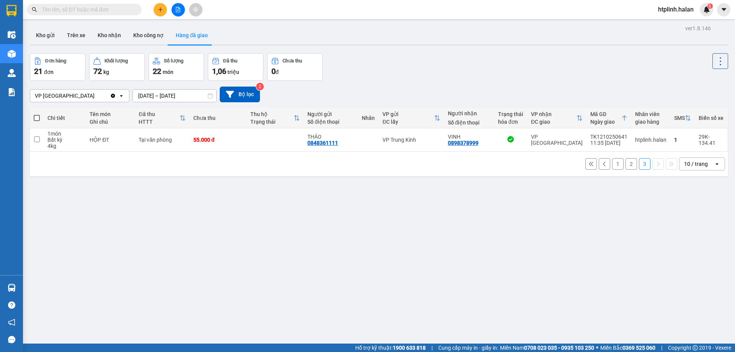
click at [151, 94] on input "13/10/2025 – 13/10/2025" at bounding box center [174, 96] width 83 height 12
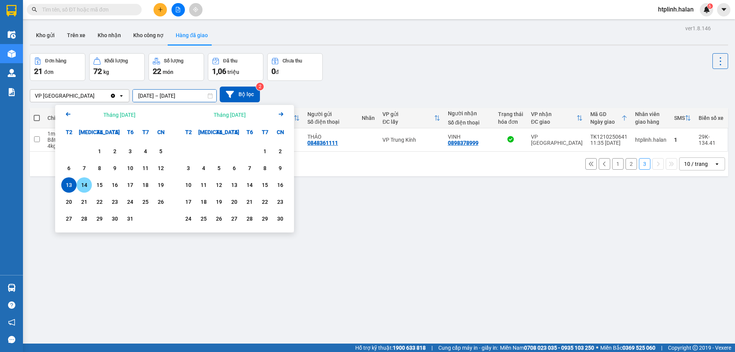
click at [87, 181] on div "14" at bounding box center [84, 184] width 11 height 9
type input "14/10/2025 – 14/10/2025"
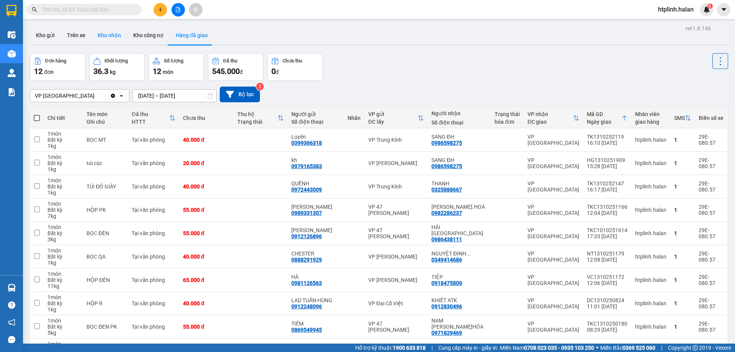
click at [97, 33] on button "Kho nhận" at bounding box center [109, 35] width 36 height 18
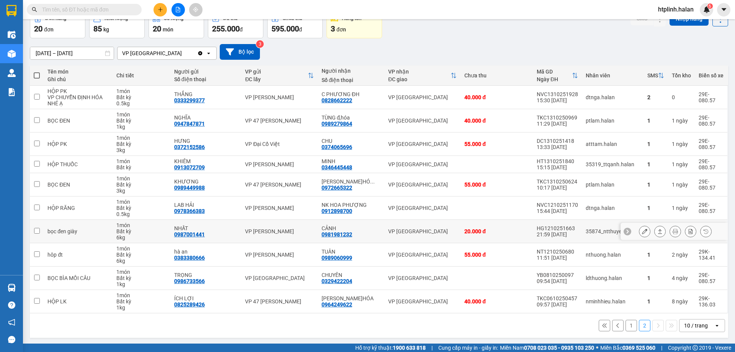
scroll to position [44, 0]
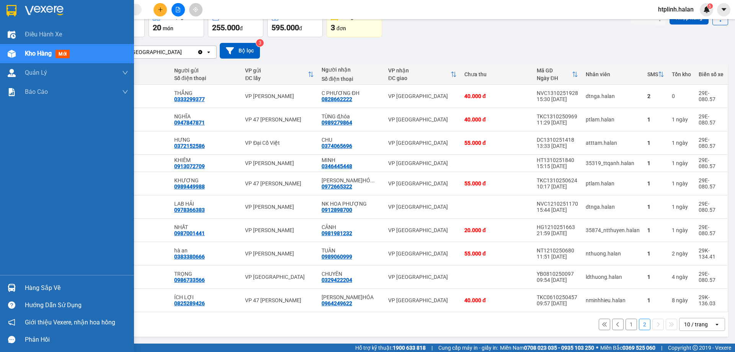
click at [45, 279] on div "Hàng sắp về" at bounding box center [67, 287] width 134 height 17
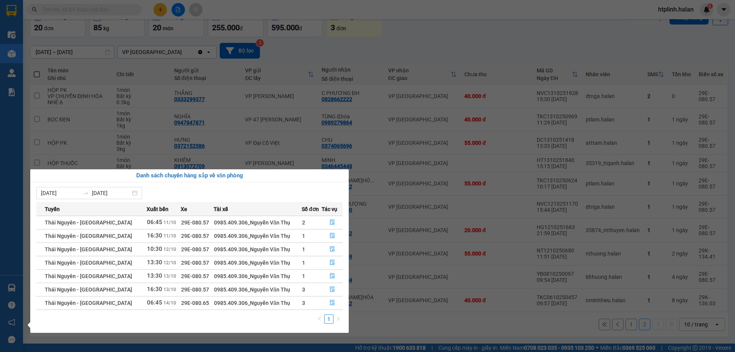
click at [347, 321] on div "08/10/2025 14/10/2025 Tuyến Xuất bến Xe Tài xế Số đơn Tác vụ Thái Nguyên - Định…" at bounding box center [189, 257] width 318 height 150
click at [367, 313] on section "Kết quả tìm kiếm ( 0 ) Bộ lọc No Data htplinh.halan 6 Điều hành xe Kho hàng mới…" at bounding box center [367, 176] width 735 height 352
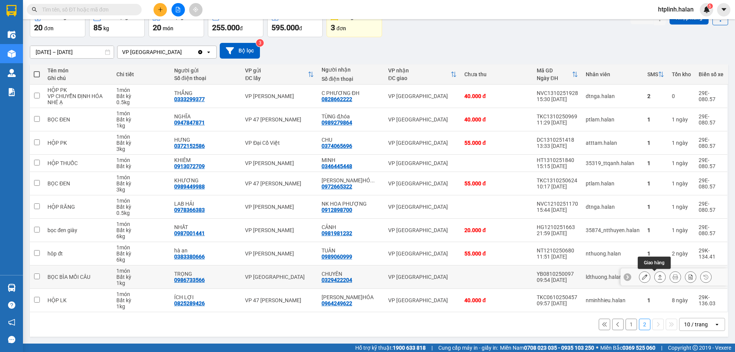
click at [657, 276] on icon at bounding box center [659, 276] width 5 height 5
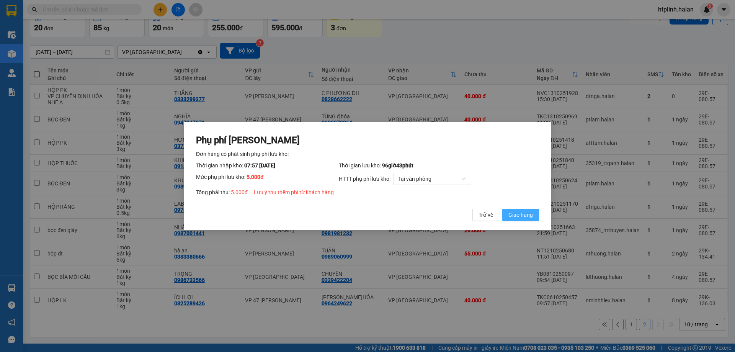
click at [525, 212] on span "Giao hàng" at bounding box center [520, 214] width 24 height 8
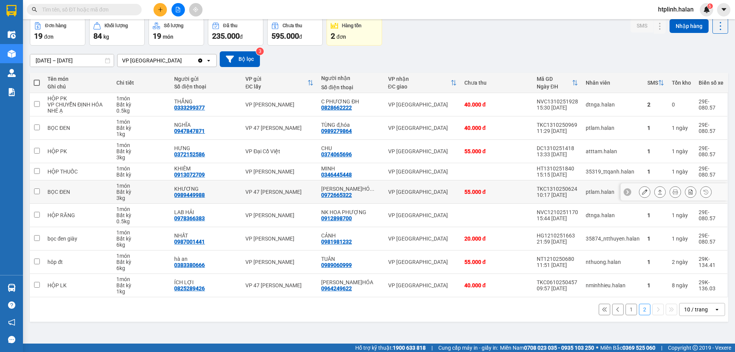
scroll to position [0, 0]
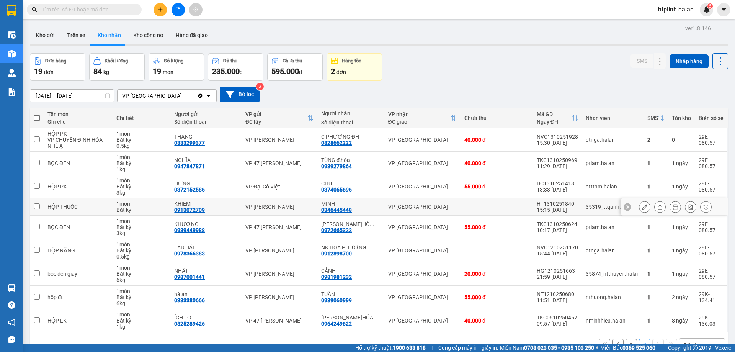
click at [254, 204] on div "VP [PERSON_NAME]" at bounding box center [279, 207] width 68 height 6
checkbox input "true"
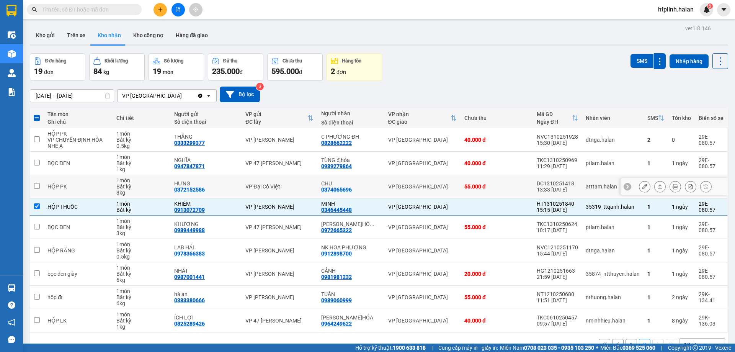
click at [152, 197] on td "1 món Bất kỳ 3 kg" at bounding box center [142, 186] width 58 height 23
checkbox input "true"
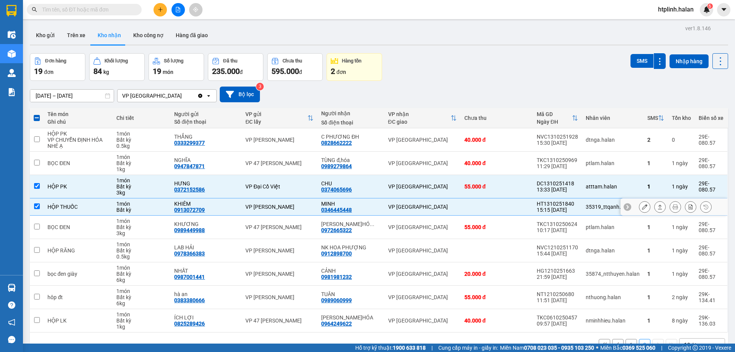
click at [153, 203] on div "1 món" at bounding box center [141, 204] width 50 height 6
checkbox input "false"
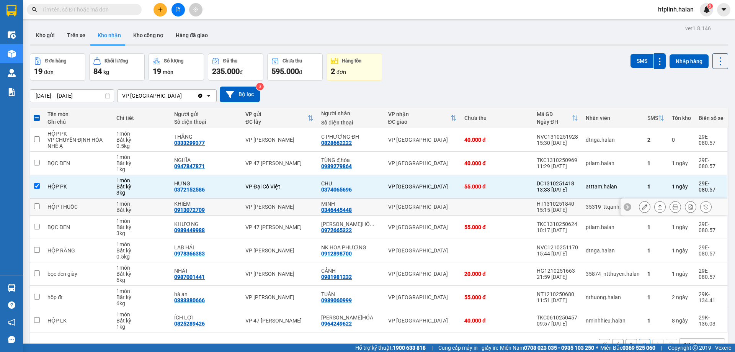
click at [159, 181] on div "1 món" at bounding box center [141, 180] width 50 height 6
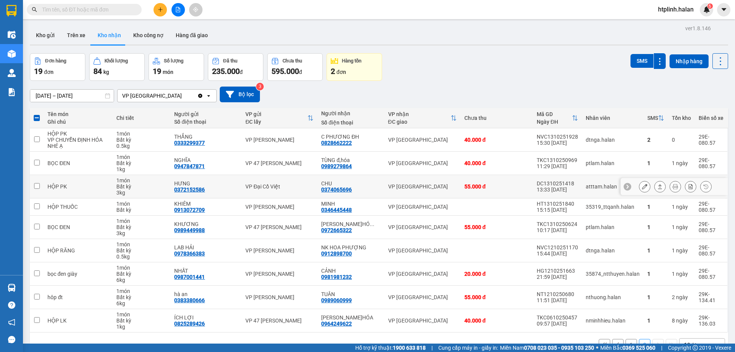
checkbox input "false"
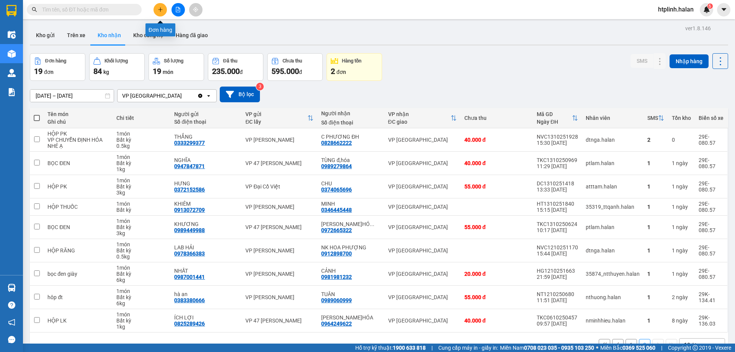
click at [166, 7] on button at bounding box center [159, 9] width 13 height 13
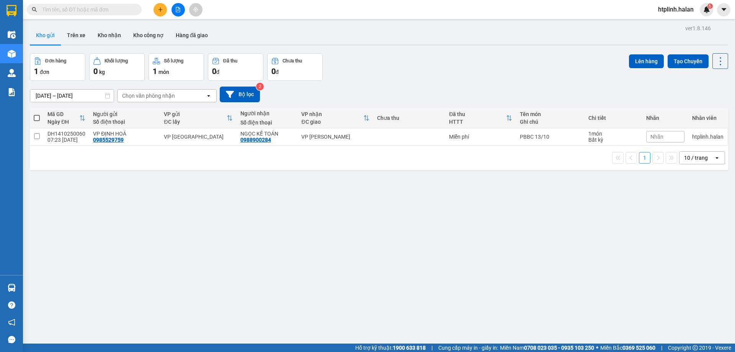
click at [111, 13] on input "text" at bounding box center [87, 9] width 90 height 8
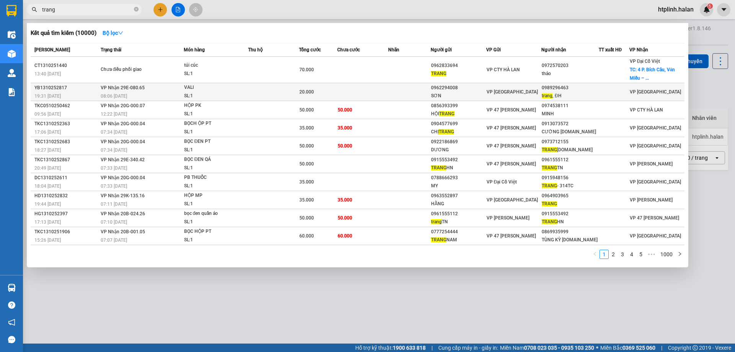
type input "trang"
click at [469, 97] on div "SƠN" at bounding box center [458, 96] width 54 height 8
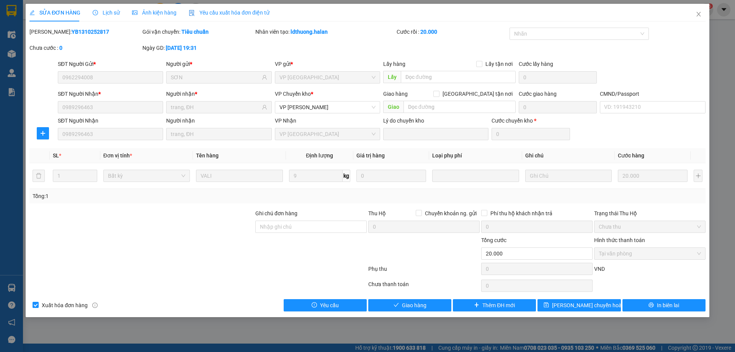
type input "0962294008"
type input "SƠN"
type input "0989296463"
type input "trang, ĐH"
type input "0"
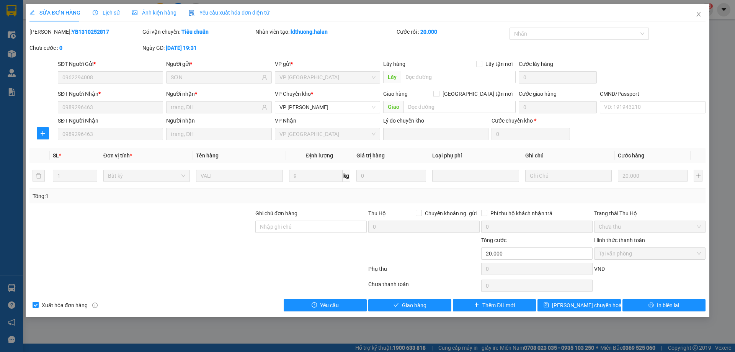
type input "20.000"
click at [700, 12] on icon "close" at bounding box center [698, 14] width 6 height 6
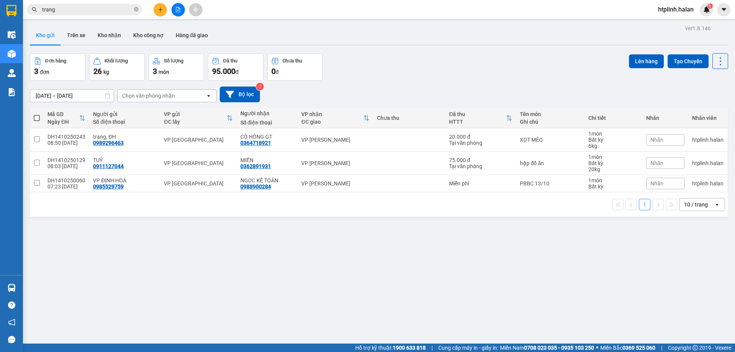
click at [154, 11] on button at bounding box center [159, 9] width 13 height 13
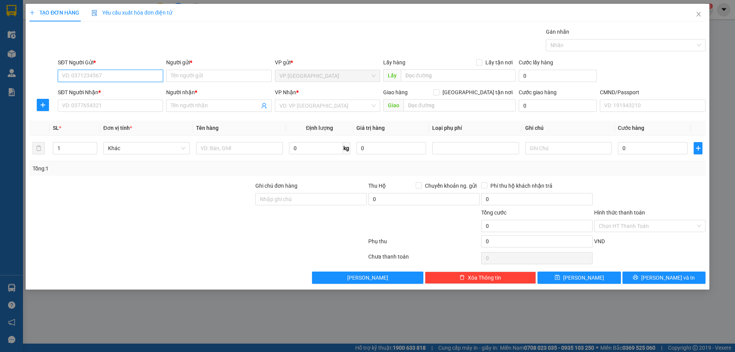
paste input "0989296463"
type input "0989296463"
click at [119, 90] on div "0989296463 - trang, ĐH" at bounding box center [110, 91] width 96 height 8
type input "trang, ĐH"
type input "0989296463"
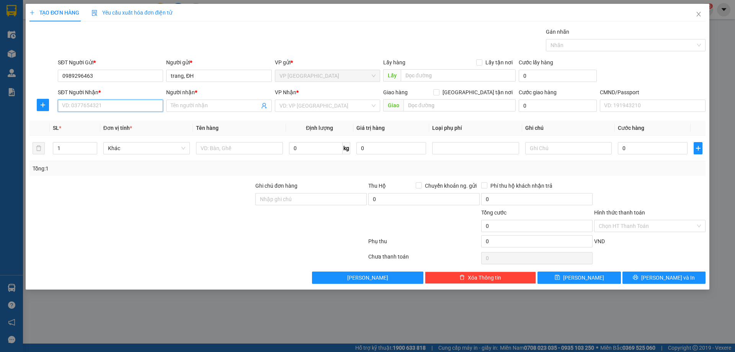
click at [117, 102] on input "SĐT Người Nhận *" at bounding box center [110, 106] width 105 height 12
type input "0985380402"
click at [179, 104] on input "Người nhận *" at bounding box center [215, 105] width 88 height 8
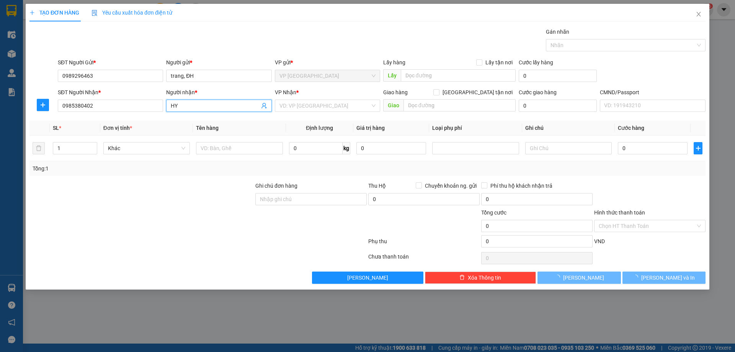
type input "H"
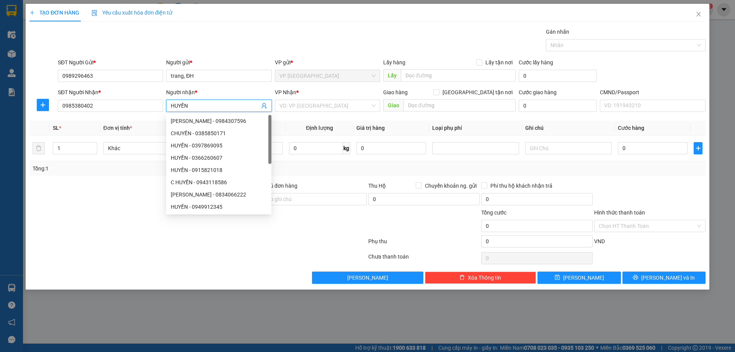
type input "HUYỀN"
click at [47, 105] on span "plus" at bounding box center [42, 105] width 11 height 6
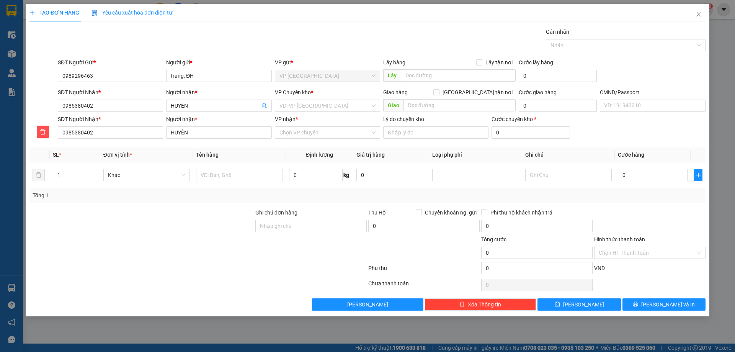
click at [320, 98] on div "VP Chuyển kho *" at bounding box center [327, 93] width 105 height 11
click at [320, 101] on input "search" at bounding box center [324, 105] width 91 height 11
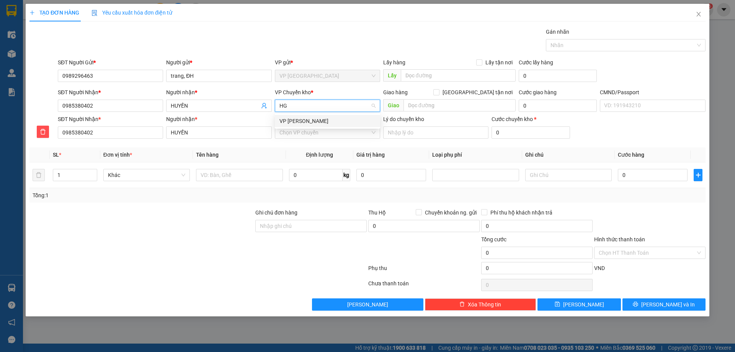
type input "HG"
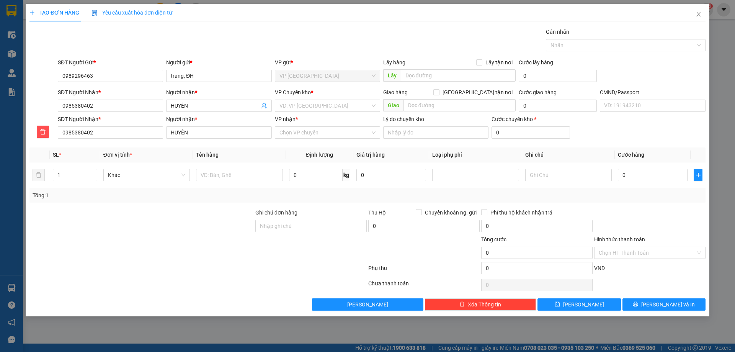
click at [311, 127] on body "Kết quả tìm kiếm ( 10000 ) Bộ lọc Mã ĐH Trạng thái Món hàng Thu hộ Tổng cước Ch…" at bounding box center [367, 176] width 735 height 352
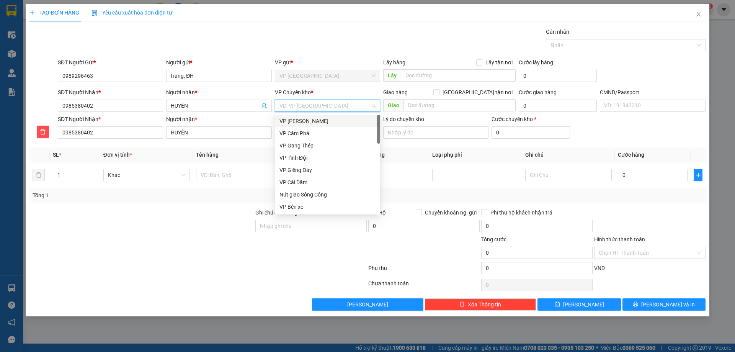
click at [306, 109] on input "search" at bounding box center [324, 105] width 91 height 11
type input "HG"
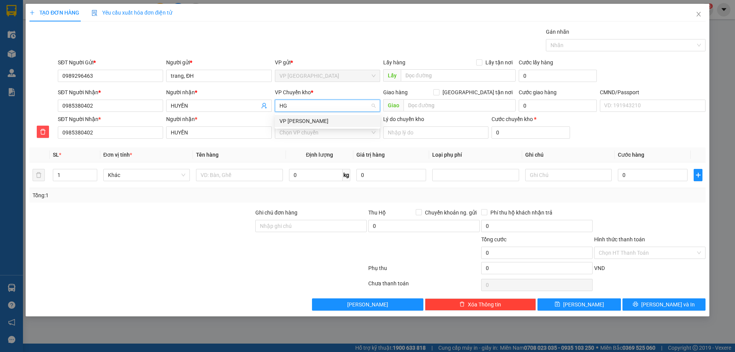
click at [308, 118] on div "VP [PERSON_NAME]" at bounding box center [327, 121] width 96 height 8
click at [299, 135] on input "VP nhận *" at bounding box center [324, 132] width 91 height 11
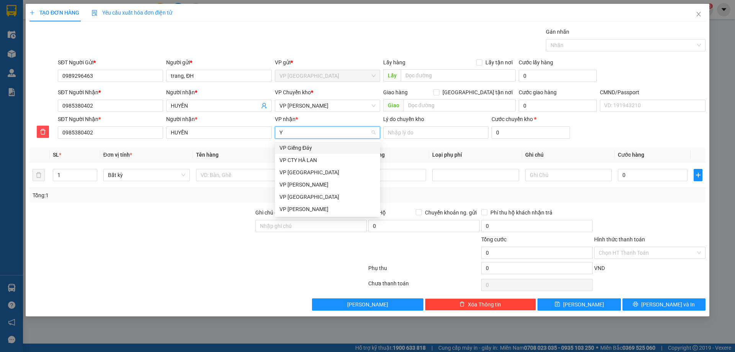
type input "YB"
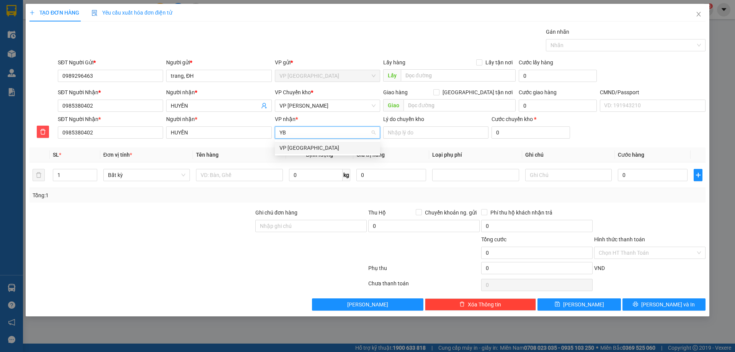
click at [315, 146] on div "VP [GEOGRAPHIC_DATA]" at bounding box center [327, 148] width 96 height 8
click at [262, 173] on input "text" at bounding box center [239, 175] width 86 height 12
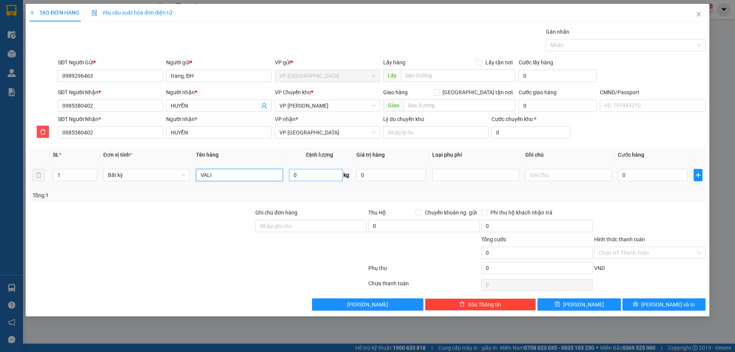
type input "VALI"
click at [299, 175] on input "0" at bounding box center [316, 175] width 54 height 12
type input "6"
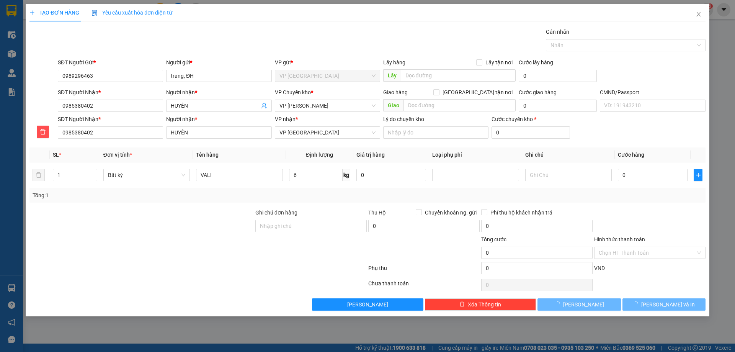
click at [347, 206] on div "Transit Pickup Surcharge Ids Transit Deliver Surcharge Ids Transit Deliver Surc…" at bounding box center [367, 169] width 676 height 283
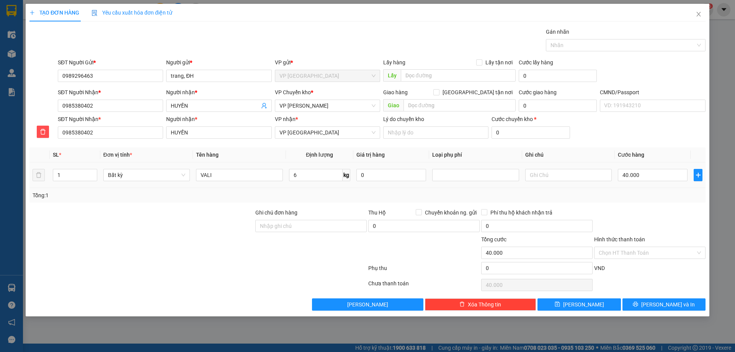
type input "40.000"
click at [640, 177] on input "40.000" at bounding box center [653, 175] width 70 height 12
type input "0"
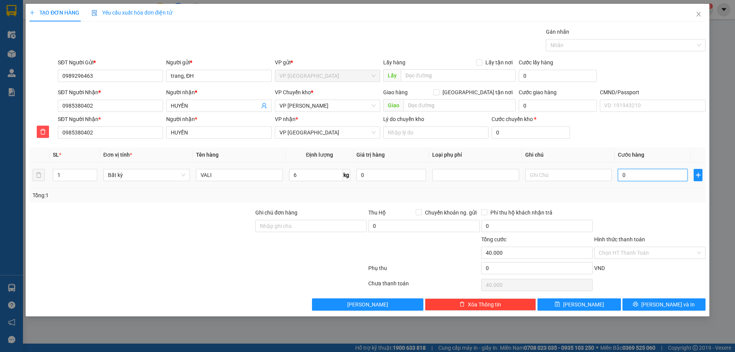
type input "0"
type input "02"
type input "2"
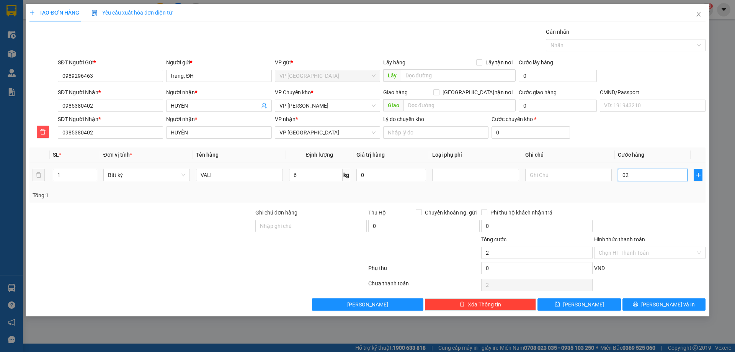
type input "020"
type input "20"
type input "20.000"
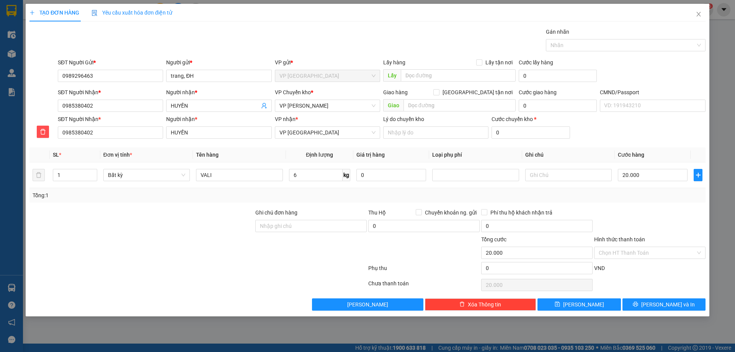
click at [629, 197] on div "Tổng: 1" at bounding box center [368, 195] width 670 height 8
click at [647, 248] on input "Hình thức thanh toán" at bounding box center [647, 252] width 97 height 11
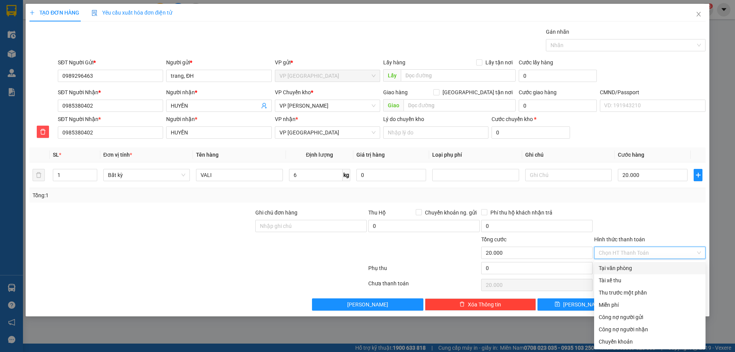
click at [646, 265] on div "Tại văn phòng" at bounding box center [650, 268] width 102 height 8
type input "0"
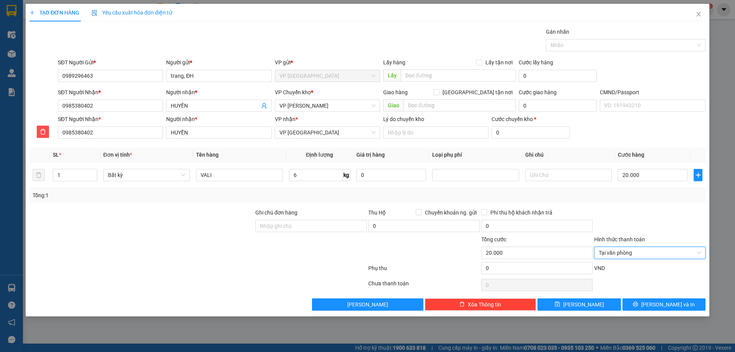
click at [651, 295] on div "Transit Pickup Surcharge Ids Transit Deliver Surcharge Ids Transit Deliver Surc…" at bounding box center [367, 169] width 676 height 283
click at [665, 297] on div "Transit Pickup Surcharge Ids Transit Deliver Surcharge Ids Transit Deliver Surc…" at bounding box center [367, 169] width 676 height 283
click at [647, 300] on button "[PERSON_NAME] và In" at bounding box center [663, 304] width 83 height 12
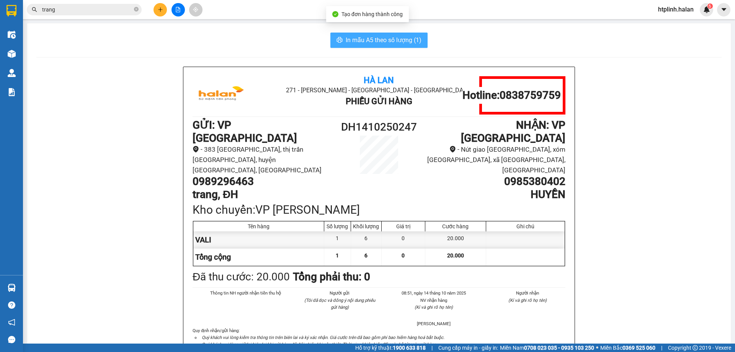
click at [370, 41] on span "In mẫu A5 theo số lượng (1)" at bounding box center [384, 40] width 76 height 10
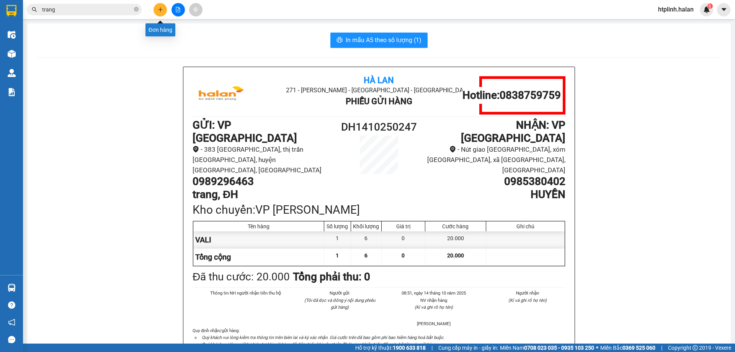
click at [162, 9] on icon "plus" at bounding box center [160, 9] width 5 height 5
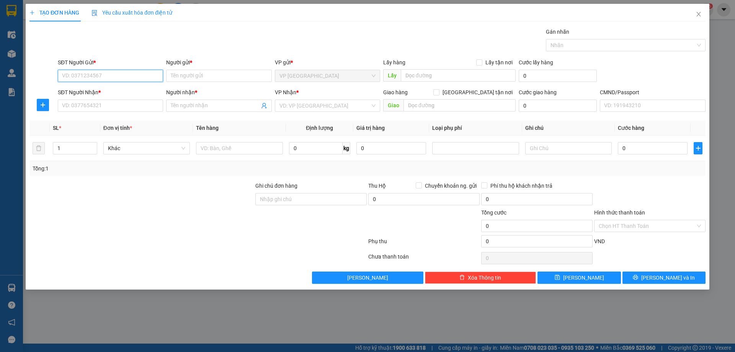
paste input "0973562688"
type input "0973562688"
click at [100, 88] on div "0973562688 - THẮNG" at bounding box center [110, 91] width 96 height 8
type input "THẮNG"
type input "0973562688"
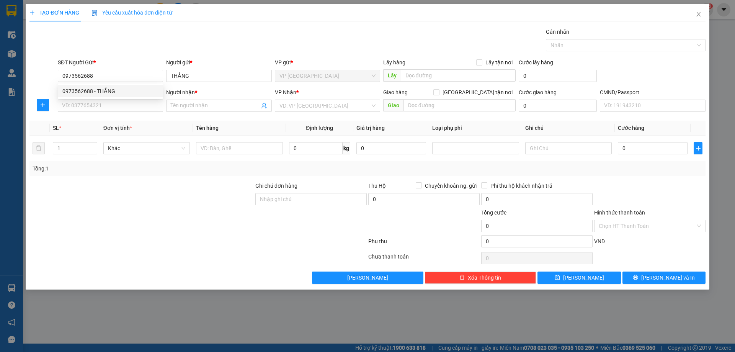
click at [89, 116] on div "Transit Pickup Surcharge Ids Transit Deliver Surcharge Ids Transit Deliver Surc…" at bounding box center [367, 156] width 676 height 256
click at [91, 107] on input "SĐT Người Nhận *" at bounding box center [110, 106] width 105 height 12
type input "0904535455"
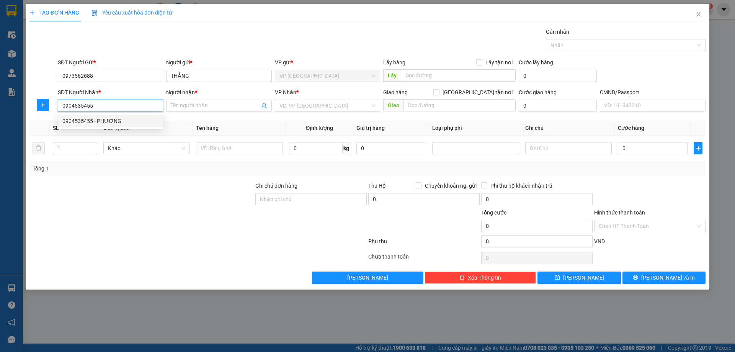
click at [111, 121] on div "0904535455 - PHƯƠNG" at bounding box center [110, 121] width 96 height 8
type input "PHƯƠNG"
type input "0904535455"
click at [43, 108] on button "button" at bounding box center [43, 105] width 12 height 12
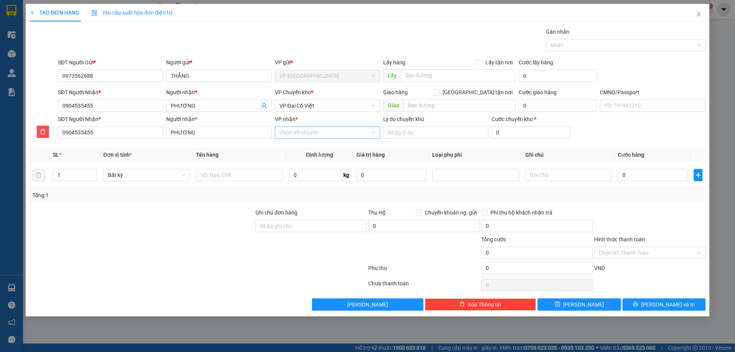
click at [301, 134] on input "VP nhận *" at bounding box center [324, 132] width 91 height 11
type input "DCV"
click at [313, 147] on div "VP Đại Cồ Việt" at bounding box center [327, 148] width 96 height 8
click at [313, 108] on span "VP Đại Cồ Việt" at bounding box center [327, 105] width 96 height 11
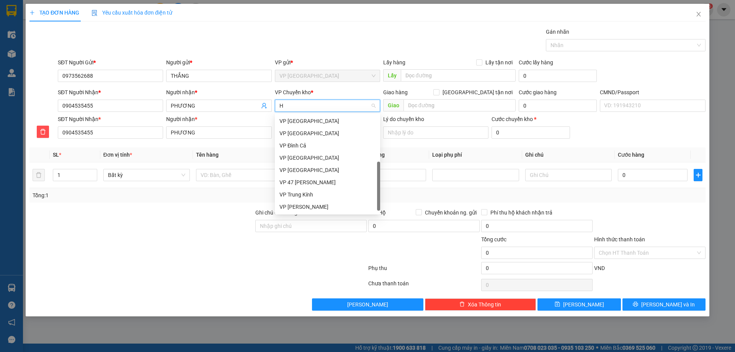
scroll to position [129, 0]
type input "HG"
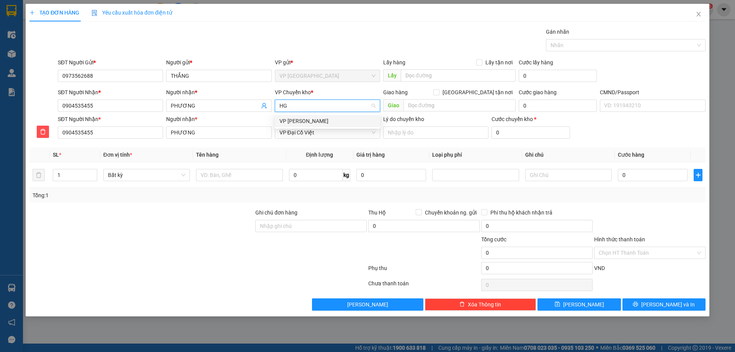
scroll to position [0, 0]
click at [316, 119] on div "VP [PERSON_NAME]" at bounding box center [327, 121] width 96 height 8
click at [228, 165] on td at bounding box center [239, 175] width 93 height 26
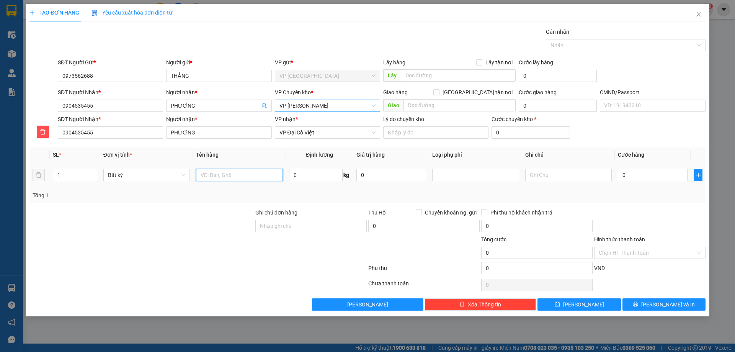
click at [237, 179] on input "text" at bounding box center [239, 175] width 86 height 12
type input "HỘP CHÈ KHÔ"
click at [308, 174] on input "0" at bounding box center [316, 175] width 54 height 12
type input "1"
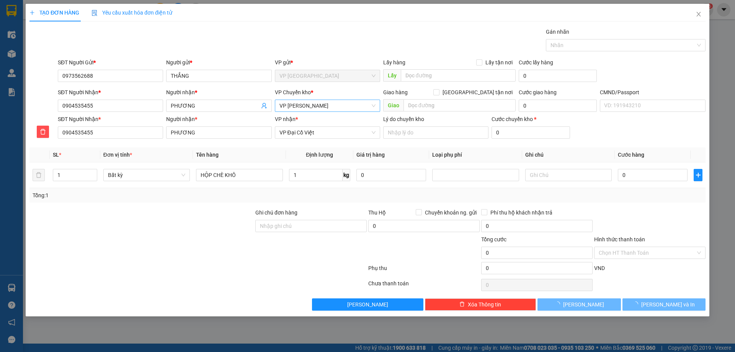
click at [350, 189] on div "Tổng: 1" at bounding box center [367, 195] width 676 height 15
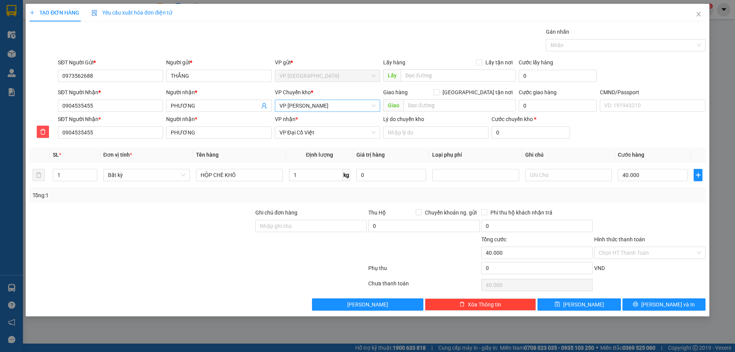
type input "40.000"
drag, startPoint x: 652, startPoint y: 306, endPoint x: 647, endPoint y: 303, distance: 5.5
click at [638, 305] on icon "printer" at bounding box center [635, 303] width 5 height 5
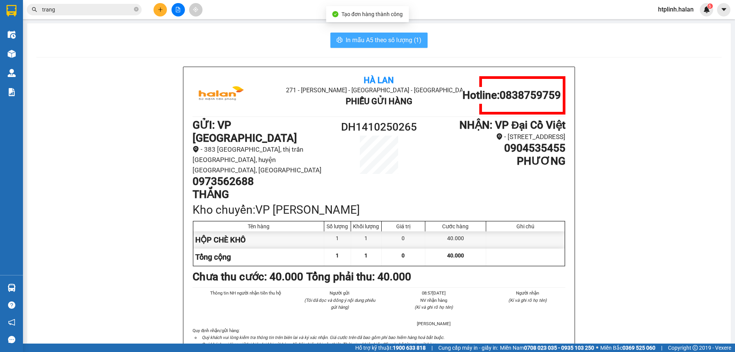
click at [370, 36] on span "In mẫu A5 theo số lượng (1)" at bounding box center [384, 40] width 76 height 10
click at [333, 44] on button "In mẫu A5 theo số lượng (1)" at bounding box center [378, 40] width 97 height 15
click at [336, 44] on span "printer" at bounding box center [339, 40] width 6 height 7
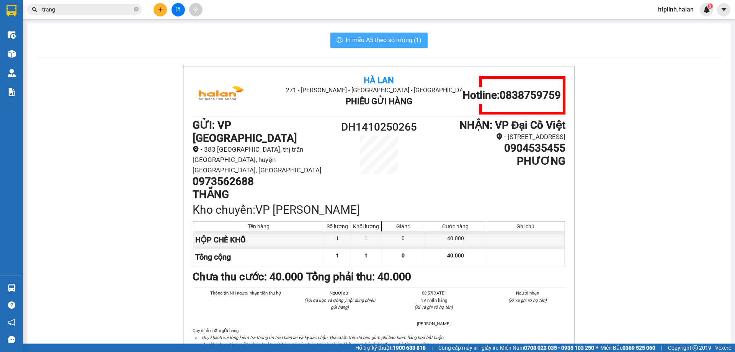
click at [336, 44] on span "printer" at bounding box center [339, 40] width 6 height 7
click at [360, 40] on span "In mẫu A5 theo số lượng (1)" at bounding box center [384, 40] width 76 height 10
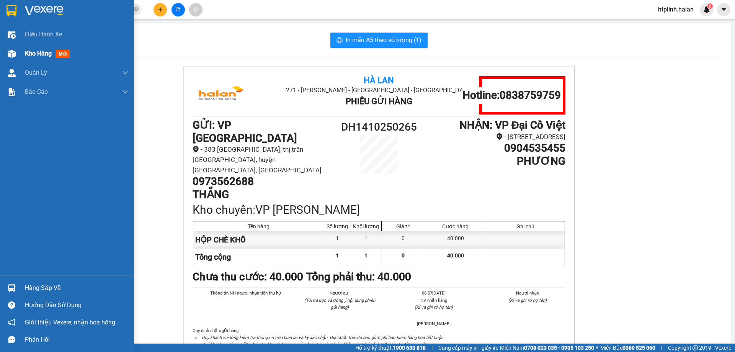
click at [2, 60] on div "Kho hàng mới" at bounding box center [67, 53] width 134 height 19
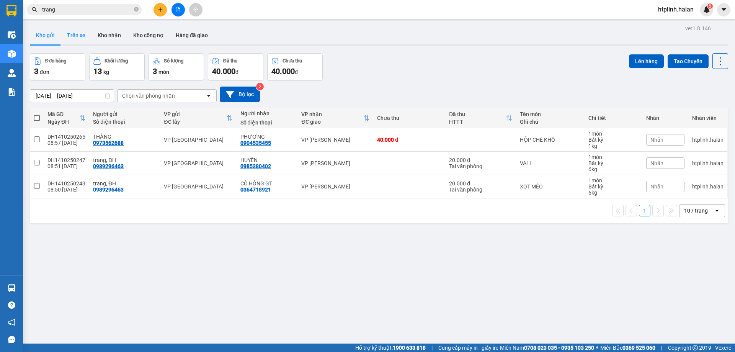
click at [84, 26] on button "Trên xe" at bounding box center [76, 35] width 31 height 18
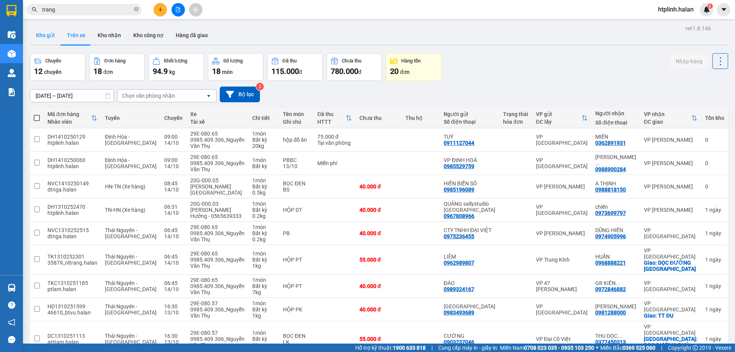
click at [52, 32] on button "Kho gửi" at bounding box center [45, 35] width 31 height 18
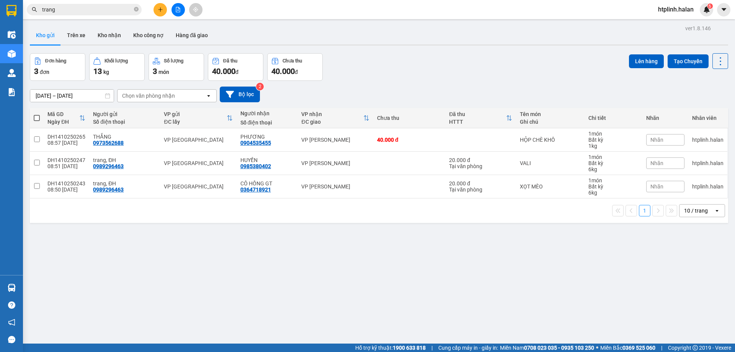
click at [30, 26] on button "Kho gửi" at bounding box center [45, 35] width 31 height 18
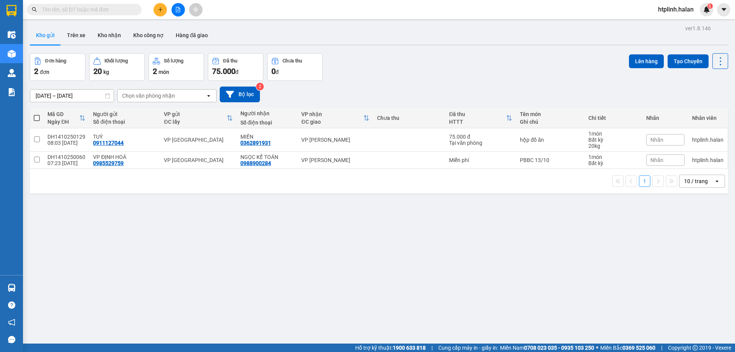
click at [103, 12] on input "text" at bounding box center [87, 9] width 90 height 8
paste input "0989296463"
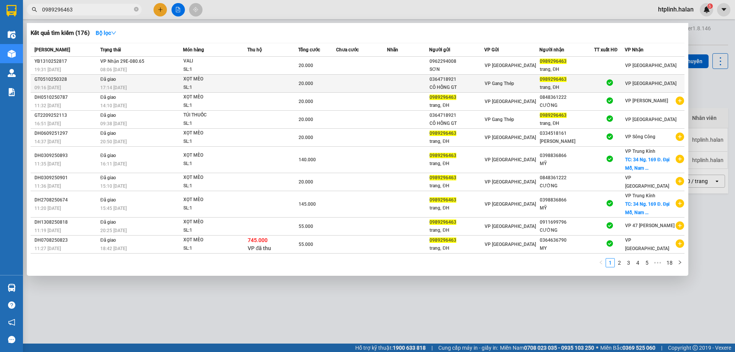
type input "0989296463"
click at [461, 85] on div "CÔ HỒNG GT" at bounding box center [456, 87] width 54 height 8
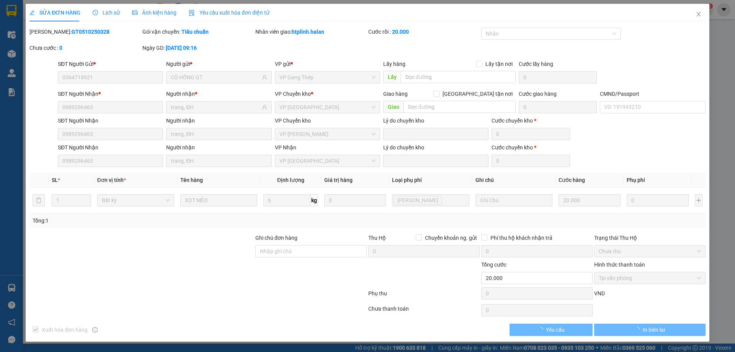
type input "0364718921"
type input "CÔ HỒNG GT"
type input "0989296463"
type input "trang, ĐH"
type input "0"
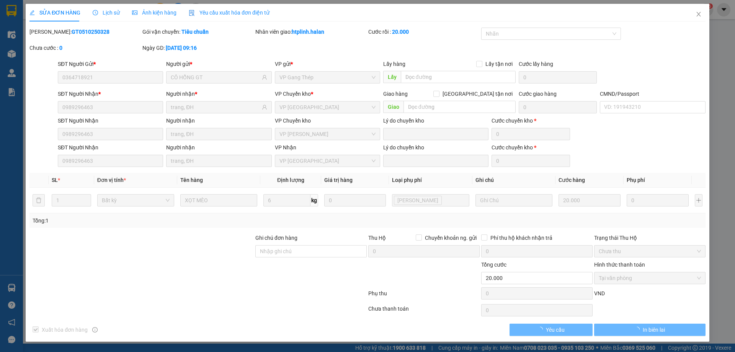
type input "20.000"
click at [692, 20] on span "Close" at bounding box center [698, 14] width 21 height 21
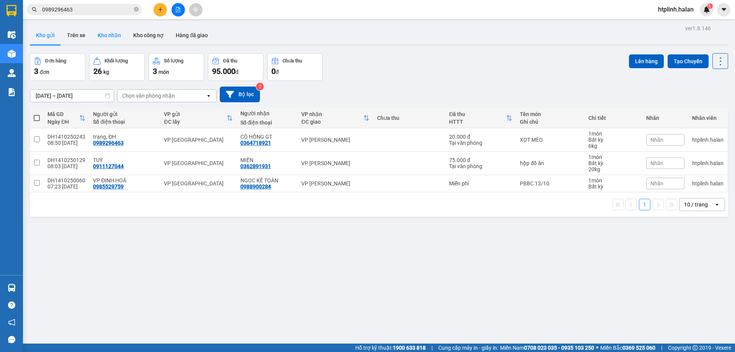
click at [104, 33] on button "Kho nhận" at bounding box center [109, 35] width 36 height 18
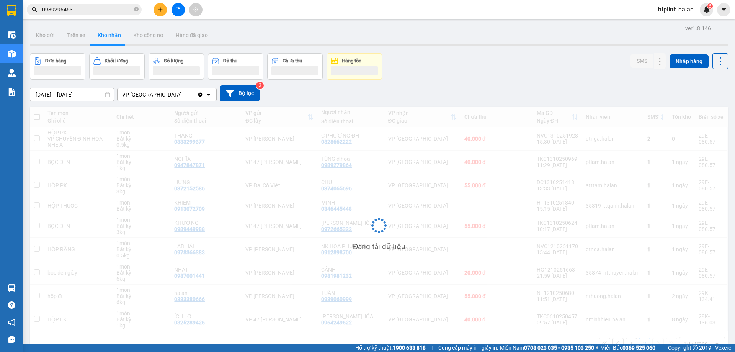
scroll to position [35, 0]
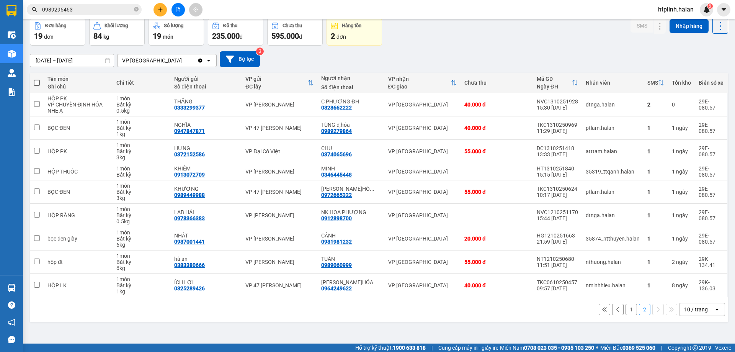
click at [630, 305] on button "1" at bounding box center [630, 308] width 11 height 11
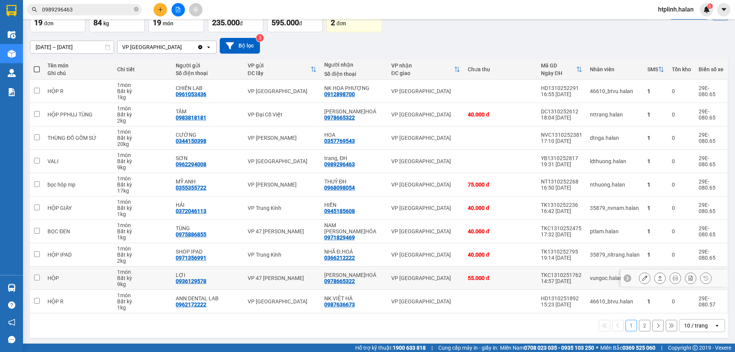
scroll to position [50, 0]
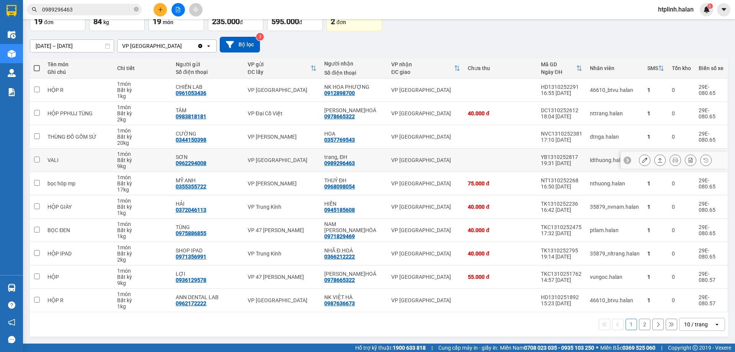
click at [344, 163] on div "0989296463" at bounding box center [339, 163] width 31 height 6
copy div "0989296463"
click at [91, 7] on input "0989296463" at bounding box center [87, 9] width 90 height 8
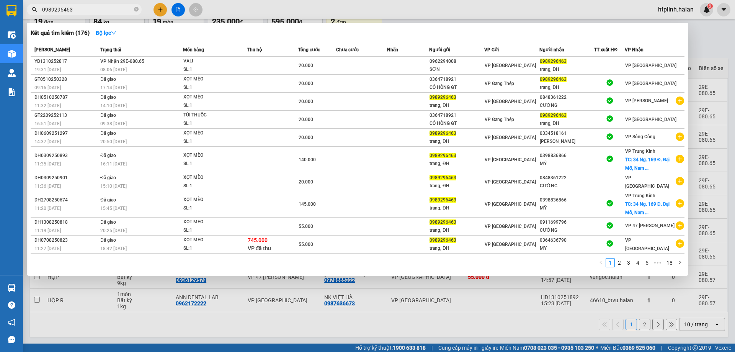
click at [242, 282] on div at bounding box center [367, 176] width 735 height 352
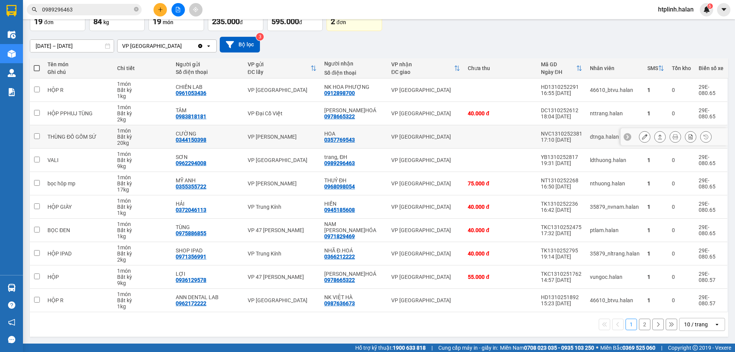
scroll to position [0, 0]
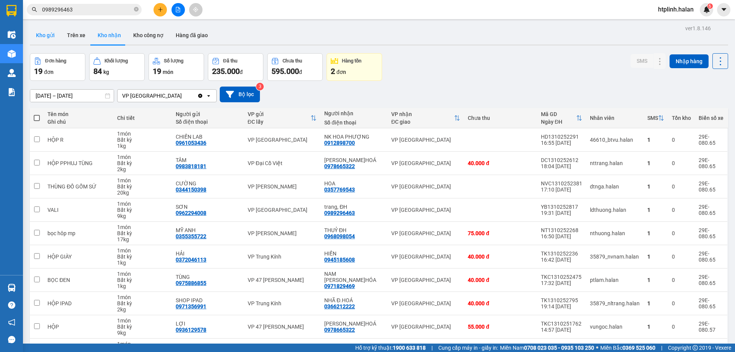
click at [54, 37] on button "Kho gửi" at bounding box center [45, 35] width 31 height 18
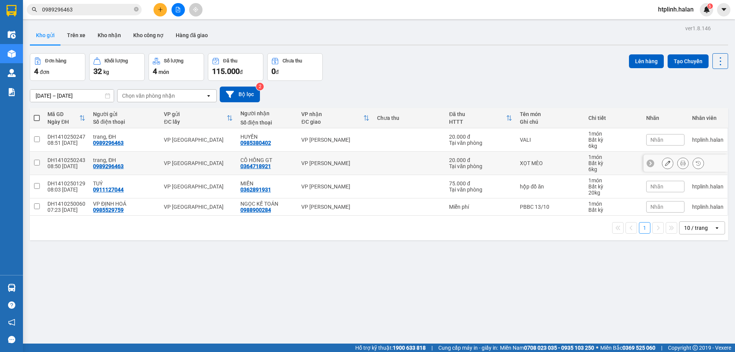
click at [680, 164] on icon at bounding box center [682, 162] width 5 height 5
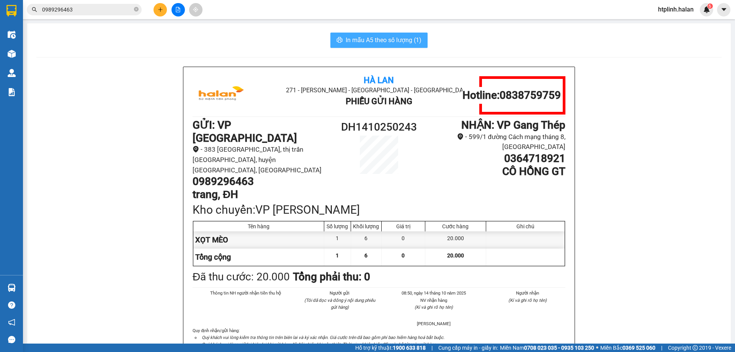
click at [396, 39] on span "In mẫu A5 theo số lượng (1)" at bounding box center [384, 40] width 76 height 10
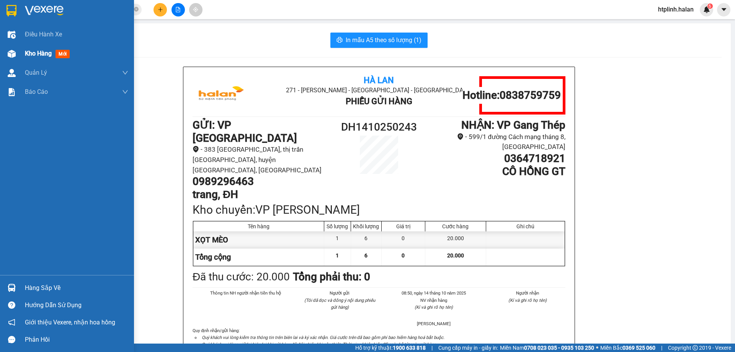
click at [19, 55] on div "Kho hàng mới" at bounding box center [67, 53] width 134 height 19
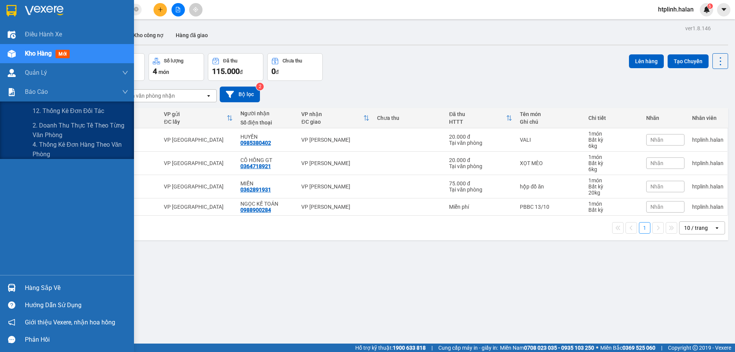
scroll to position [35, 0]
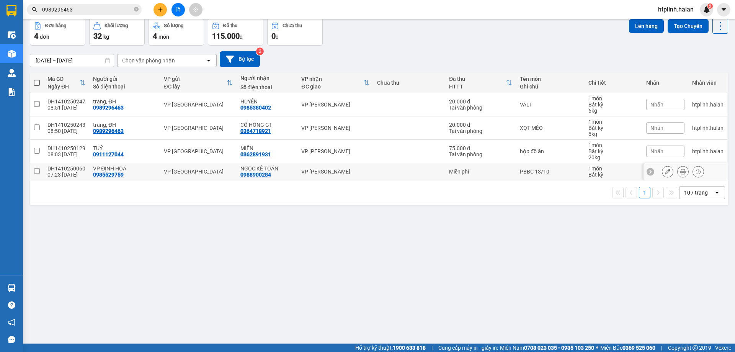
click at [160, 166] on td "VP [GEOGRAPHIC_DATA]" at bounding box center [198, 171] width 76 height 17
checkbox input "true"
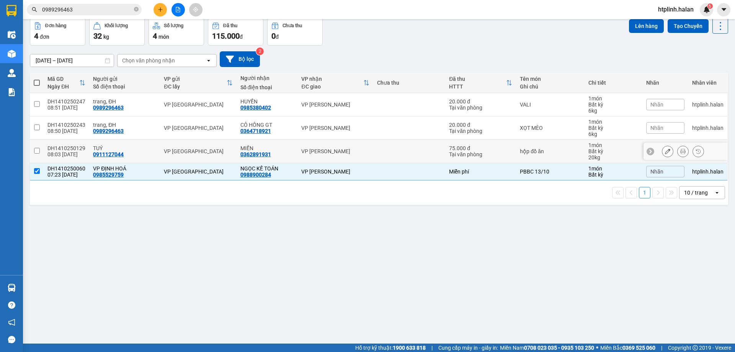
click at [164, 152] on div "VP [GEOGRAPHIC_DATA]" at bounding box center [198, 151] width 69 height 6
checkbox input "true"
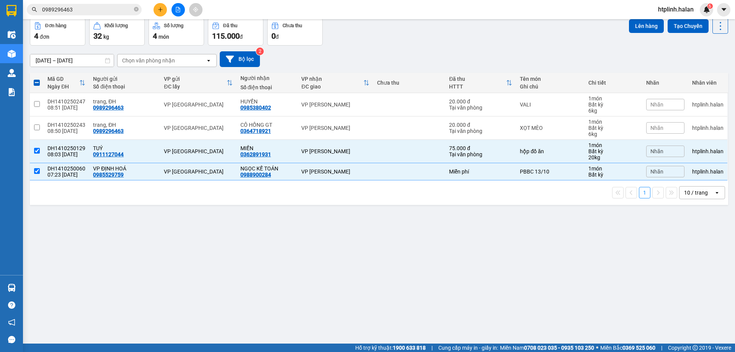
click at [635, 34] on div "Lên hàng Tạo Chuyến" at bounding box center [678, 32] width 99 height 28
click at [633, 33] on button "Lên hàng" at bounding box center [646, 26] width 35 height 14
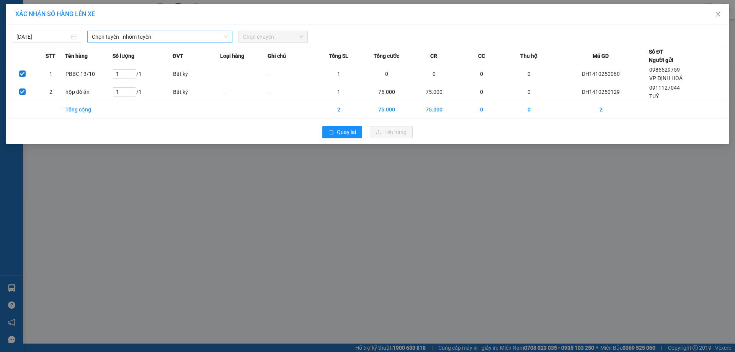
click at [164, 38] on span "Chọn tuyến - nhóm tuyến" at bounding box center [160, 36] width 136 height 11
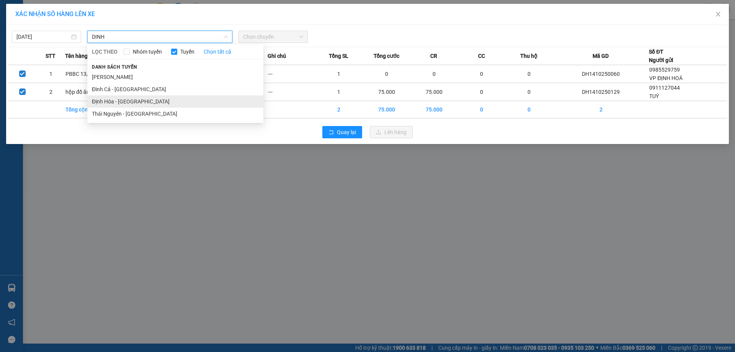
type input "DINH"
click at [153, 100] on li "Định Hóa - Thái Nguyên" at bounding box center [175, 101] width 176 height 12
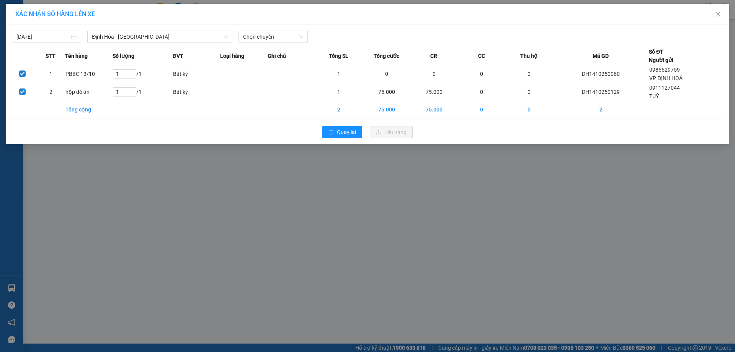
click at [305, 13] on div "XÁC NHẬN SỐ HÀNG LÊN XE" at bounding box center [367, 14] width 704 height 8
click at [272, 34] on span "Chọn chuyến" at bounding box center [273, 36] width 60 height 11
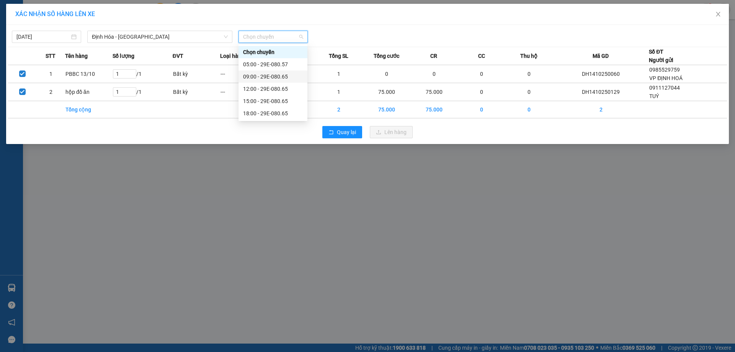
click at [261, 79] on div "09:00 - 29E-080.65" at bounding box center [273, 76] width 60 height 8
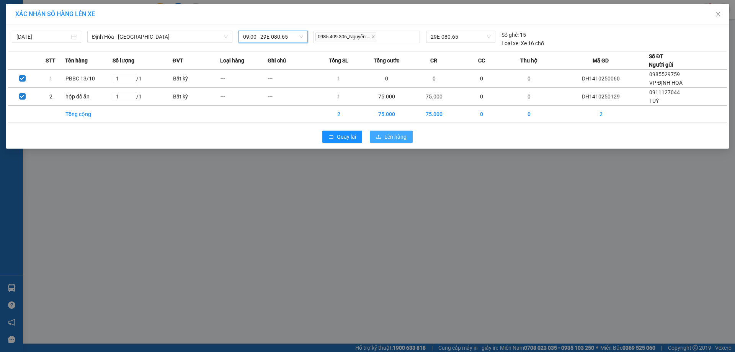
click at [391, 131] on button "Lên hàng" at bounding box center [391, 137] width 43 height 12
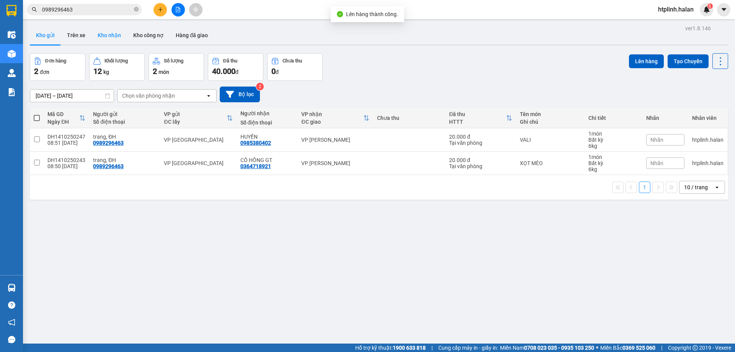
click at [93, 33] on button "Kho nhận" at bounding box center [109, 35] width 36 height 18
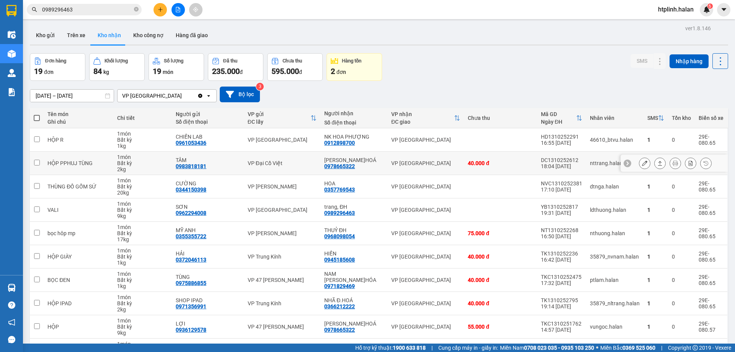
scroll to position [50, 0]
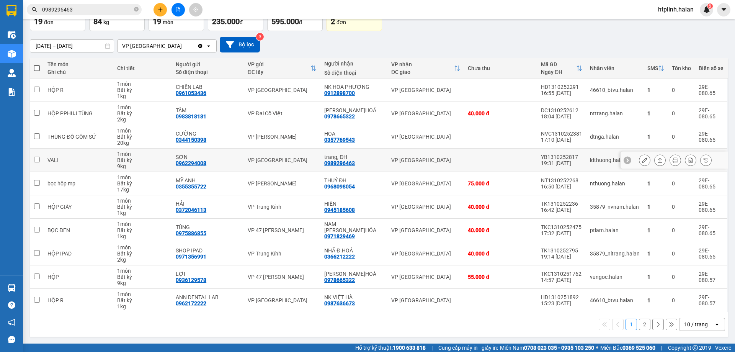
click at [654, 160] on button at bounding box center [659, 159] width 11 height 13
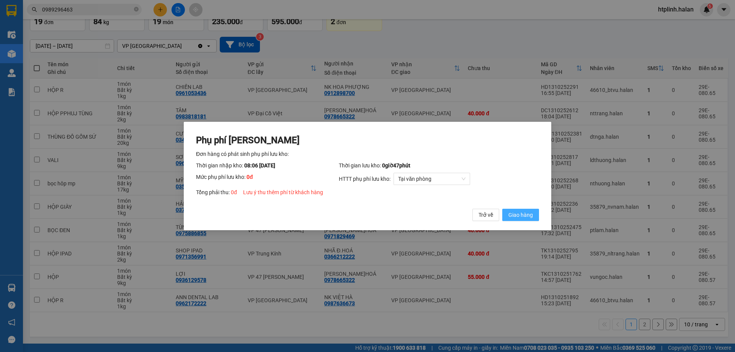
click at [525, 214] on span "Giao hàng" at bounding box center [520, 214] width 24 height 8
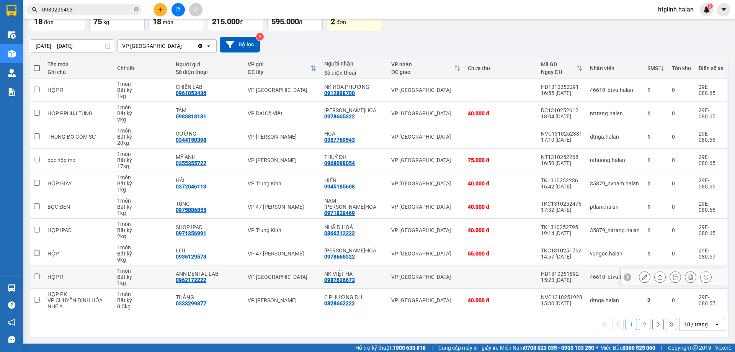
click at [378, 266] on td "NK VIỆT HÀ 0987636673" at bounding box center [353, 276] width 67 height 23
checkbox input "true"
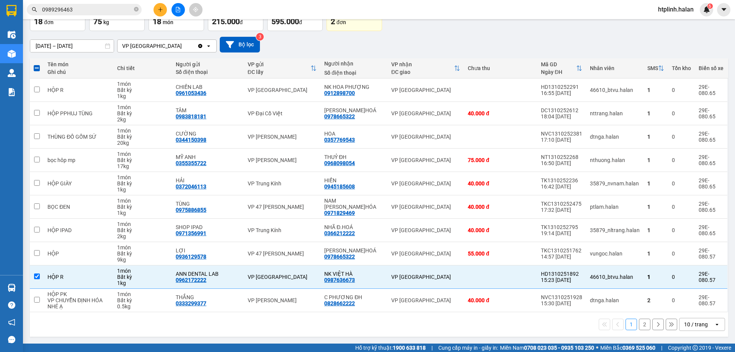
click at [126, 11] on input "0989296463" at bounding box center [87, 9] width 90 height 8
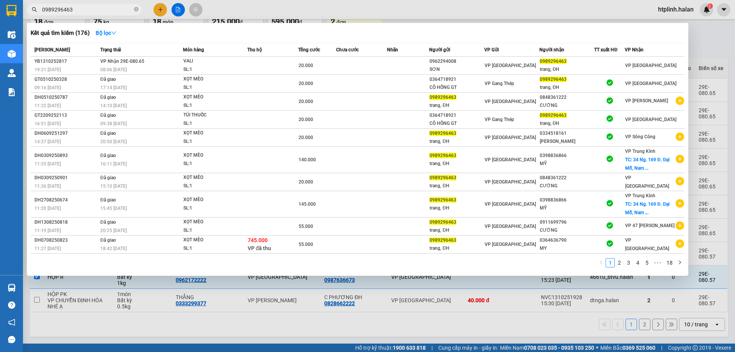
click at [126, 11] on input "0989296463" at bounding box center [87, 9] width 90 height 8
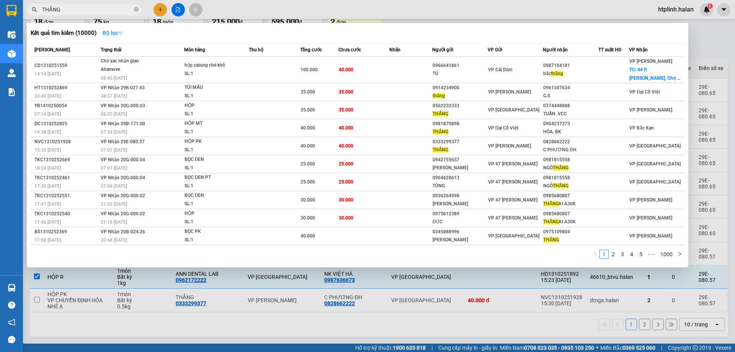
type input "THẮNG"
click at [116, 31] on strong "Bộ lọc" at bounding box center [113, 33] width 21 height 6
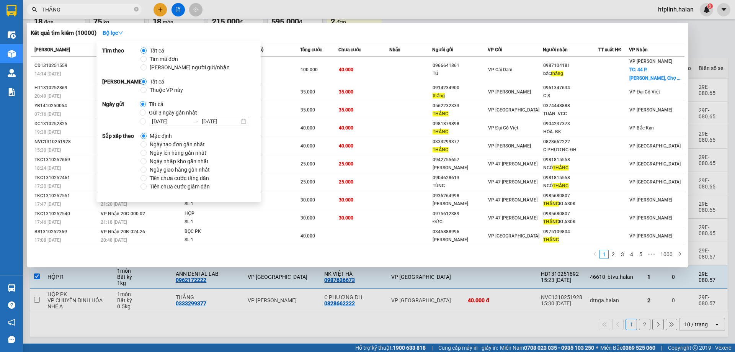
click at [156, 89] on span "Thuộc VP này" at bounding box center [166, 90] width 39 height 8
click at [147, 89] on input "Thuộc VP này" at bounding box center [143, 90] width 6 height 6
radio input "true"
radio input "false"
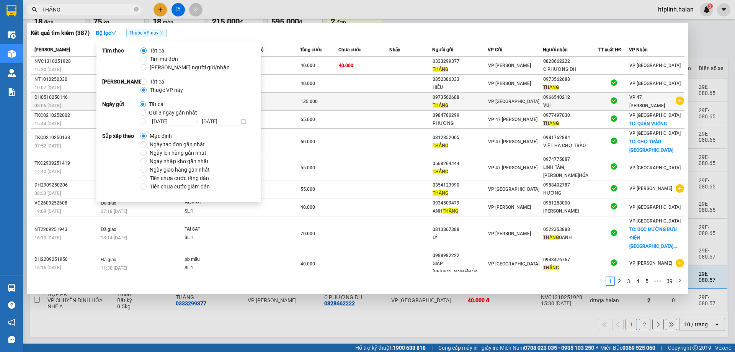
click at [452, 96] on div "0973562688" at bounding box center [459, 97] width 55 height 8
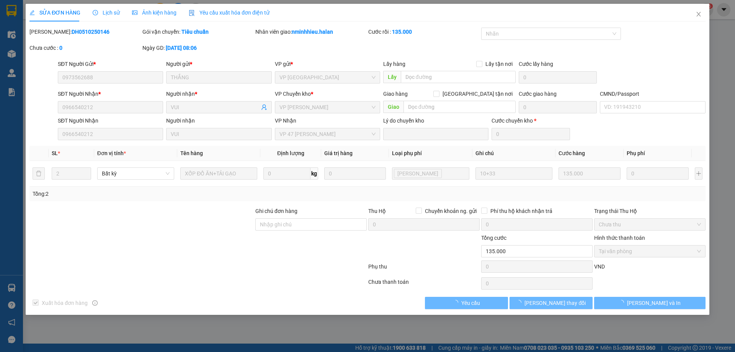
type input "0973562688"
type input "0966540212"
type input "0"
type input "135.000"
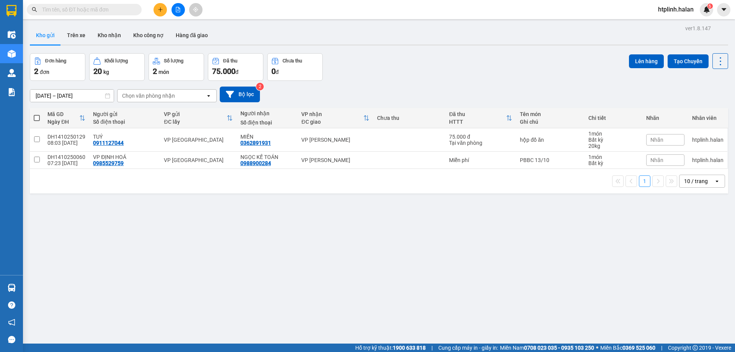
click at [158, 11] on icon "plus" at bounding box center [160, 9] width 5 height 5
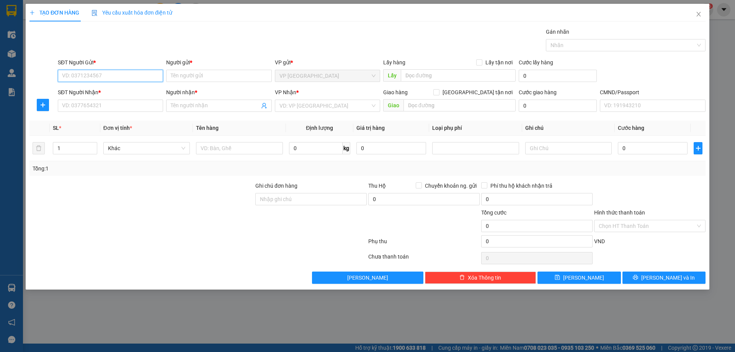
paste input "0989296463"
type input "0989296463"
click at [104, 90] on div "0989296463 - trang, ĐH" at bounding box center [110, 91] width 96 height 8
type input "trang, ĐH"
type input "0989296463"
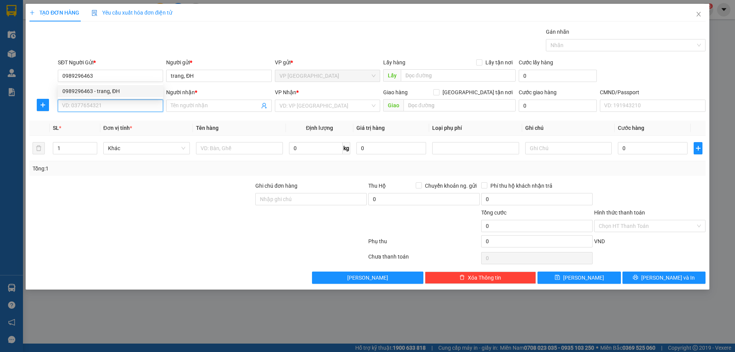
click at [93, 103] on input "SĐT Người Nhận *" at bounding box center [110, 106] width 105 height 12
paste input "0364718921"
type input "0364718921"
click at [115, 117] on div "0364718921 - CÔ HỒNG GT" at bounding box center [110, 121] width 96 height 8
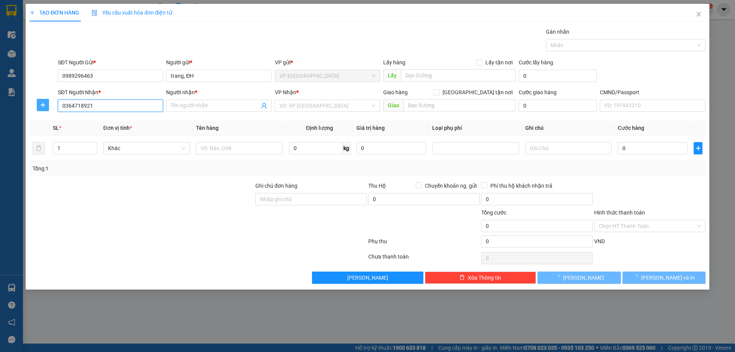
type input "CÔ HỒNG GT"
type input "0364718921"
click at [44, 105] on icon "plus" at bounding box center [43, 104] width 5 height 0
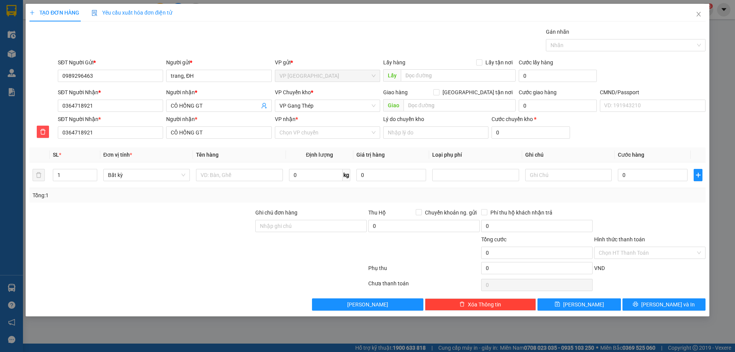
drag, startPoint x: 341, startPoint y: 125, endPoint x: 323, endPoint y: 131, distance: 18.2
click at [340, 126] on div "VP nhận *" at bounding box center [327, 120] width 105 height 11
click at [318, 131] on input "VP nhận *" at bounding box center [324, 132] width 91 height 11
click at [208, 251] on div at bounding box center [142, 248] width 226 height 27
click at [303, 140] on div "VP nhận * Chọn VP chuyển" at bounding box center [327, 128] width 105 height 27
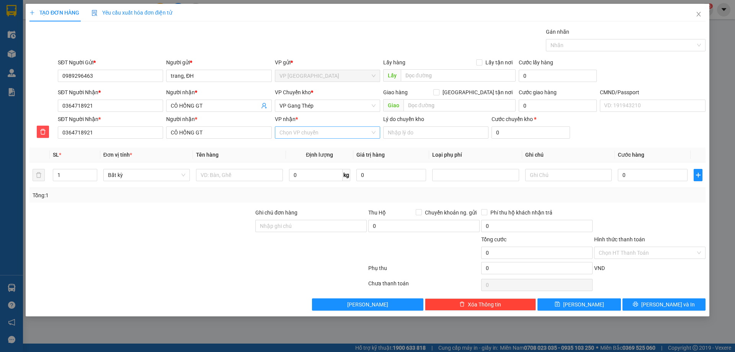
click at [305, 129] on input "VP nhận *" at bounding box center [324, 132] width 91 height 11
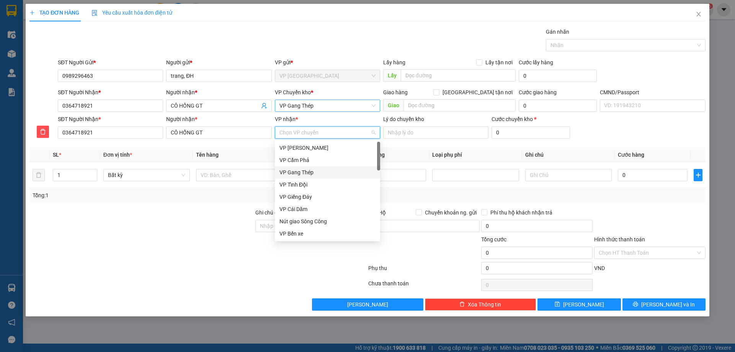
click at [307, 108] on span "VP Gang Thép" at bounding box center [327, 105] width 96 height 11
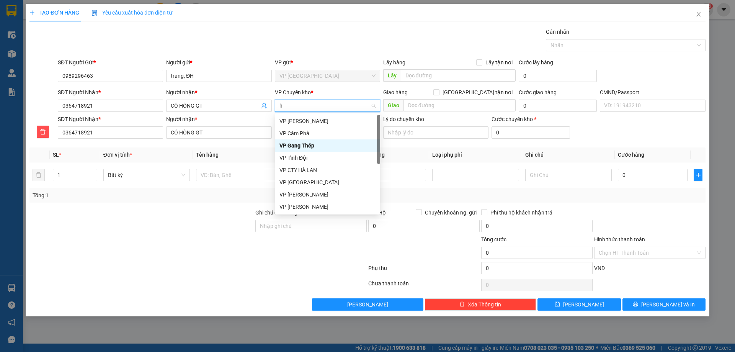
type input "hg"
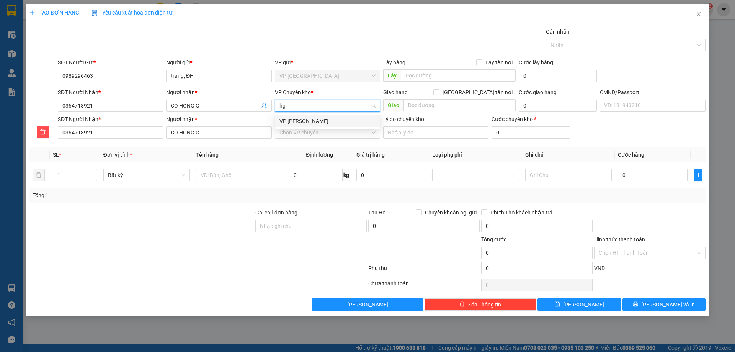
click at [307, 119] on div "VP [PERSON_NAME]" at bounding box center [327, 121] width 96 height 8
click at [307, 127] on input "VP nhận *" at bounding box center [324, 132] width 91 height 11
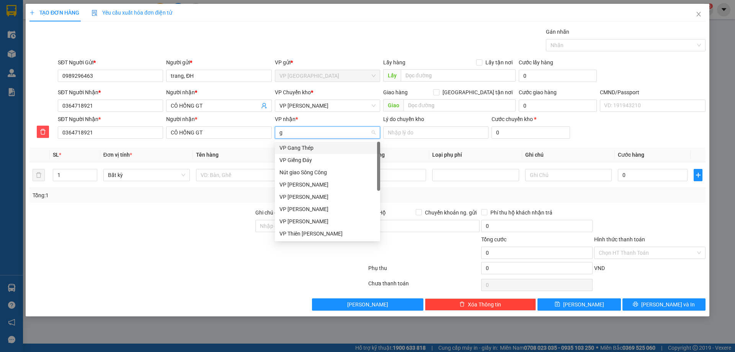
type input "gt"
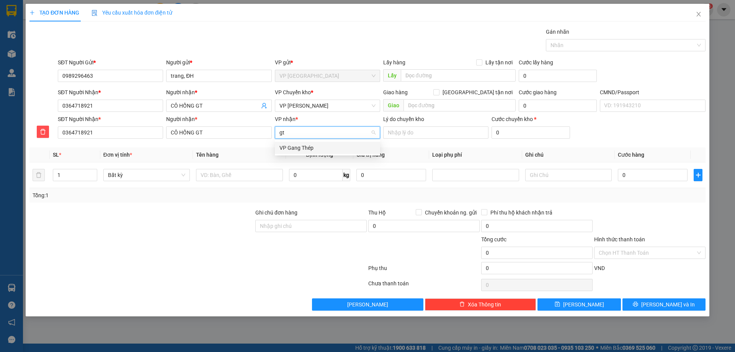
drag, startPoint x: 310, startPoint y: 145, endPoint x: 298, endPoint y: 150, distance: 13.4
click at [310, 145] on div "VP Gang Thép" at bounding box center [327, 148] width 96 height 8
click at [234, 172] on input "text" at bounding box center [239, 175] width 86 height 12
type input "x"
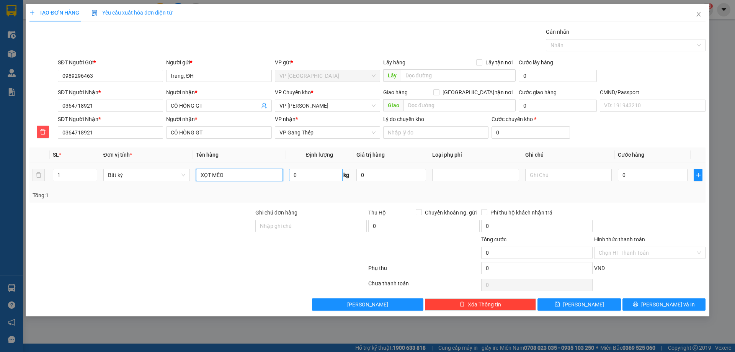
type input "XỌT MÈO"
click at [325, 172] on input "0" at bounding box center [316, 175] width 54 height 12
type input "6"
drag, startPoint x: 353, startPoint y: 209, endPoint x: 357, endPoint y: 208, distance: 4.4
click at [353, 209] on div "Ghi chú đơn hàng" at bounding box center [310, 213] width 111 height 11
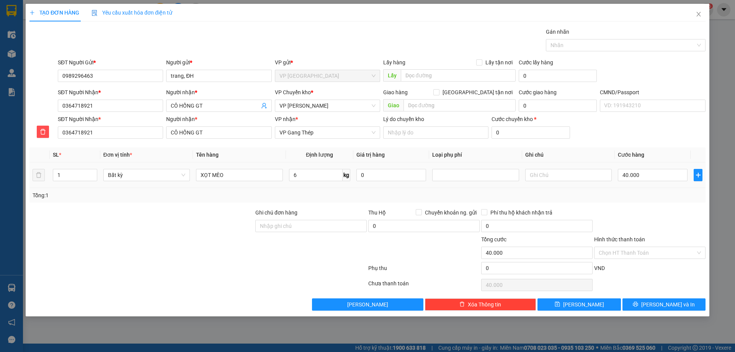
type input "40.000"
click at [653, 174] on input "40.000" at bounding box center [653, 175] width 70 height 12
type input "0"
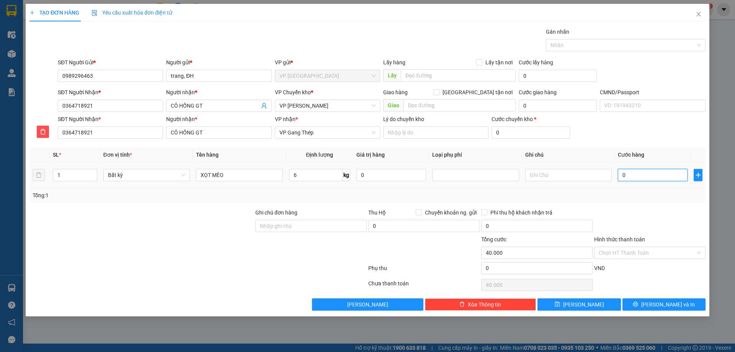
type input "0"
type input "025"
type input "25"
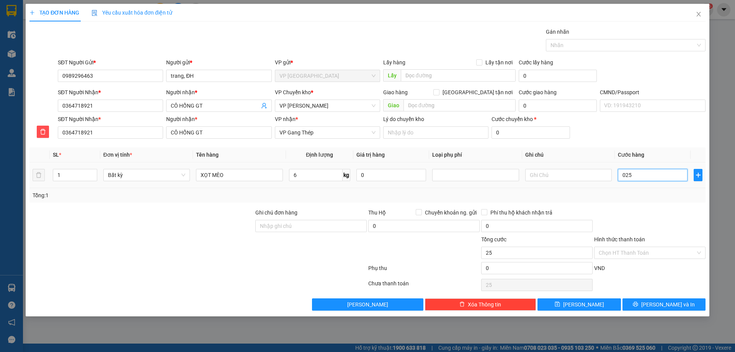
type input "0.250"
type input "250"
type input "025"
type input "25"
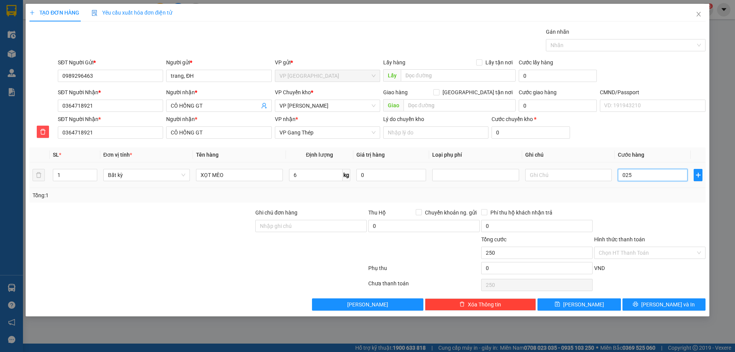
type input "25"
type input "02"
type input "2"
type input "020"
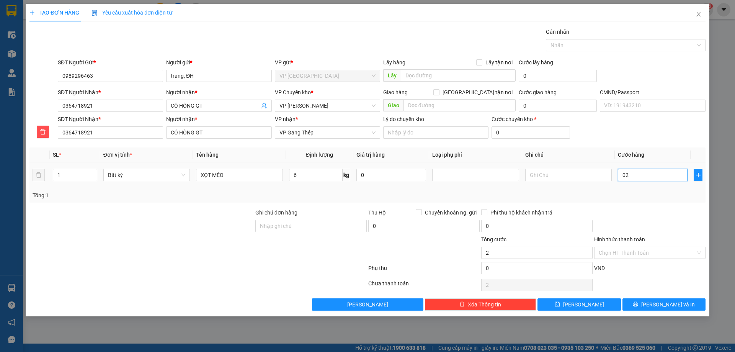
type input "20"
click at [646, 193] on div "Tổng: 1" at bounding box center [368, 195] width 670 height 8
type input "20.000"
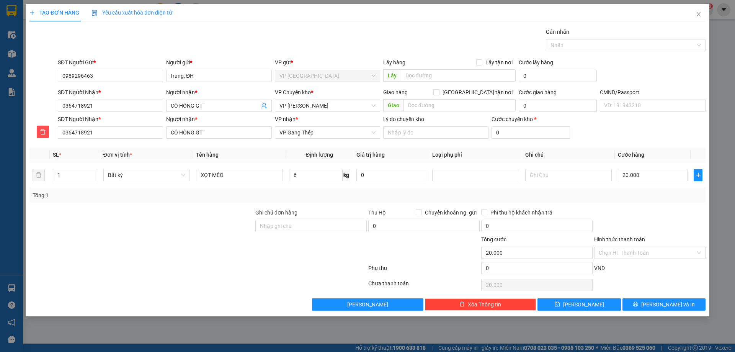
click at [642, 262] on div "Phụ thu 0 VND" at bounding box center [367, 269] width 677 height 15
click at [626, 253] on input "Hình thức thanh toán" at bounding box center [647, 252] width 97 height 11
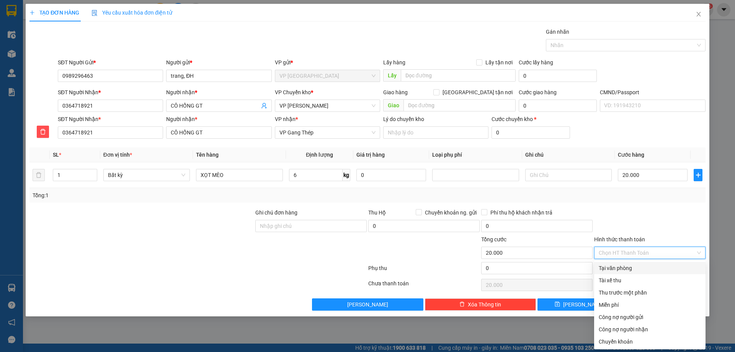
click at [626, 265] on div "Tại văn phòng" at bounding box center [650, 268] width 102 height 8
type input "0"
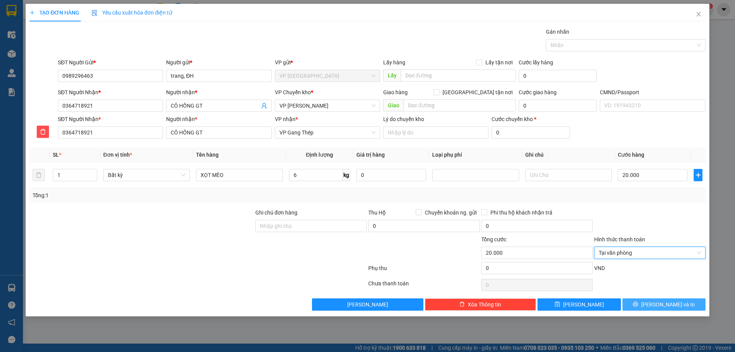
click at [635, 300] on button "[PERSON_NAME] và In" at bounding box center [663, 304] width 83 height 12
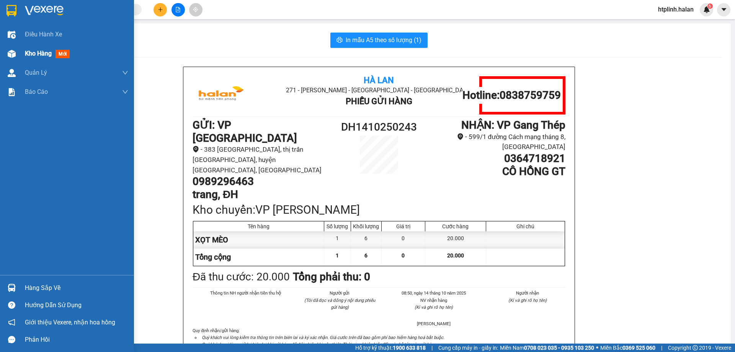
click at [74, 56] on div "Kho hàng mới" at bounding box center [76, 53] width 103 height 19
